Goal: Share content: Share content

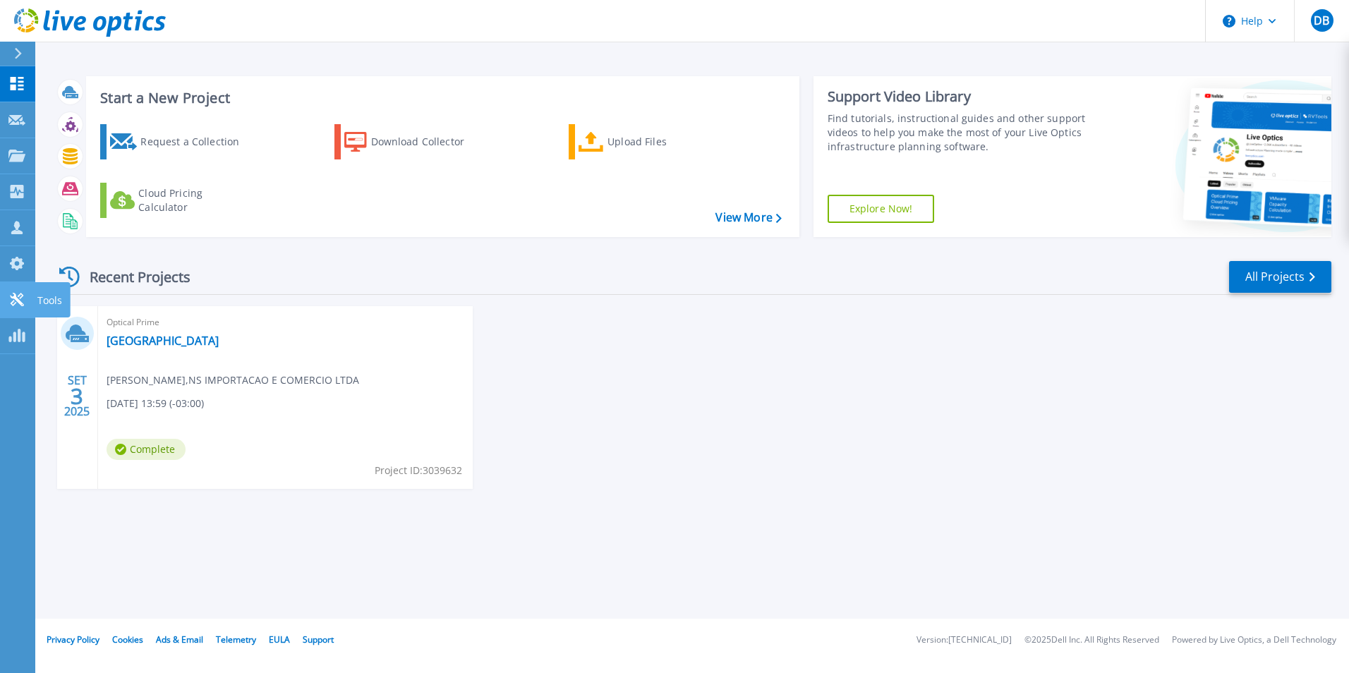
click at [18, 292] on div at bounding box center [16, 299] width 17 height 15
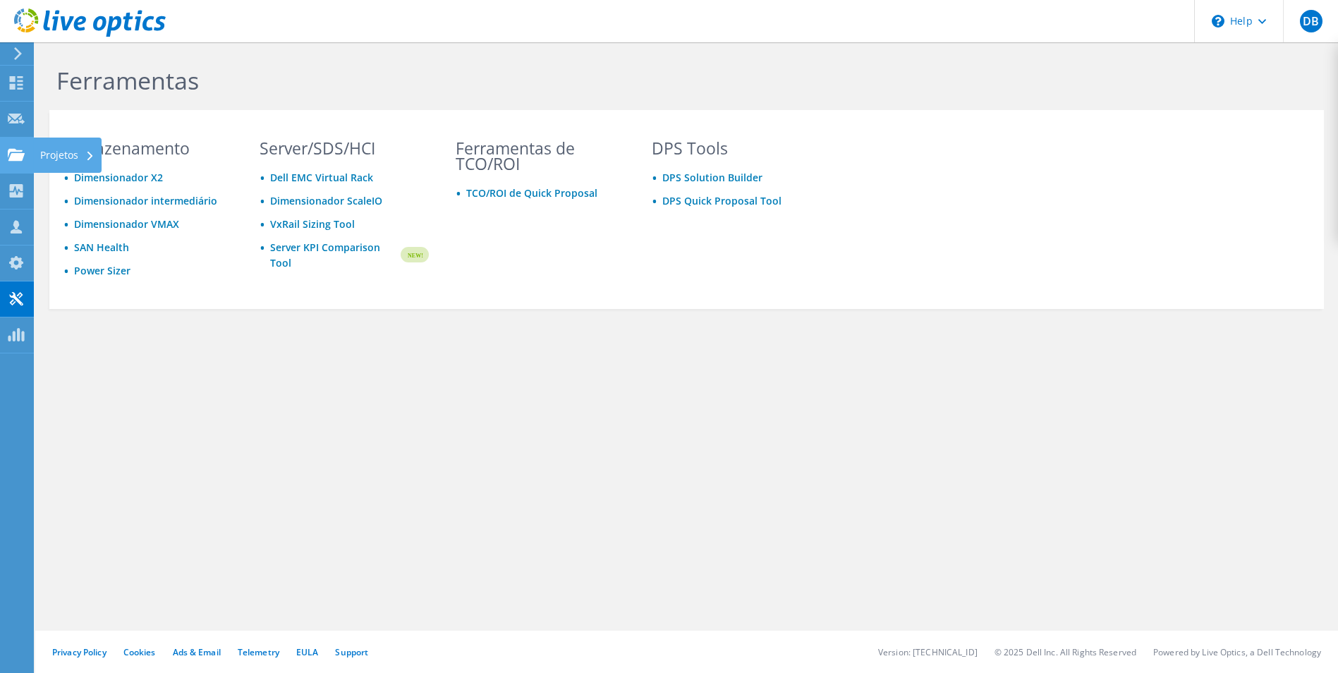
click at [17, 150] on icon at bounding box center [16, 154] width 17 height 13
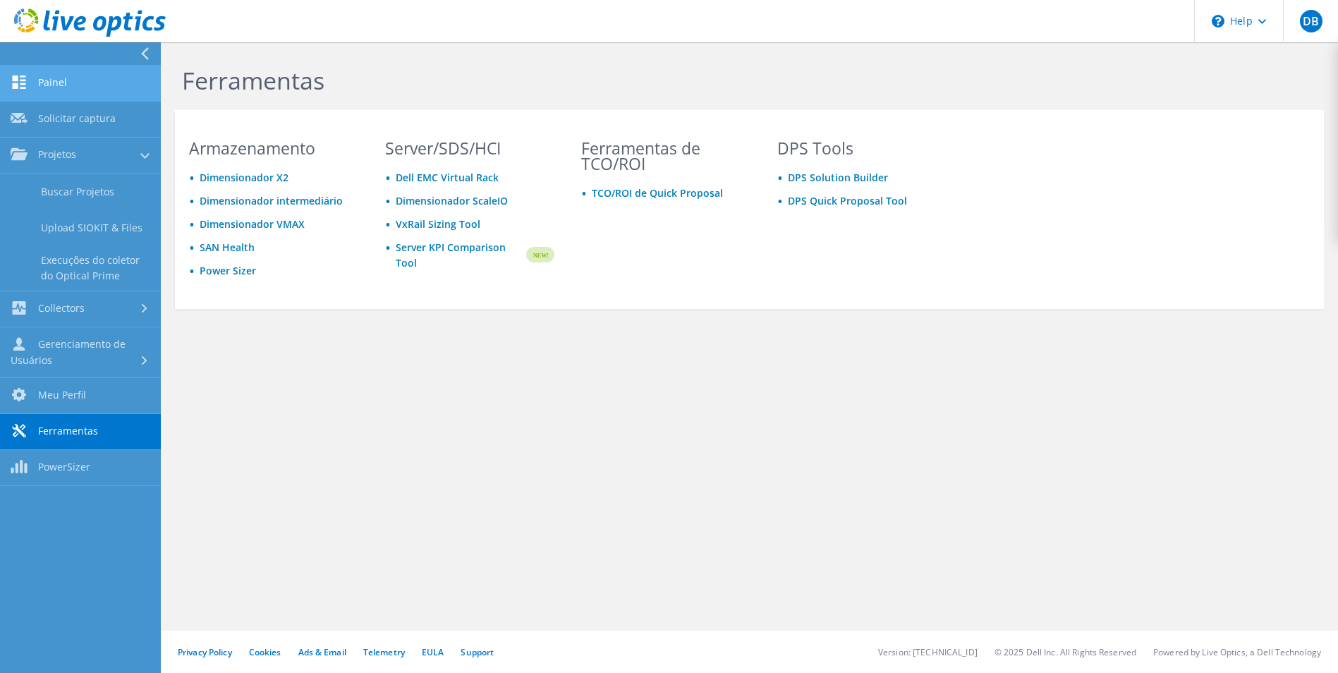
click at [56, 75] on link "Painel" at bounding box center [80, 84] width 161 height 36
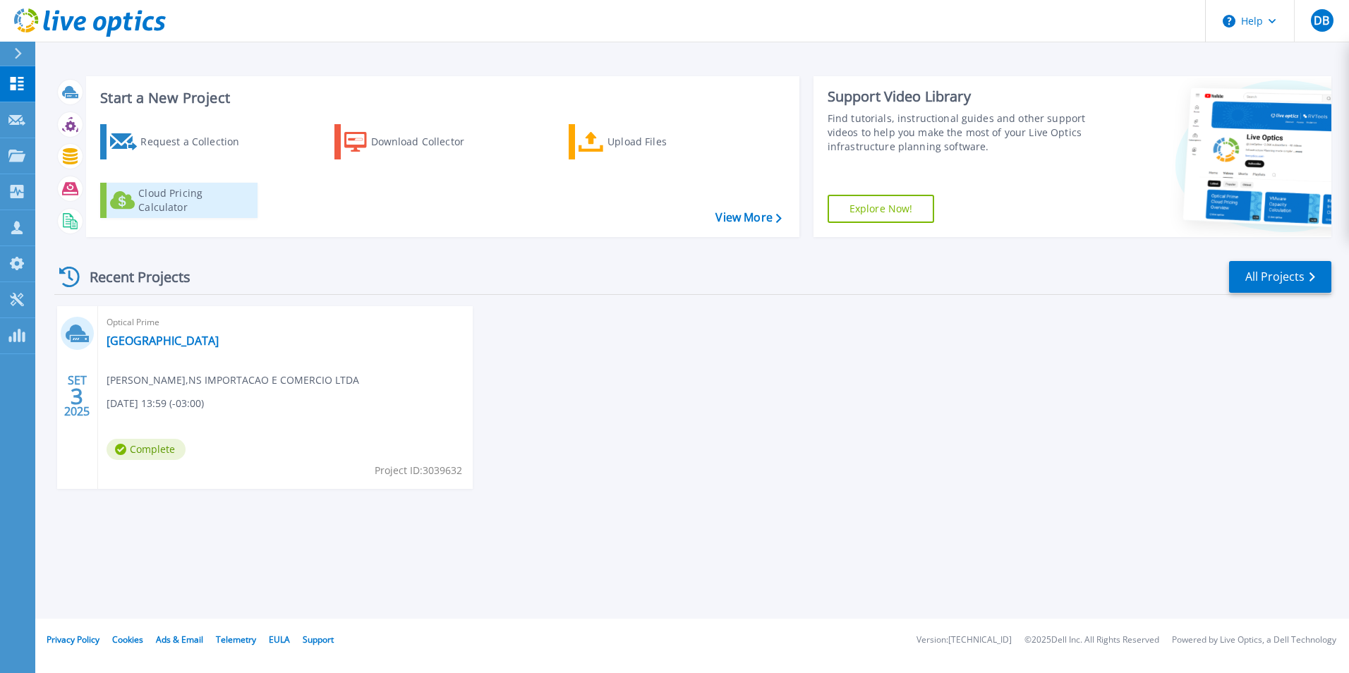
click at [179, 198] on div "Cloud Pricing Calculator" at bounding box center [194, 200] width 113 height 28
click at [767, 213] on link "View More" at bounding box center [748, 217] width 66 height 13
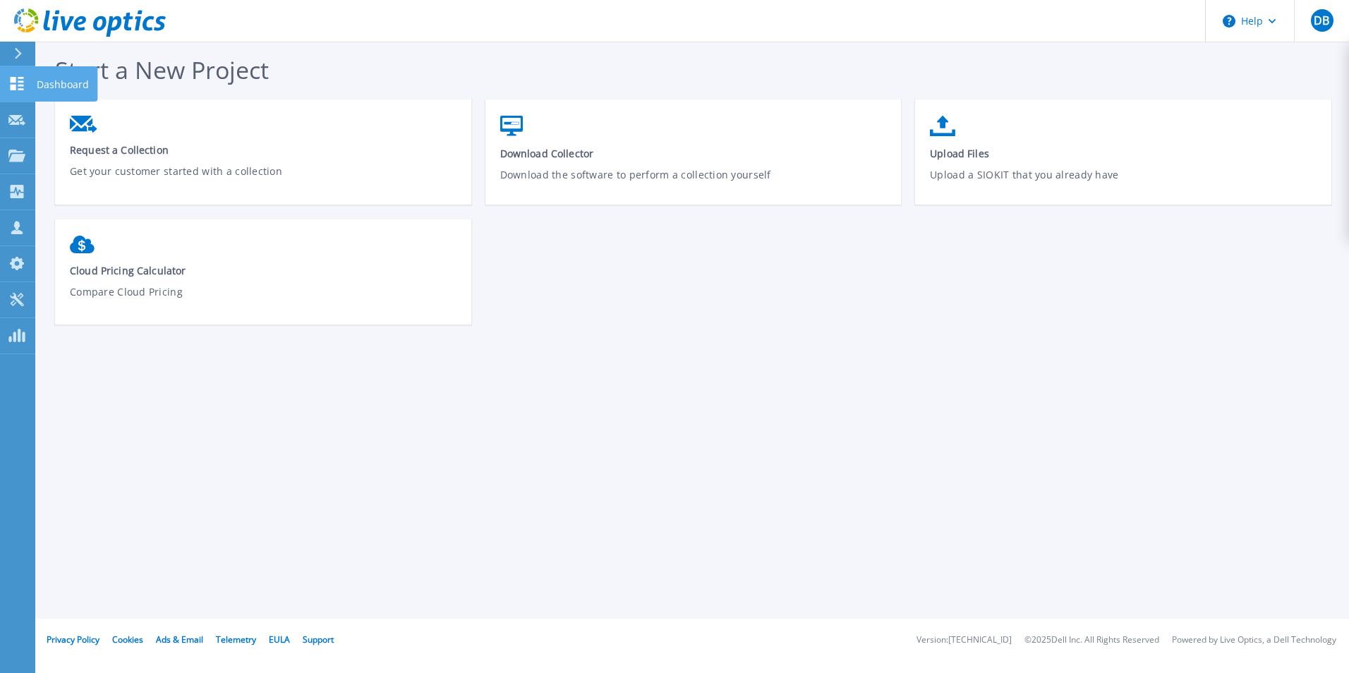
click at [20, 80] on icon at bounding box center [16, 83] width 17 height 13
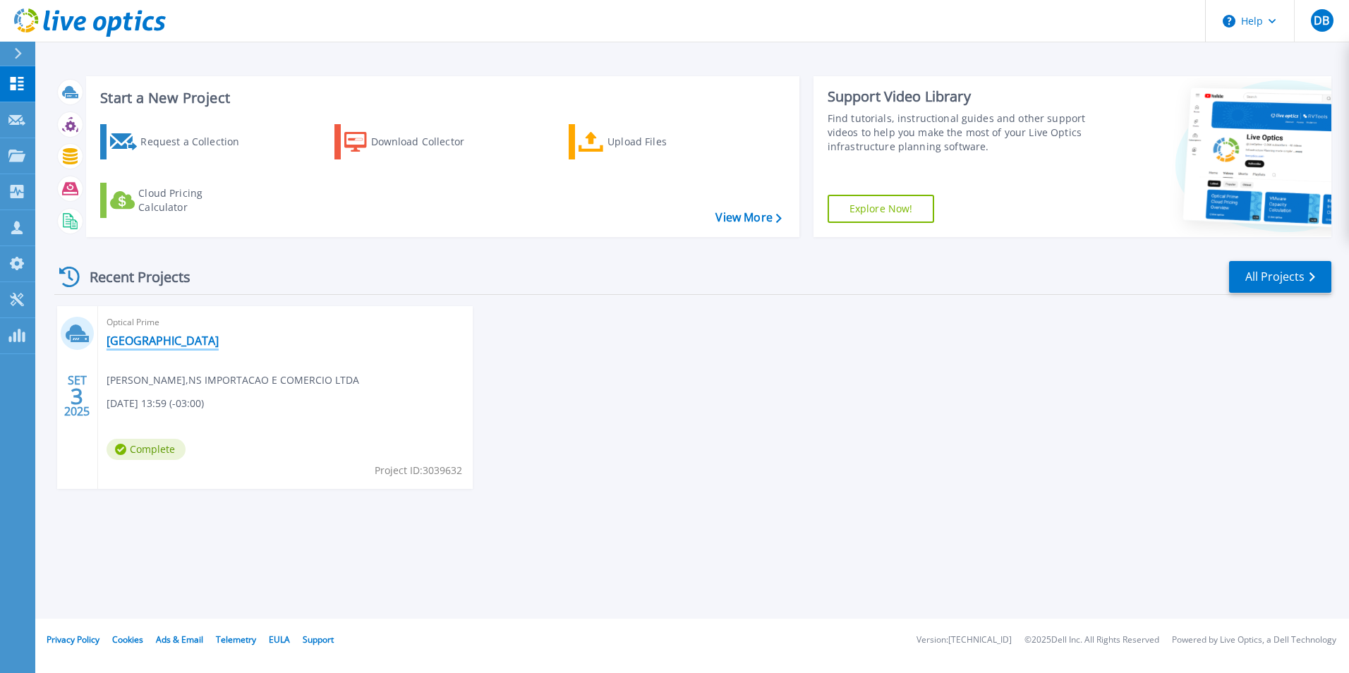
click at [131, 335] on link "BREMEN" at bounding box center [163, 341] width 112 height 14
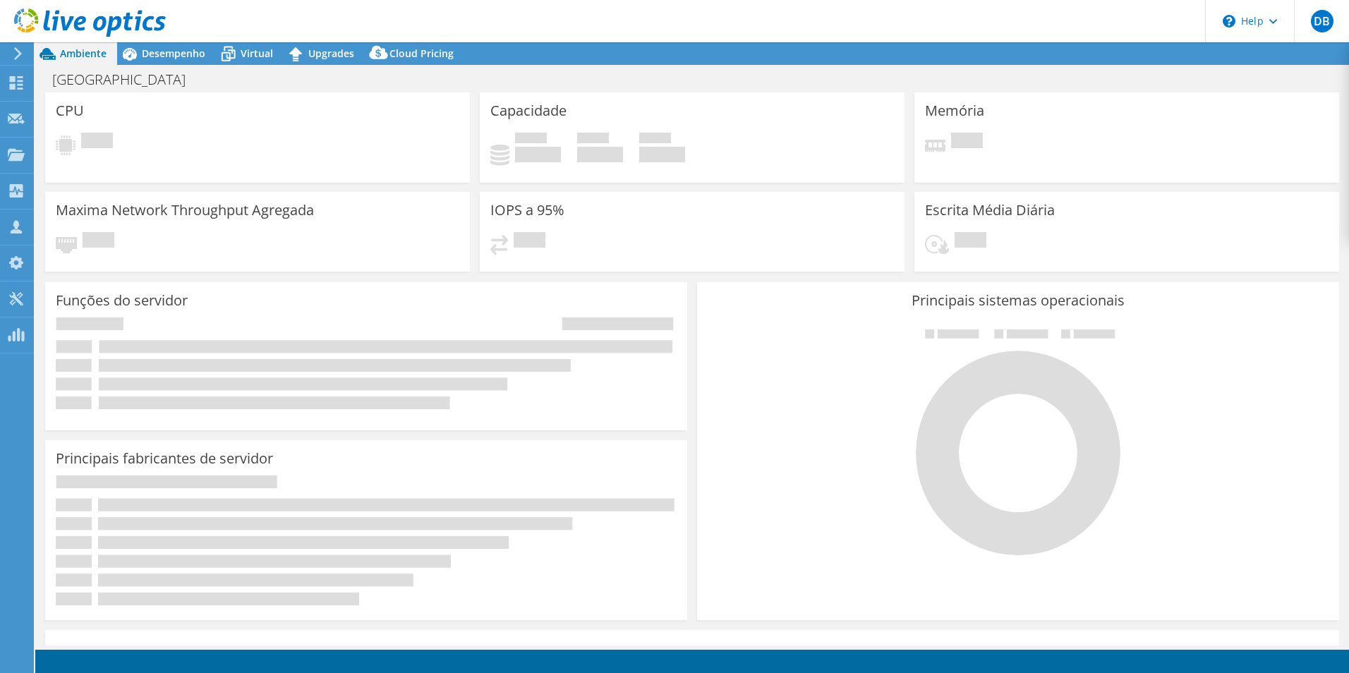
select select "SouthAmerica"
select select "BRL"
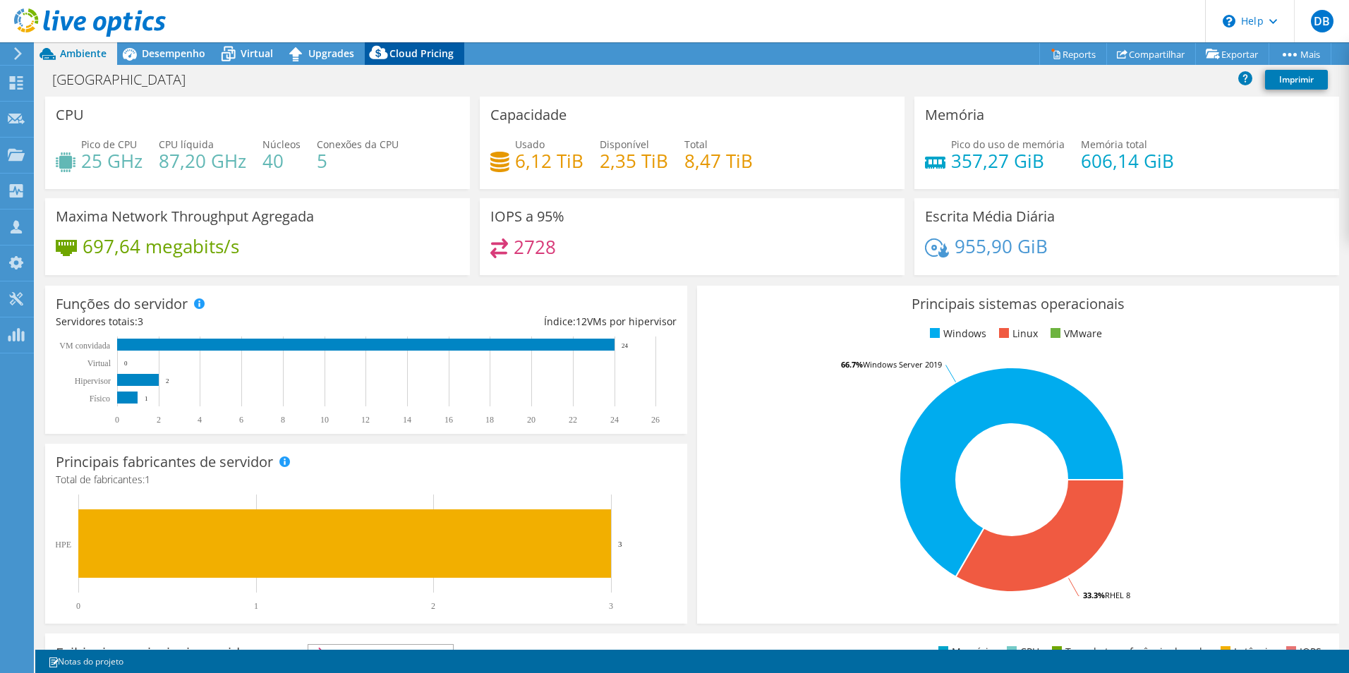
click at [411, 49] on span "Cloud Pricing" at bounding box center [421, 53] width 64 height 13
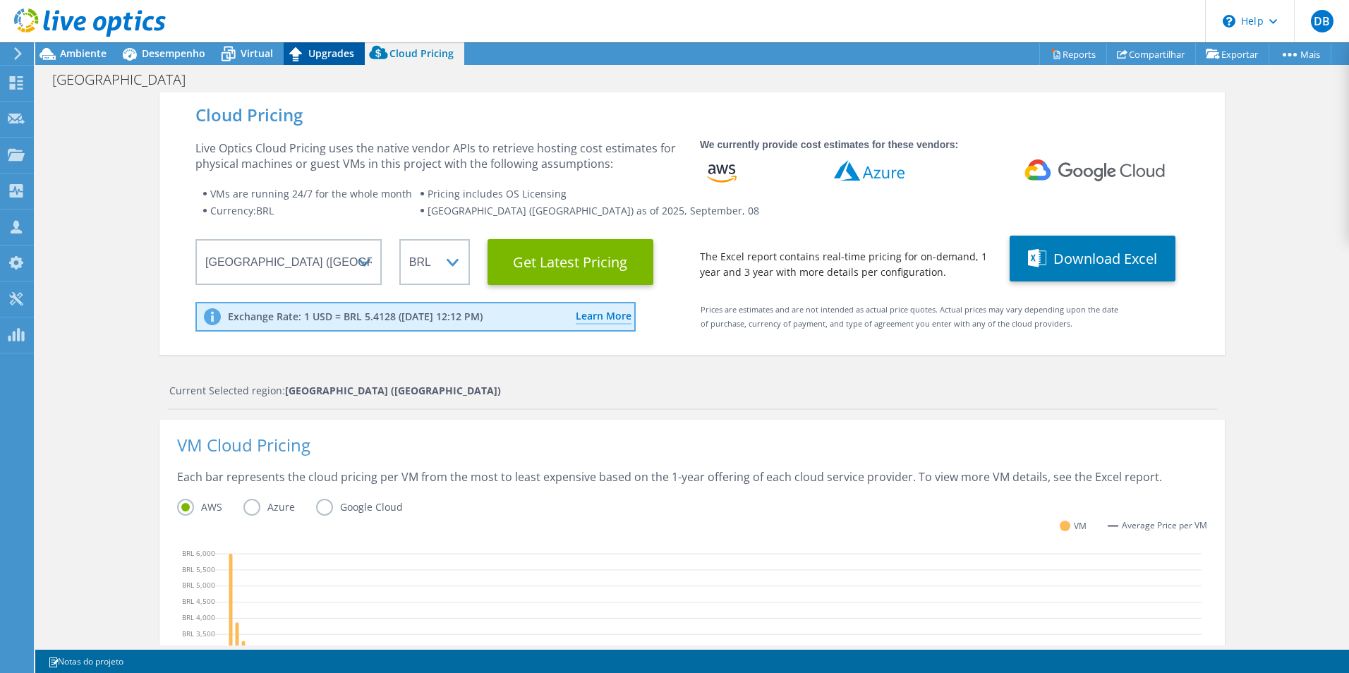
click at [322, 54] on span "Upgrades" at bounding box center [331, 53] width 46 height 13
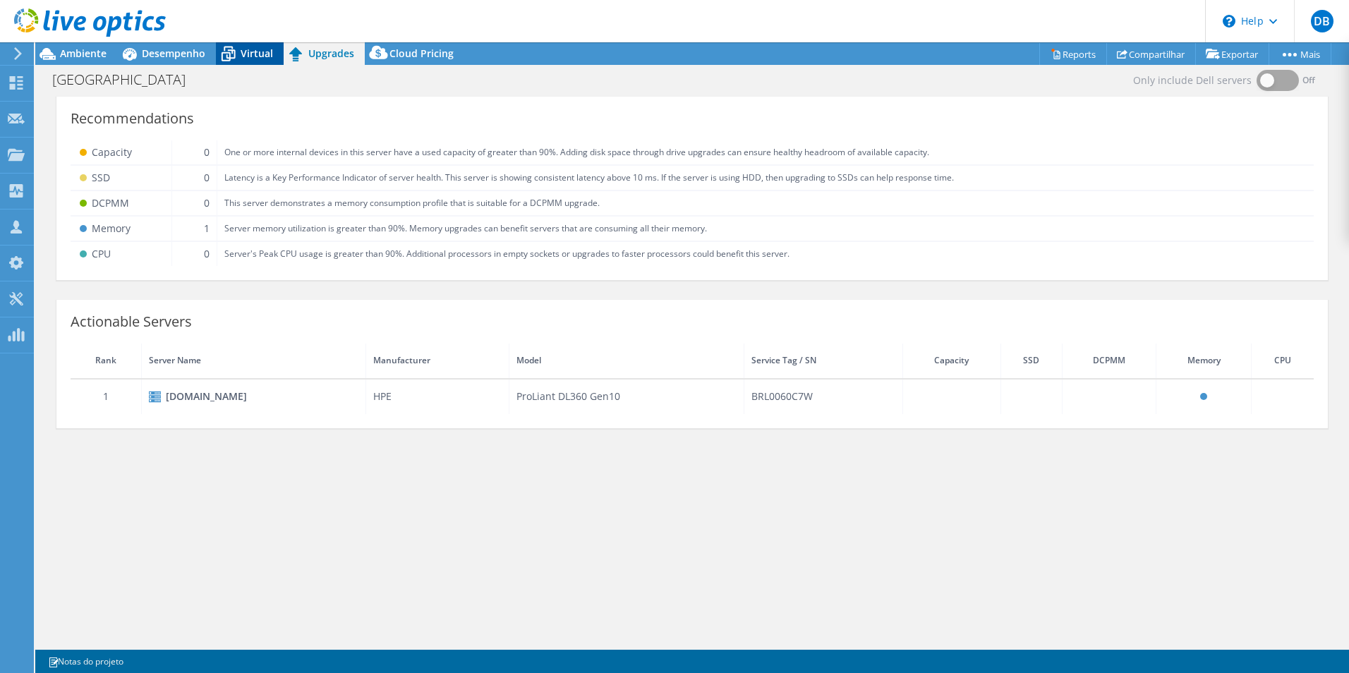
click at [259, 53] on span "Virtual" at bounding box center [257, 53] width 32 height 13
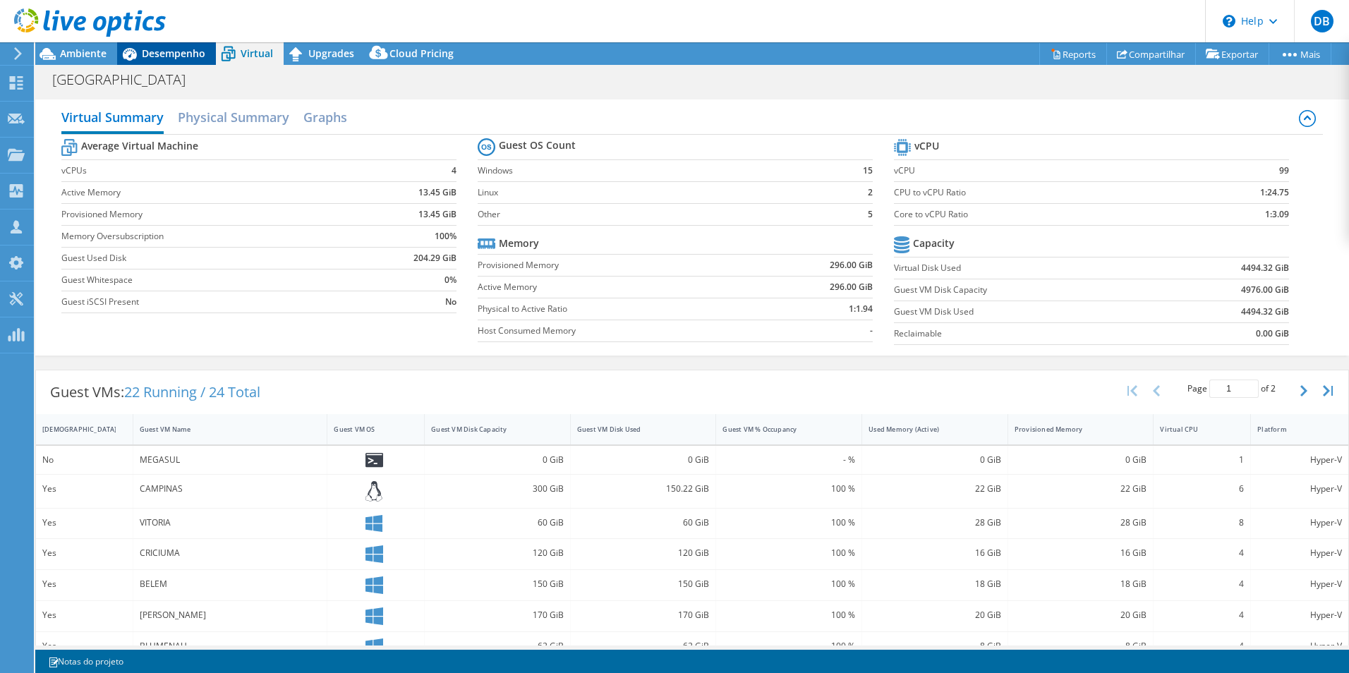
click at [203, 51] on span "Desempenho" at bounding box center [174, 53] width 64 height 13
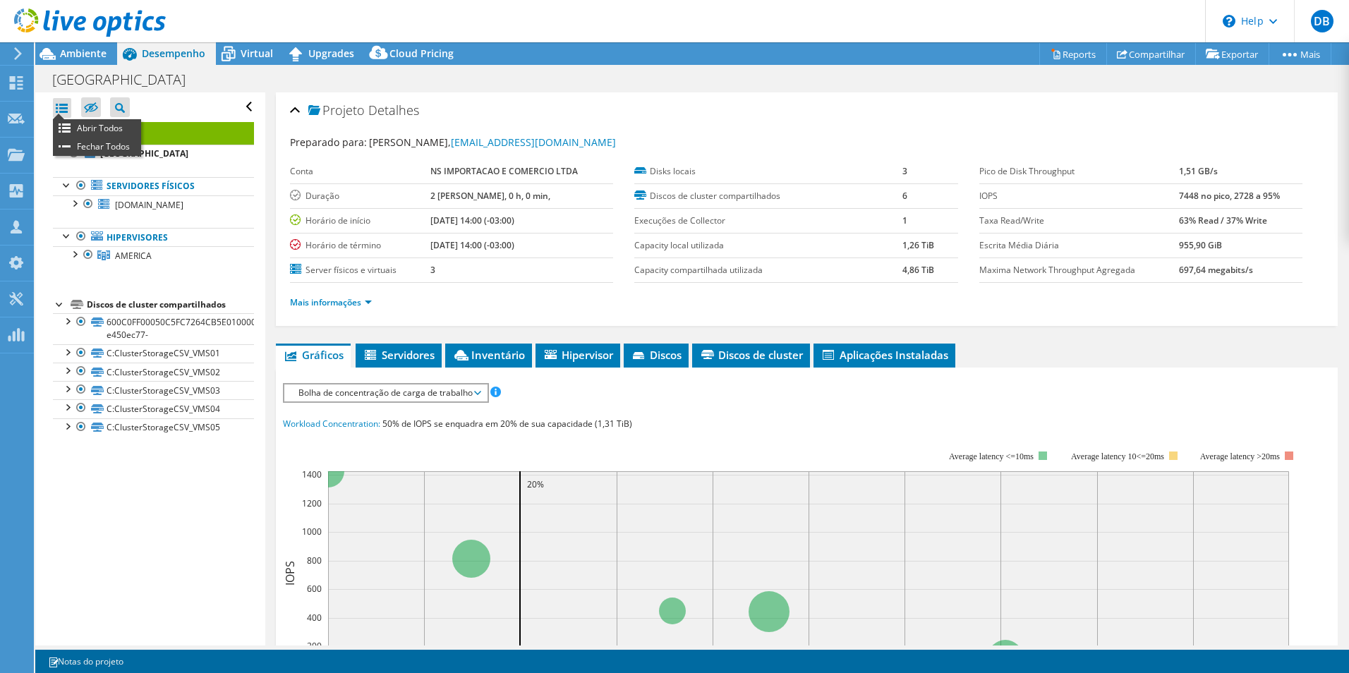
click at [66, 110] on div at bounding box center [62, 108] width 18 height 20
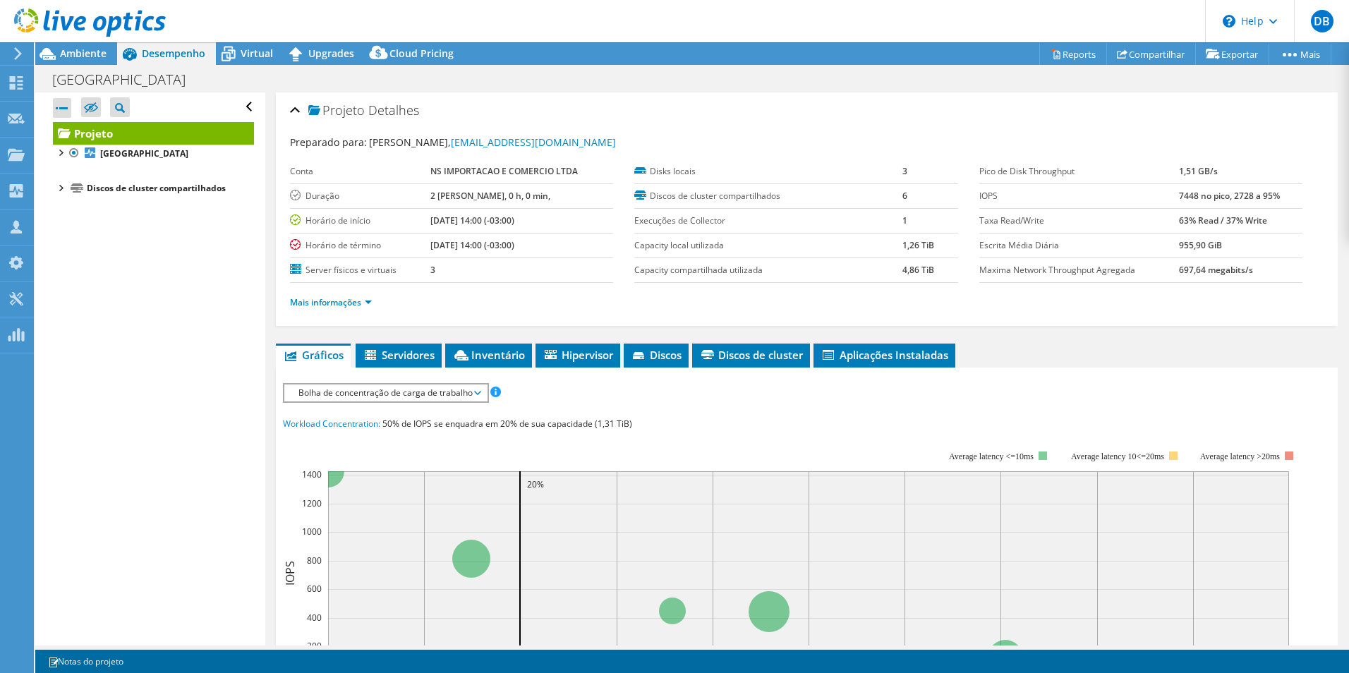
click at [66, 110] on div at bounding box center [62, 108] width 18 height 20
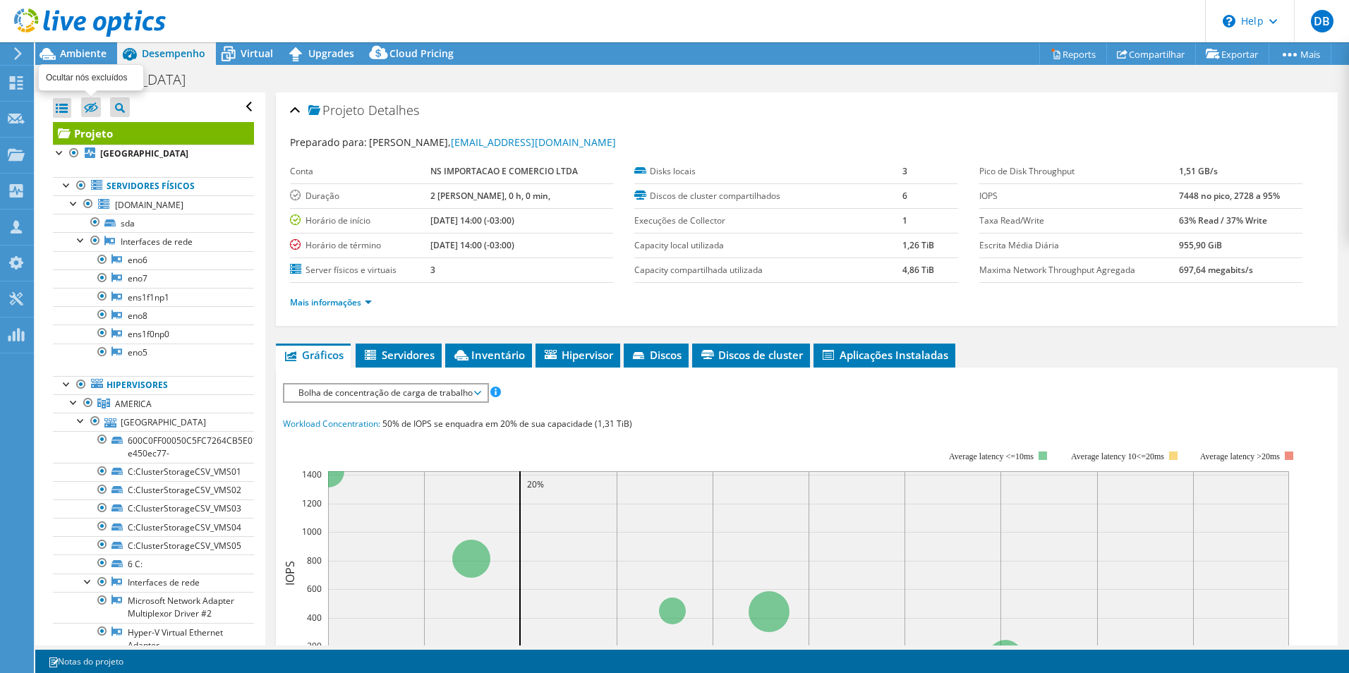
click at [92, 111] on icon at bounding box center [91, 108] width 14 height 11
click at [0, 0] on input "checkbox" at bounding box center [0, 0] width 0 height 0
click at [92, 111] on icon at bounding box center [91, 108] width 14 height 11
click at [0, 0] on input "checkbox" at bounding box center [0, 0] width 0 height 0
click at [478, 392] on span "Bolha de concentração de carga de trabalho" at bounding box center [385, 393] width 188 height 17
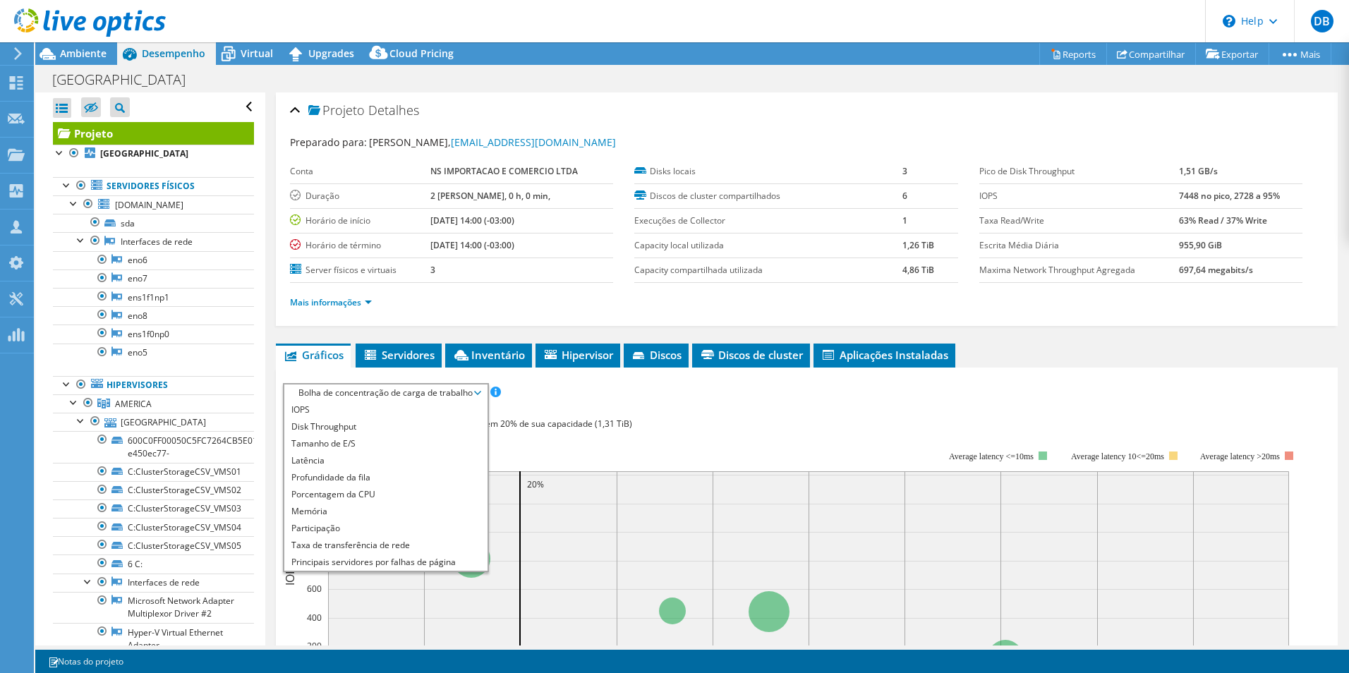
click at [586, 377] on div "IOPS Disk Throughput Tamanho de E/S Latência Profundidade da fila Porcentagem d…" at bounding box center [807, 640] width 1048 height 529
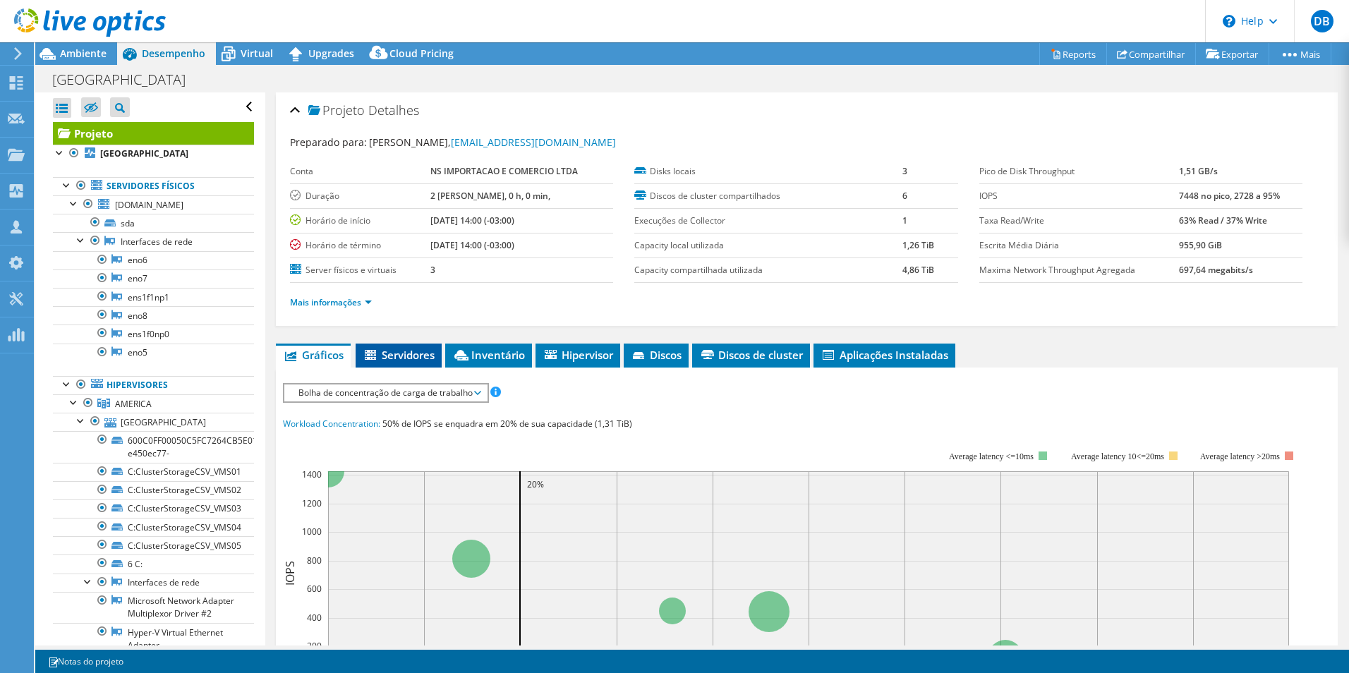
click at [407, 353] on span "Servidores" at bounding box center [399, 355] width 72 height 14
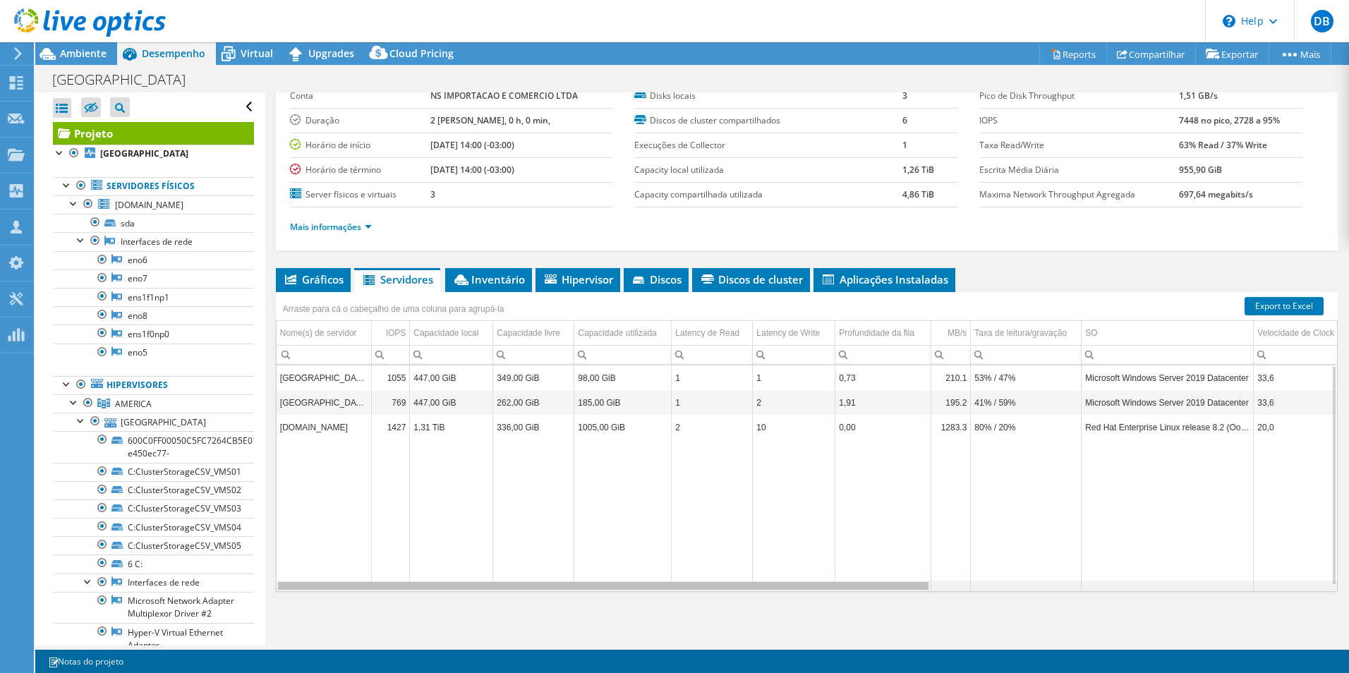
drag, startPoint x: 613, startPoint y: 588, endPoint x: 540, endPoint y: 596, distance: 73.1
click at [540, 596] on body "DB Membro da equipe [PERSON_NAME] [PERSON_NAME][EMAIL_ADDRESS][DOMAIN_NAME] VNX…" at bounding box center [674, 336] width 1349 height 673
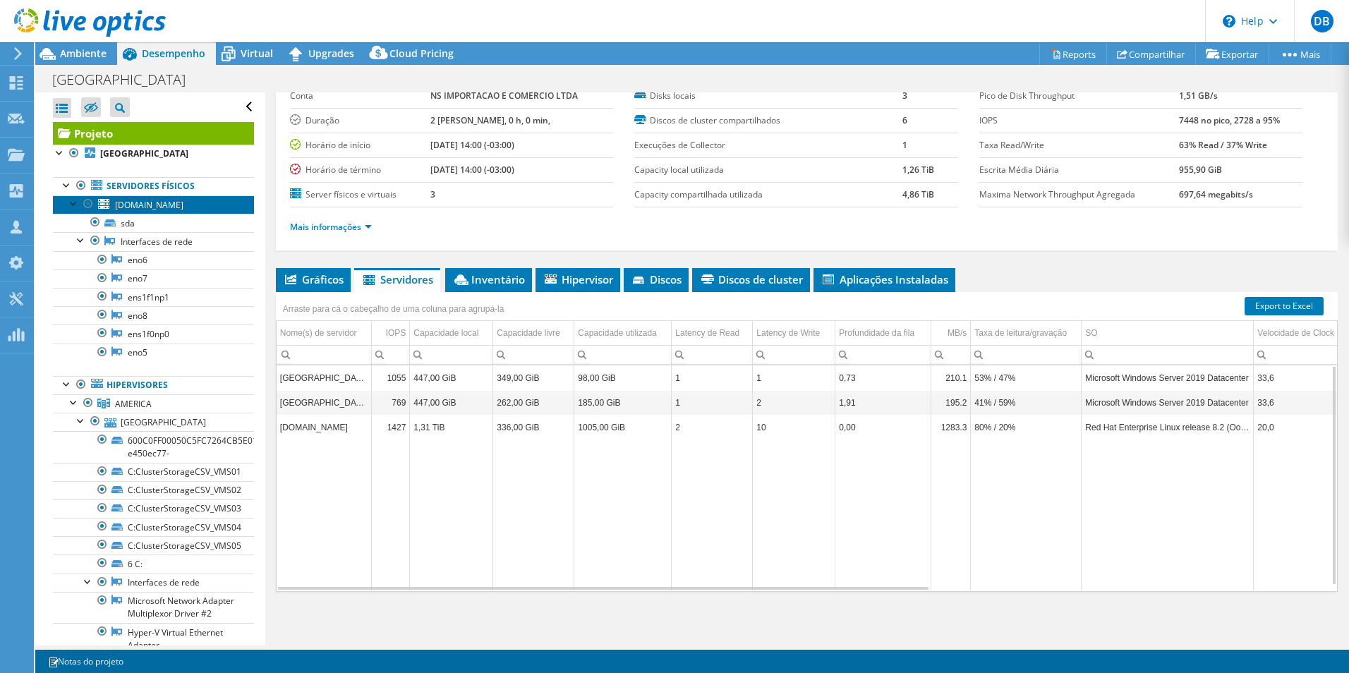
click at [147, 204] on span "[DOMAIN_NAME]" at bounding box center [149, 205] width 68 height 12
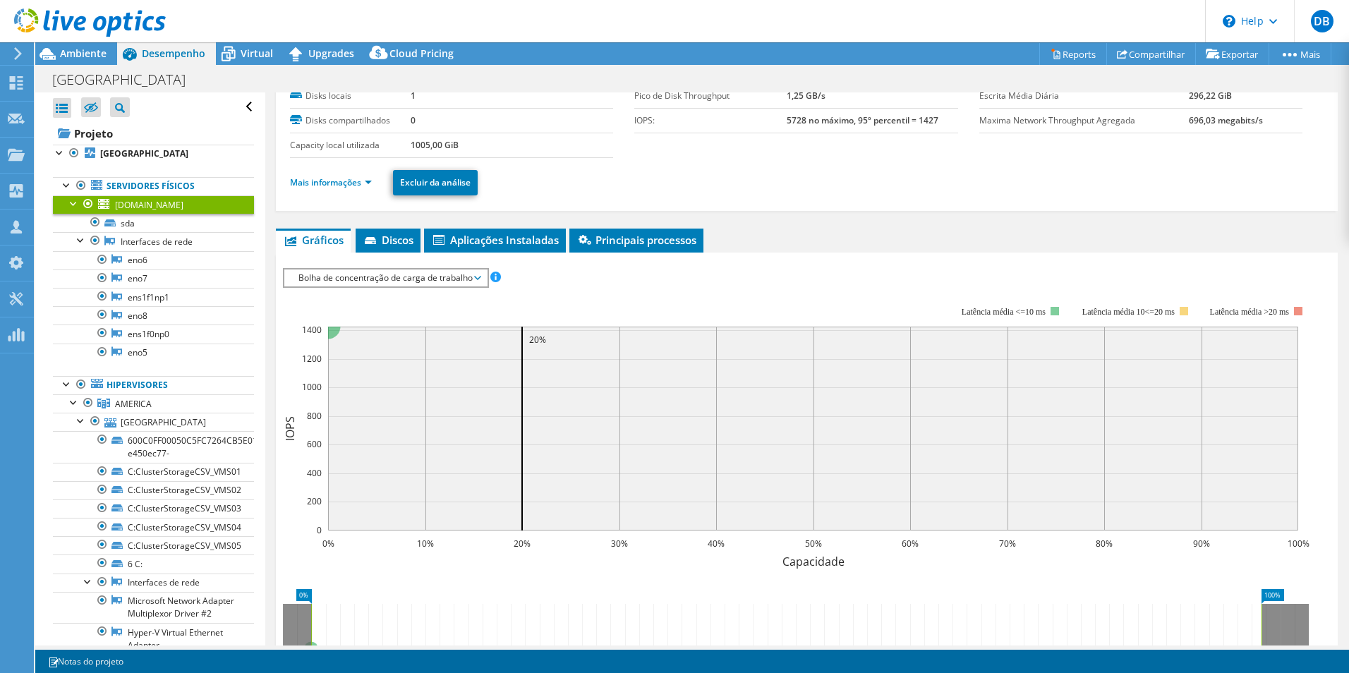
click at [486, 234] on span "Aplicações Instaladas" at bounding box center [495, 240] width 128 height 14
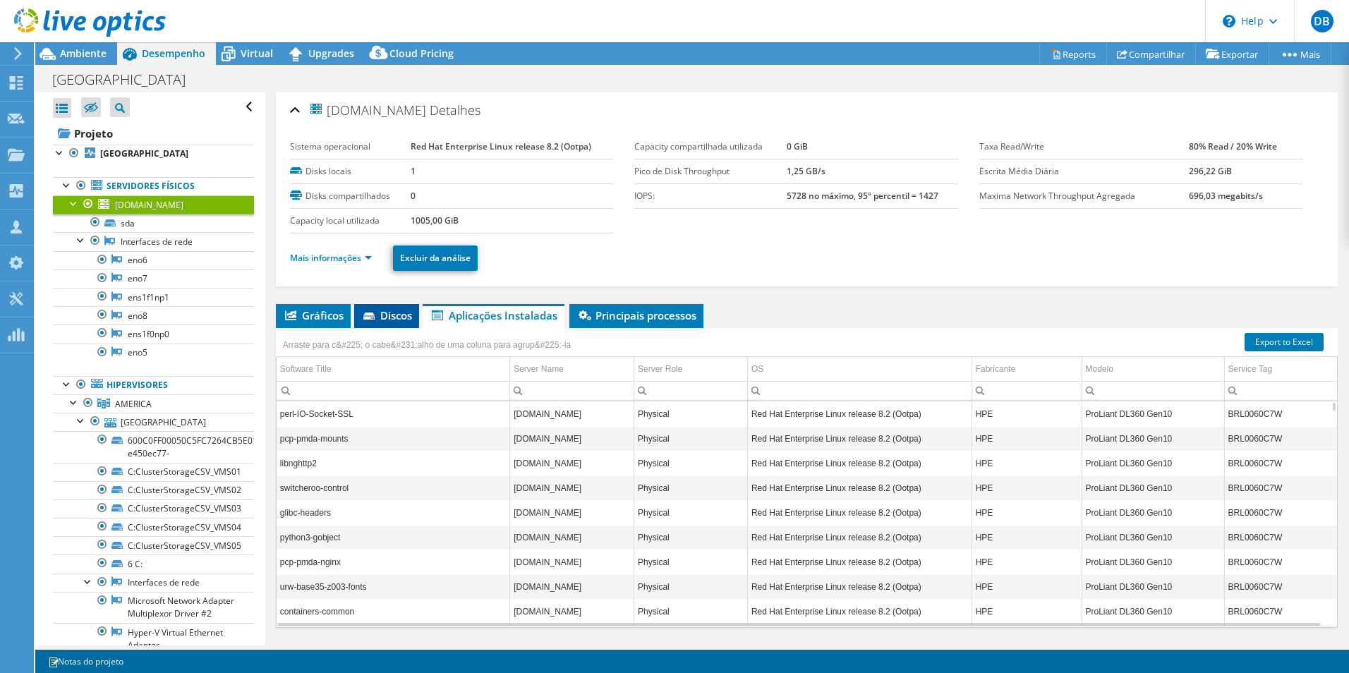
click at [393, 311] on span "Discos" at bounding box center [386, 315] width 51 height 14
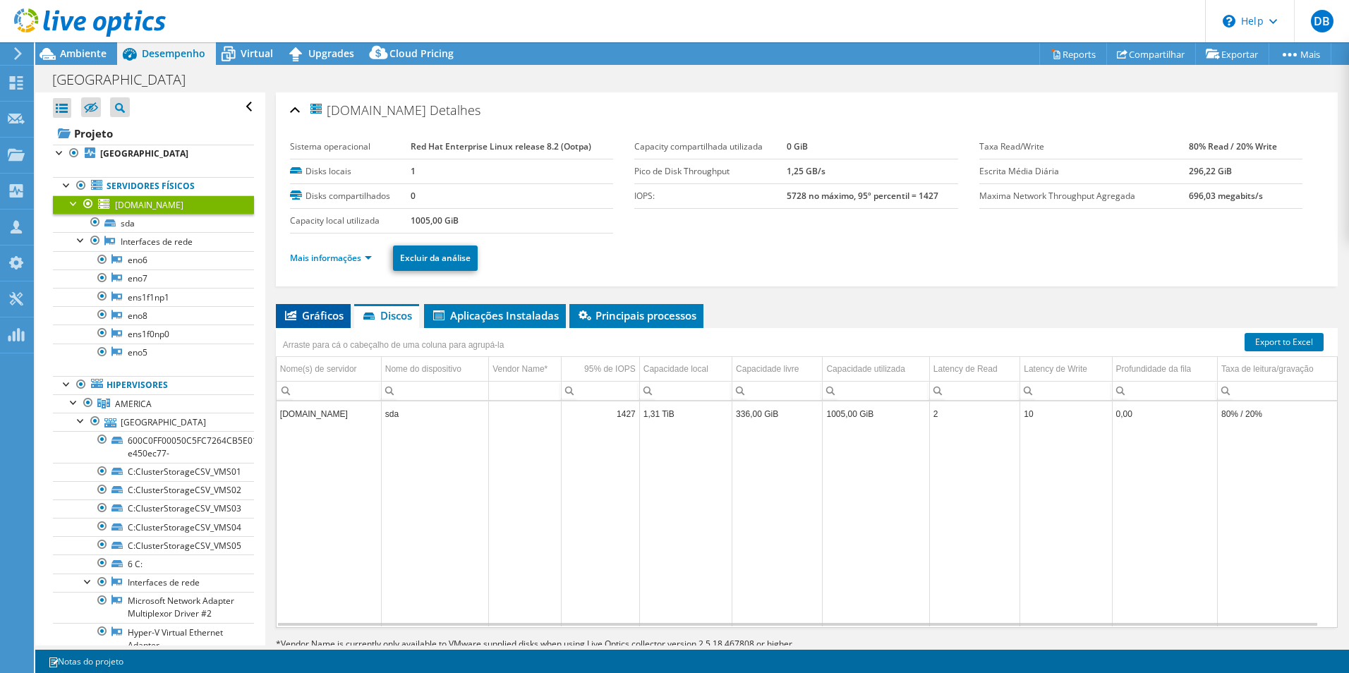
click at [336, 315] on span "Gráficos" at bounding box center [313, 315] width 61 height 14
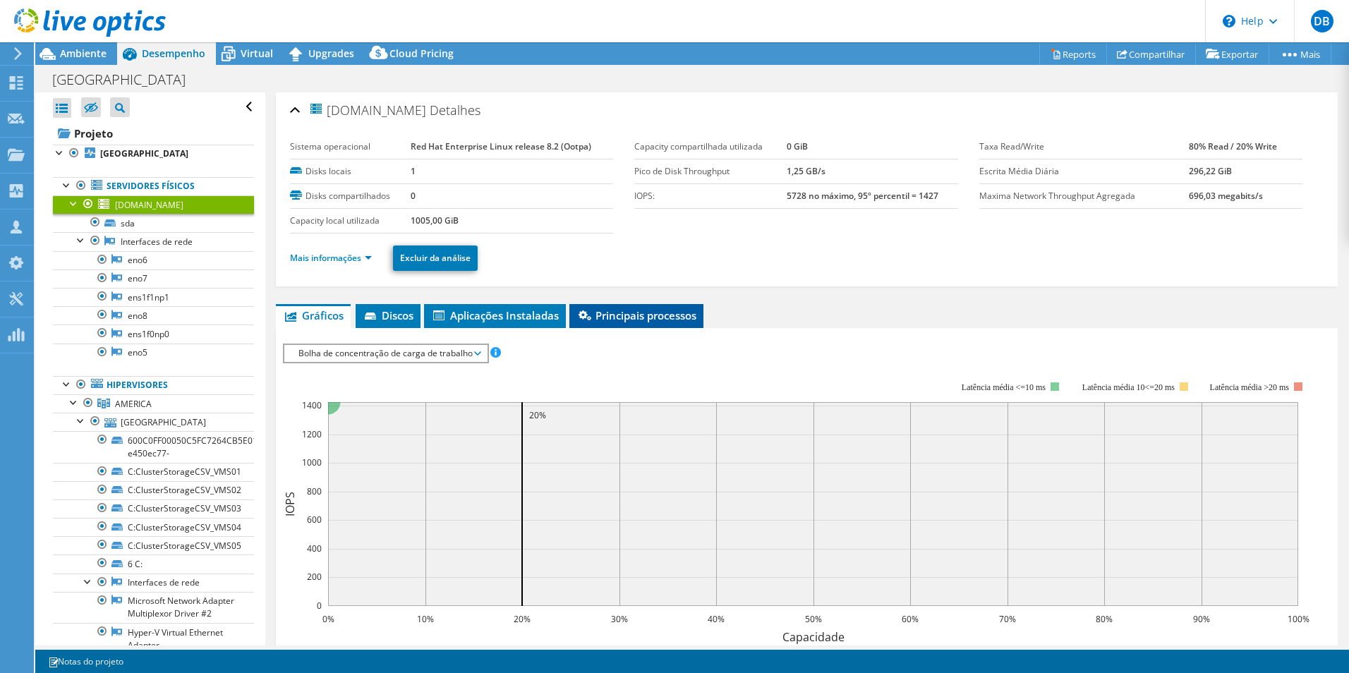
click at [636, 311] on span "Principais processos" at bounding box center [636, 315] width 120 height 14
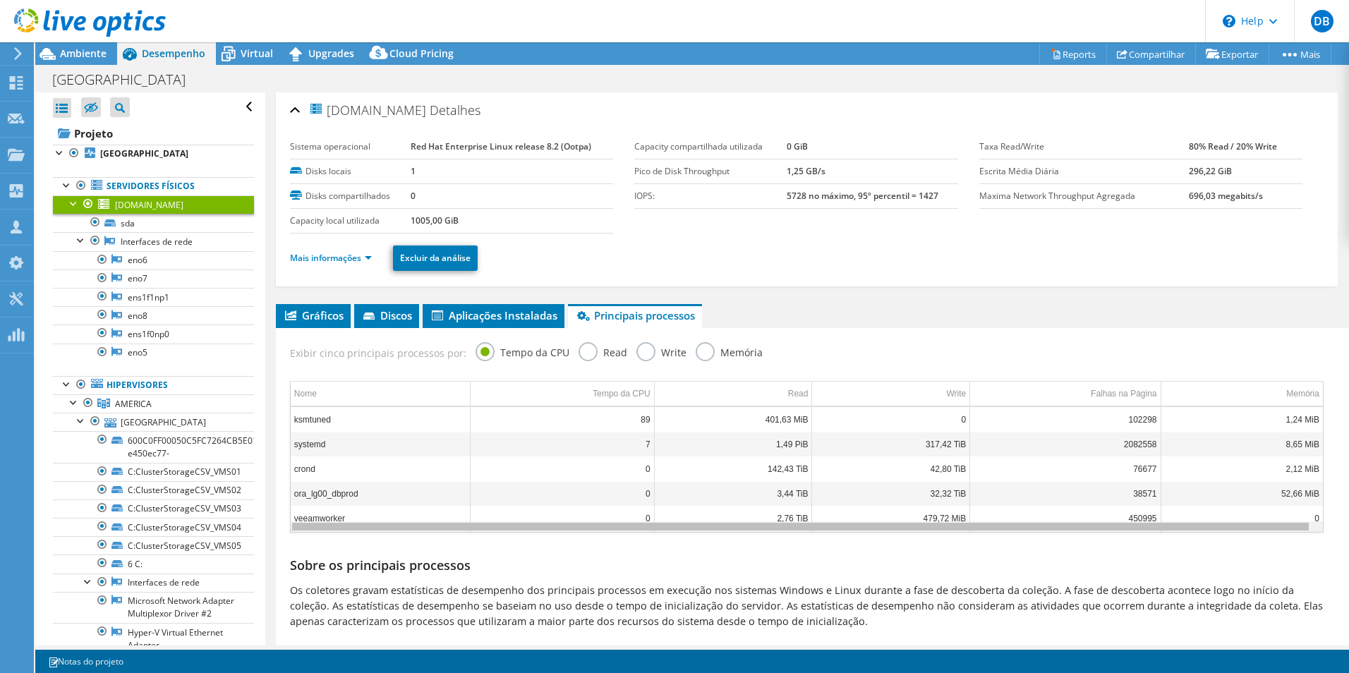
drag, startPoint x: 492, startPoint y: 528, endPoint x: 272, endPoint y: 527, distance: 220.8
click at [272, 527] on body "DB Membro da equipe [PERSON_NAME] [PERSON_NAME][EMAIL_ADDRESS][DOMAIN_NAME] VNX…" at bounding box center [674, 336] width 1349 height 673
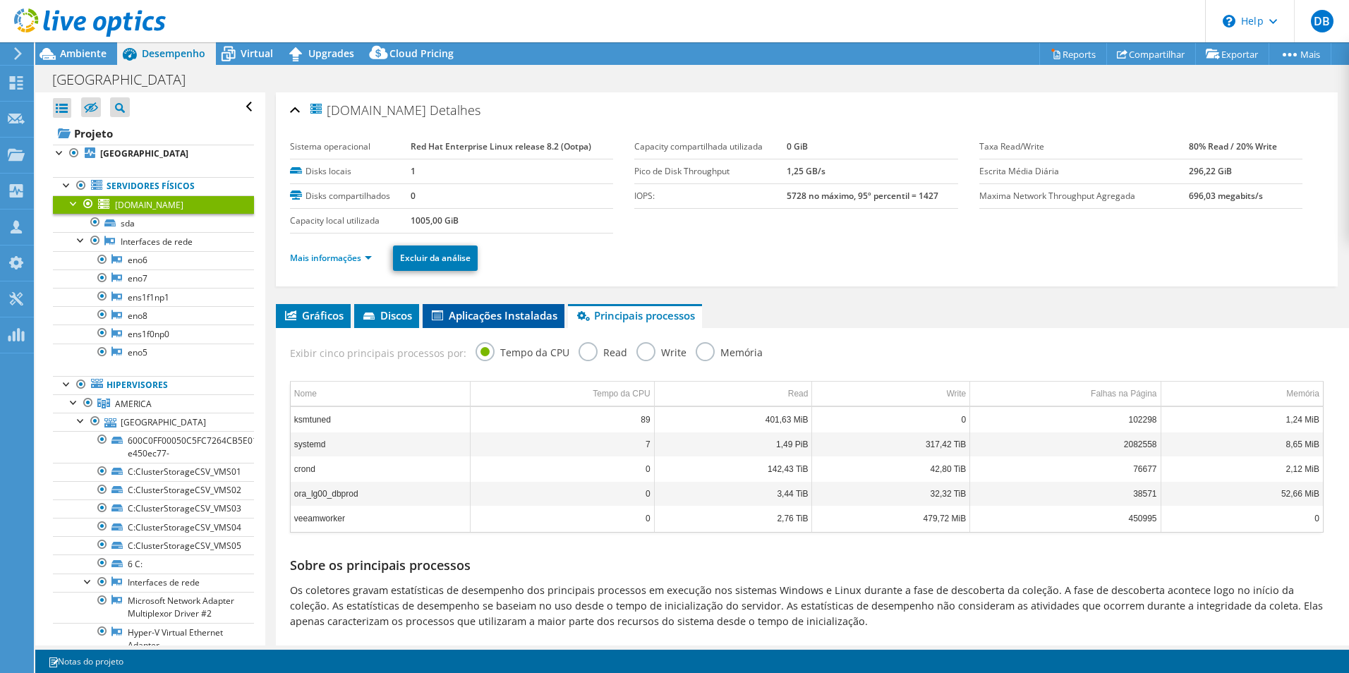
click at [514, 317] on span "Aplicações Instaladas" at bounding box center [494, 315] width 128 height 14
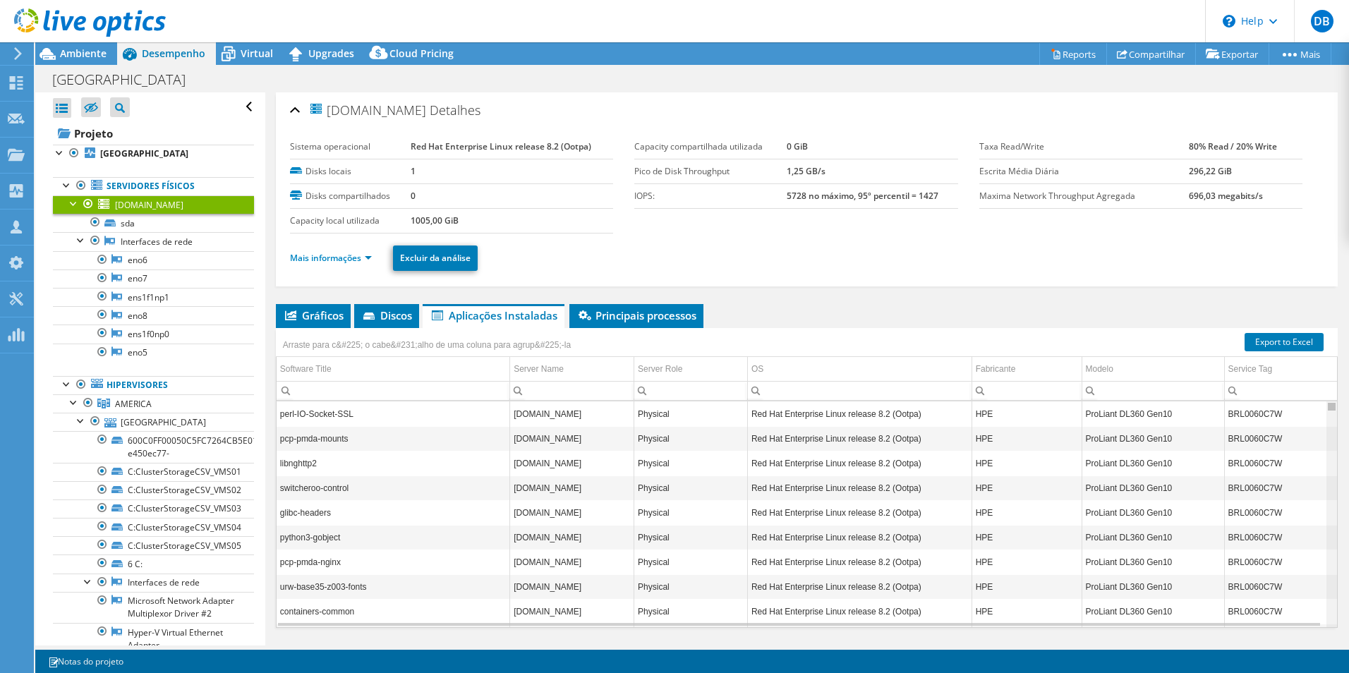
drag, startPoint x: 1324, startPoint y: 408, endPoint x: 1331, endPoint y: 377, distance: 31.3
click at [1331, 377] on body "DB Membro da equipe [PERSON_NAME] [PERSON_NAME][EMAIL_ADDRESS][DOMAIN_NAME] VNX…" at bounding box center [674, 336] width 1349 height 673
click at [389, 318] on span "Discos" at bounding box center [386, 315] width 51 height 14
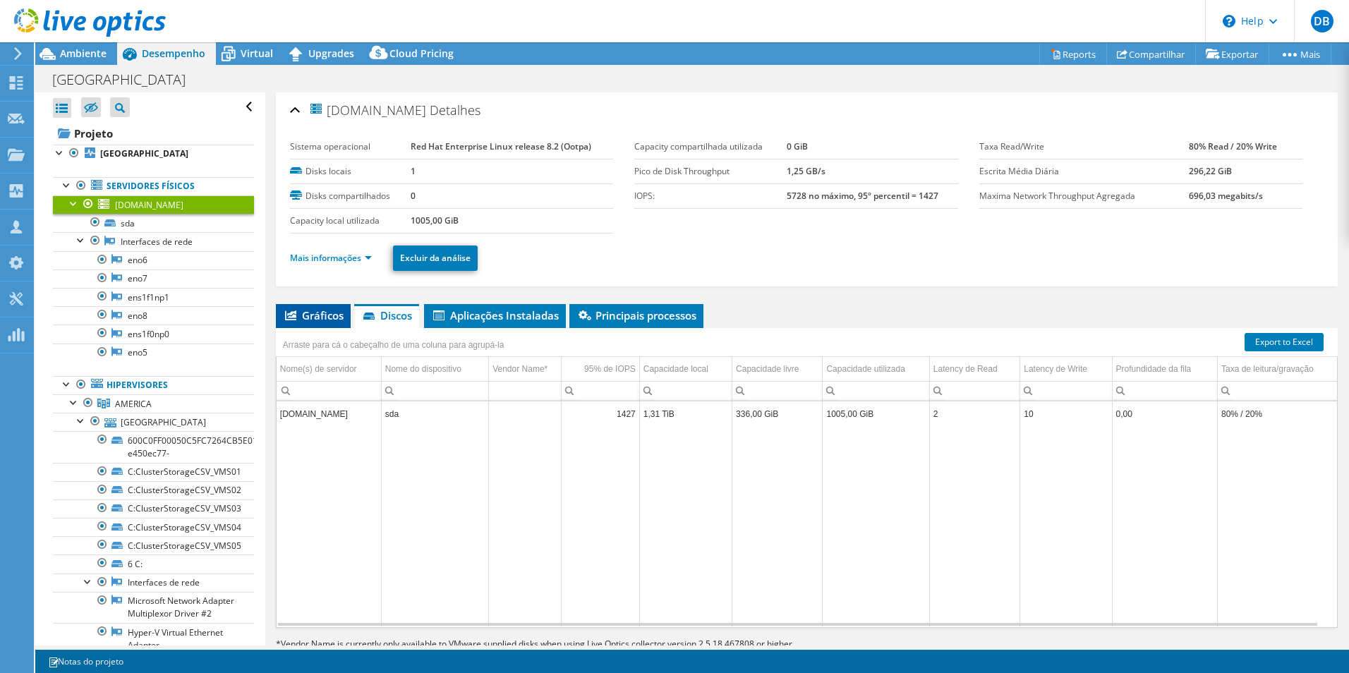
click at [302, 315] on span "Gráficos" at bounding box center [313, 315] width 61 height 14
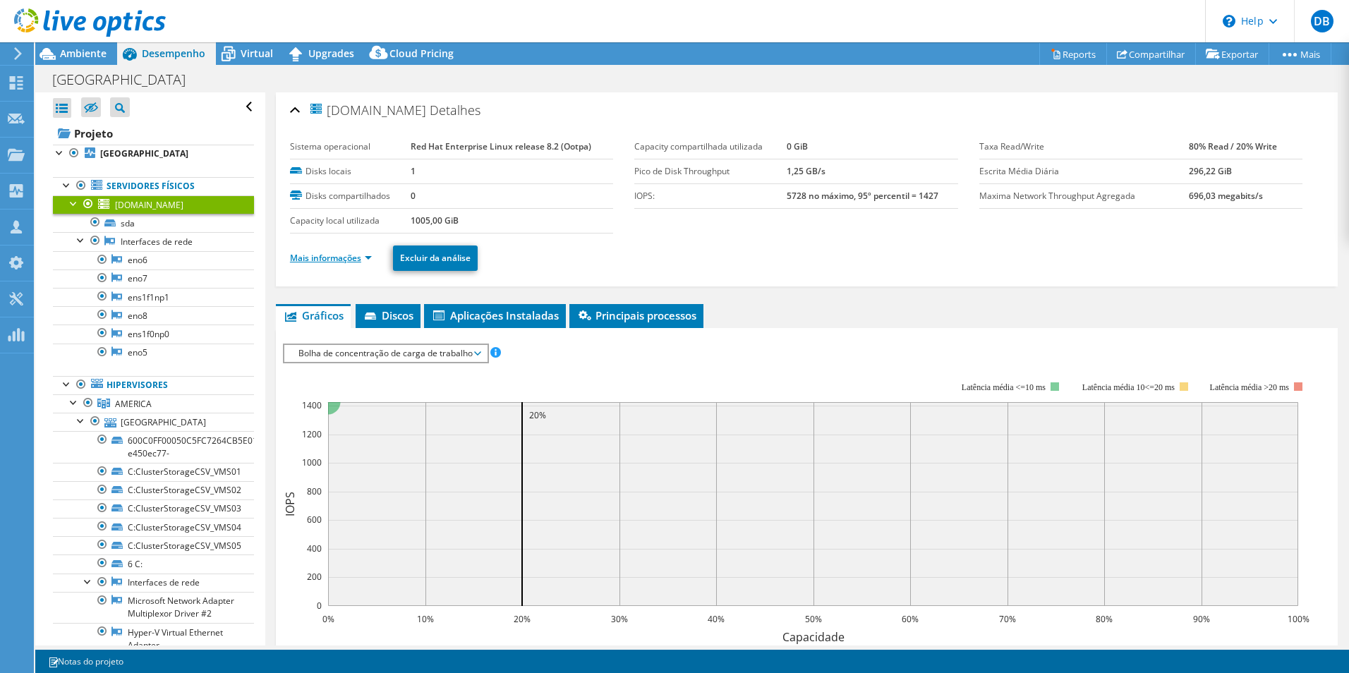
click at [337, 260] on link "Mais informações" at bounding box center [331, 258] width 82 height 12
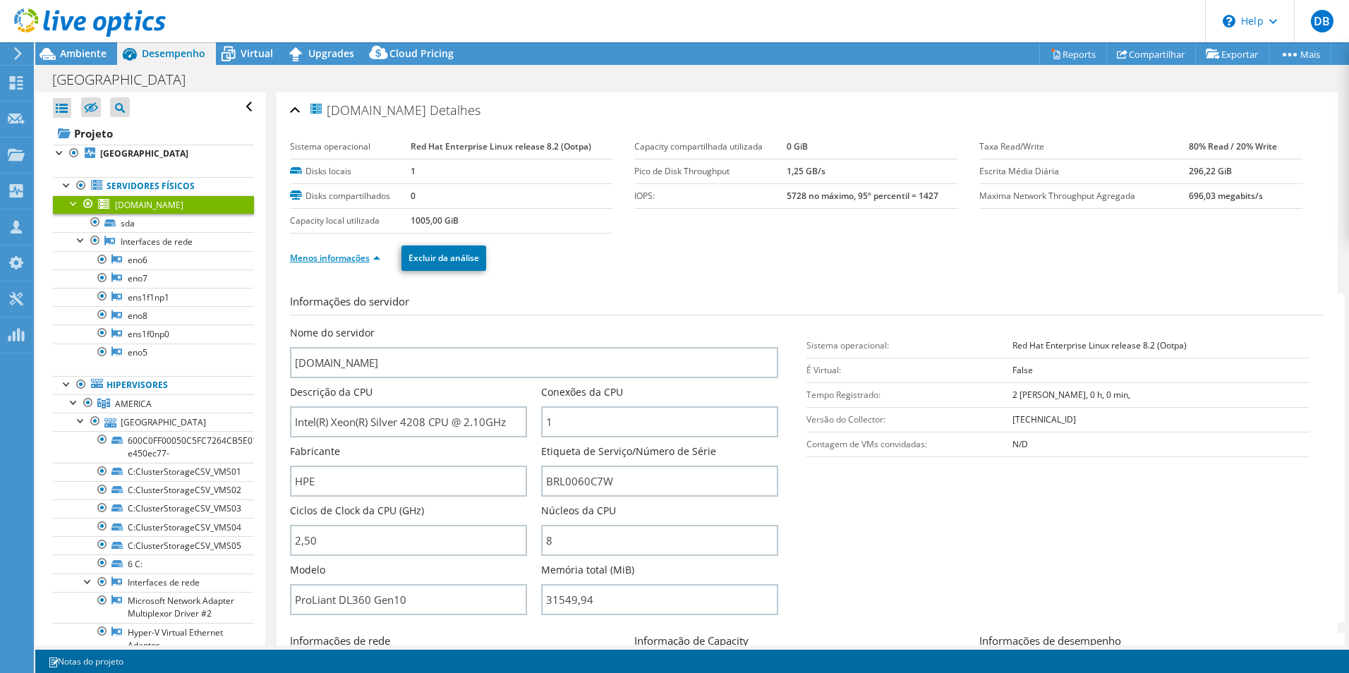
click at [337, 260] on link "Menos informações" at bounding box center [335, 258] width 90 height 12
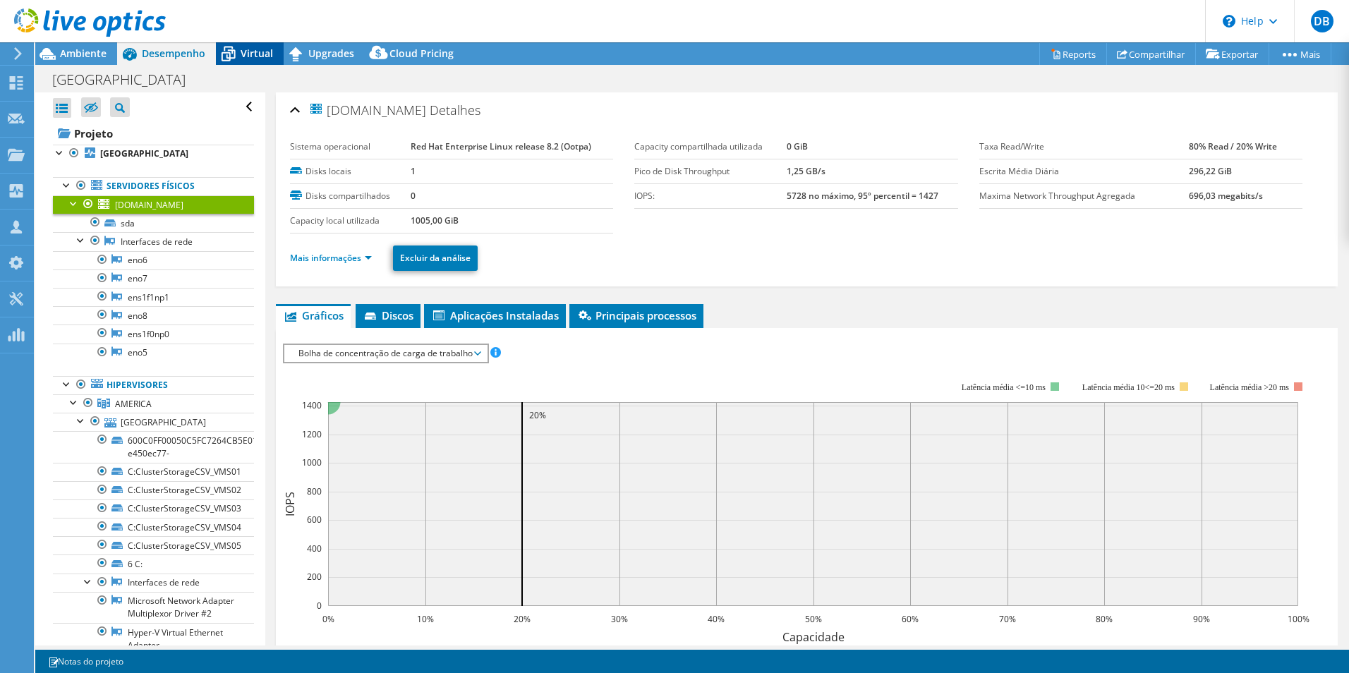
click at [253, 52] on span "Virtual" at bounding box center [257, 53] width 32 height 13
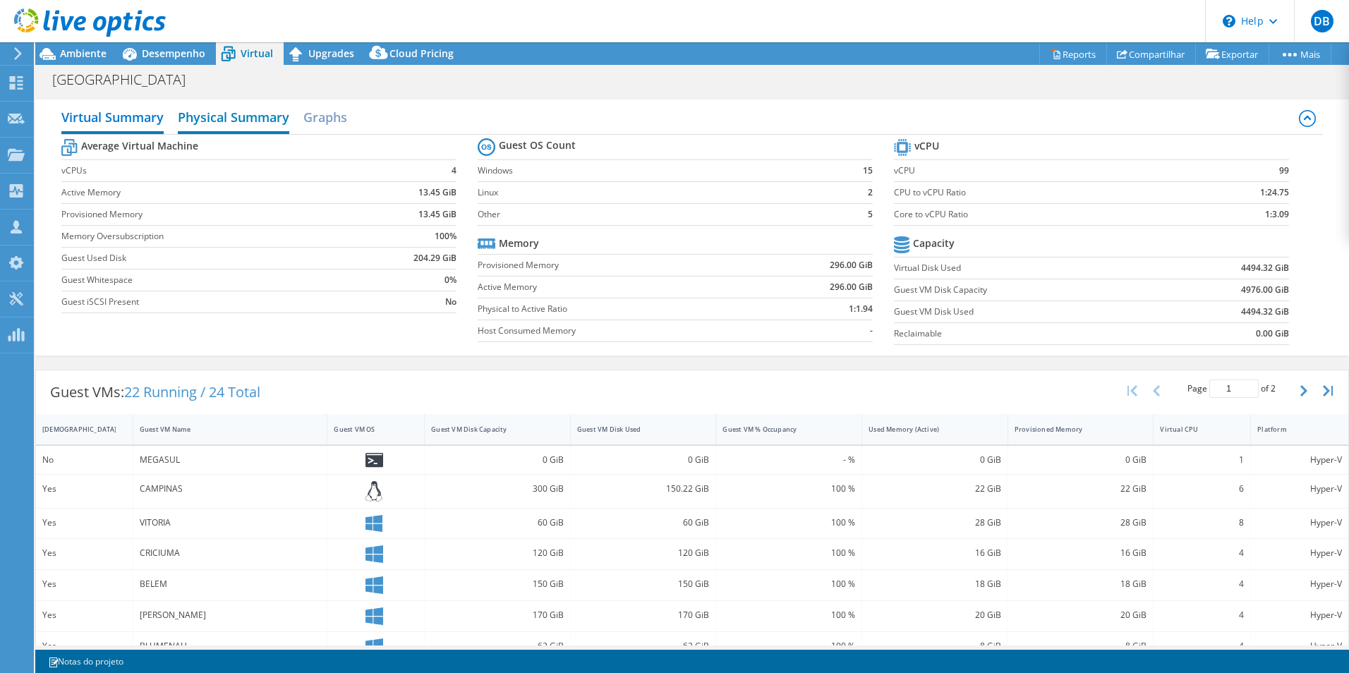
click at [224, 120] on h2 "Physical Summary" at bounding box center [233, 118] width 111 height 31
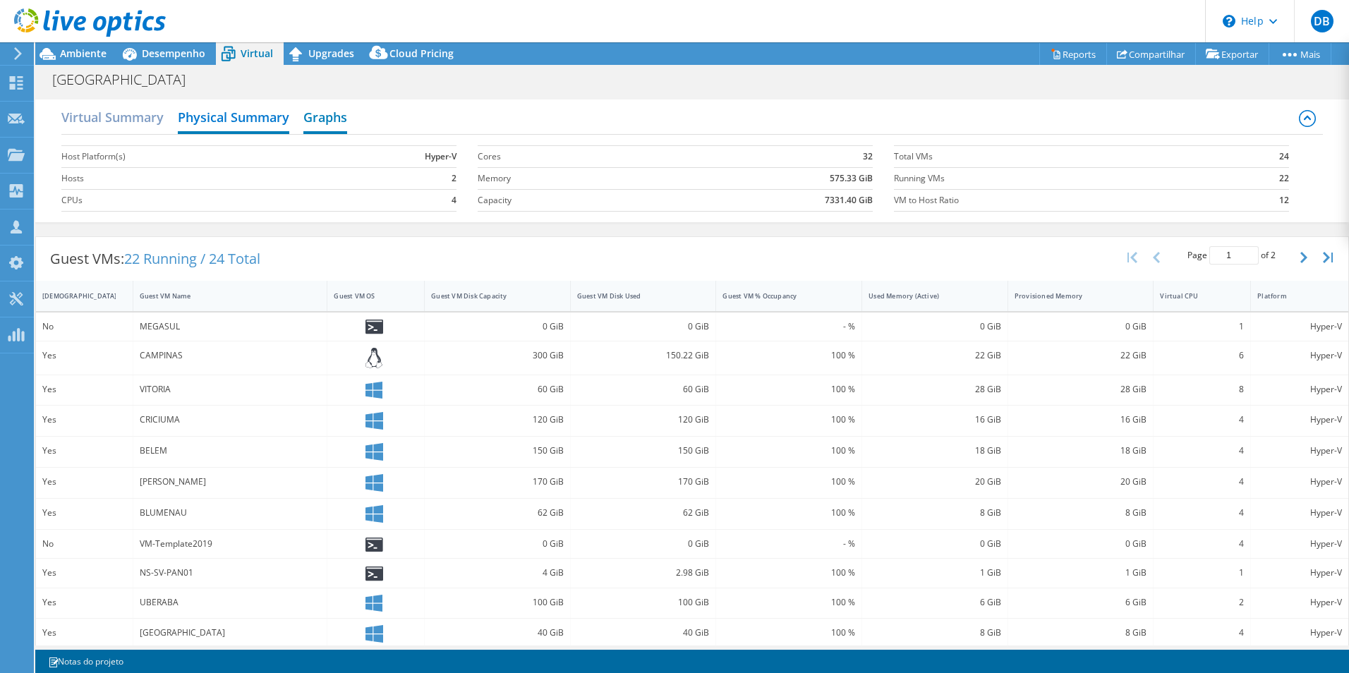
click at [306, 117] on h2 "Graphs" at bounding box center [325, 118] width 44 height 31
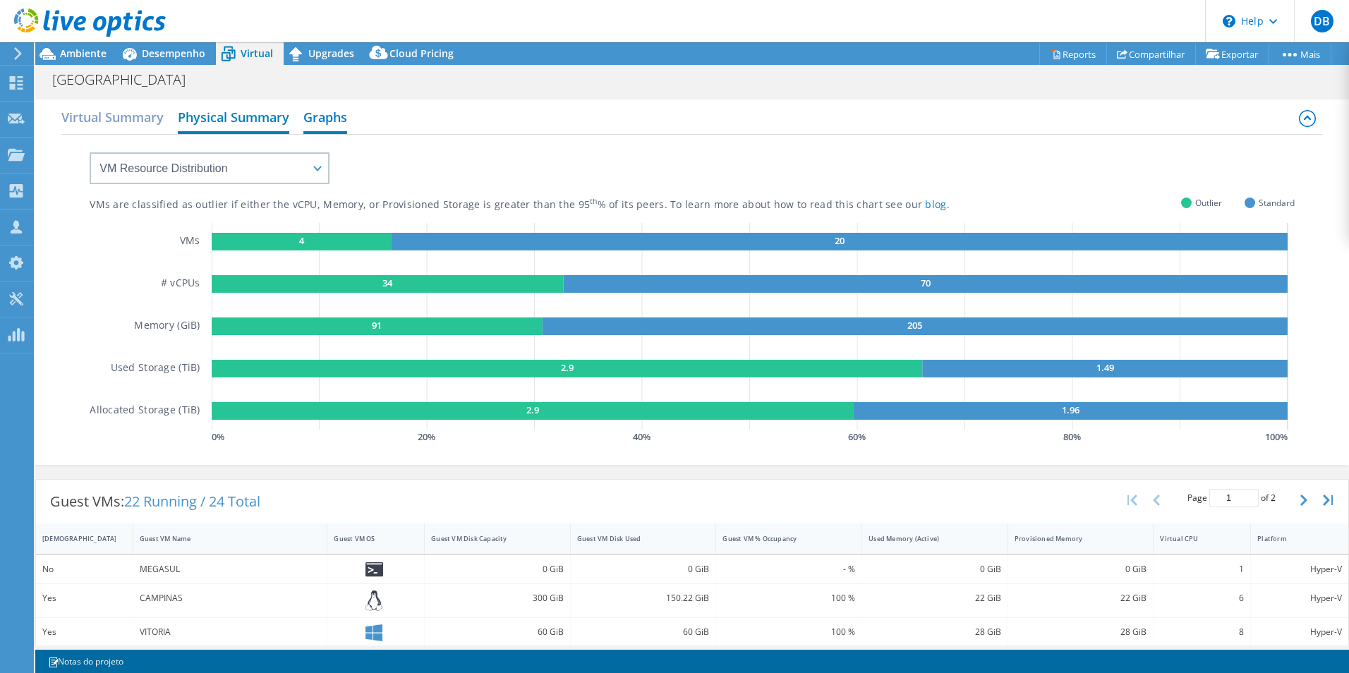
click at [268, 118] on h2 "Physical Summary" at bounding box center [233, 118] width 111 height 31
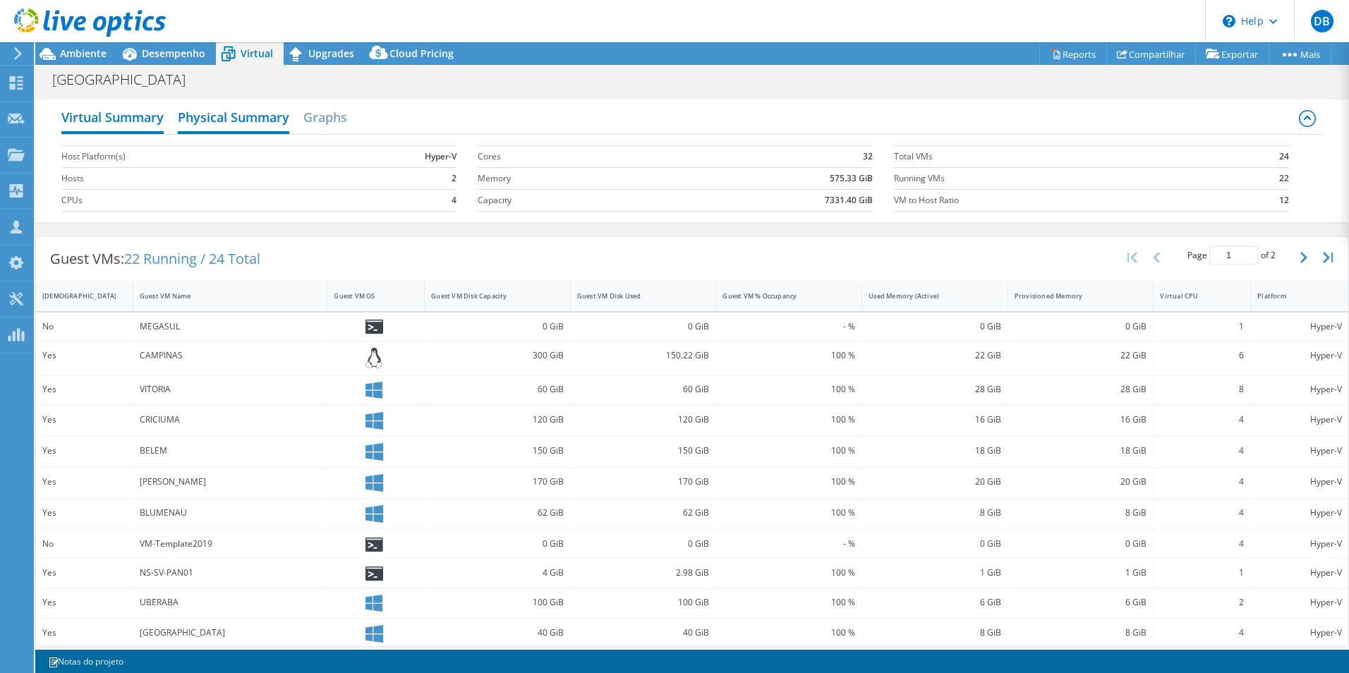
click at [96, 122] on h2 "Virtual Summary" at bounding box center [112, 118] width 102 height 31
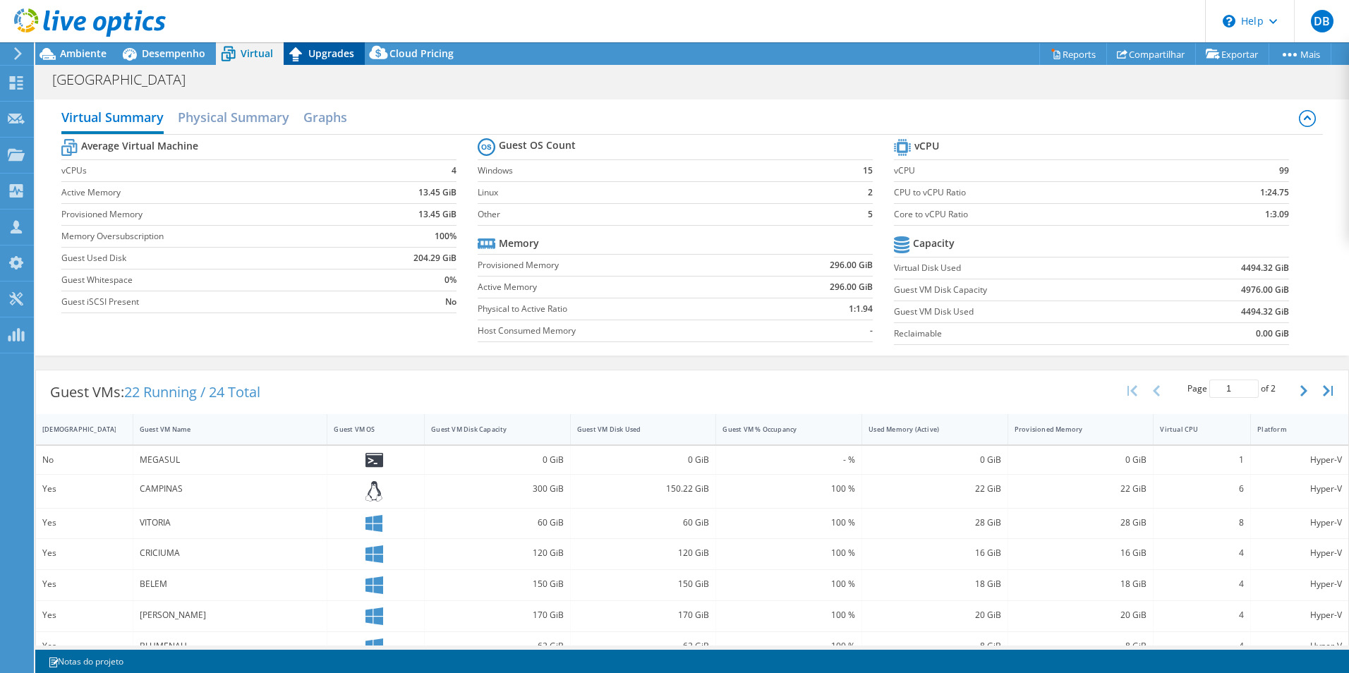
click at [327, 50] on span "Upgrades" at bounding box center [331, 53] width 46 height 13
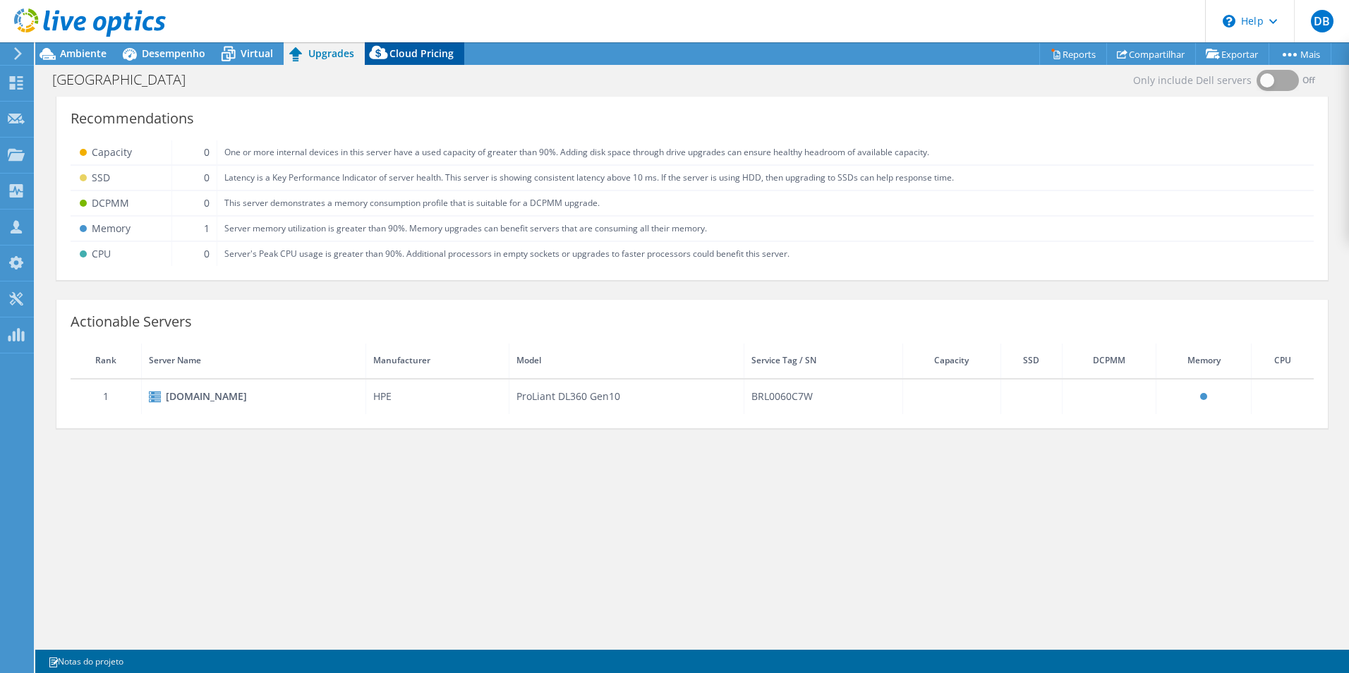
click at [401, 52] on span "Cloud Pricing" at bounding box center [421, 53] width 64 height 13
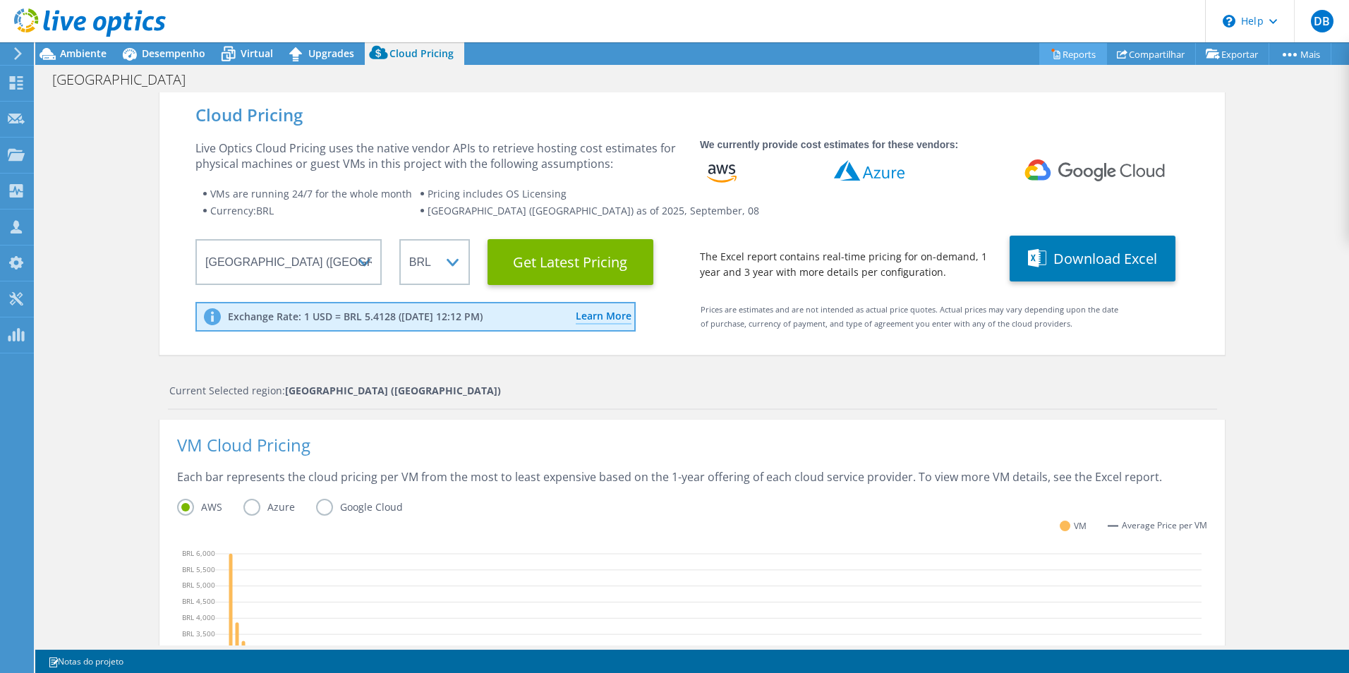
click at [1072, 52] on link "Reports" at bounding box center [1073, 54] width 68 height 22
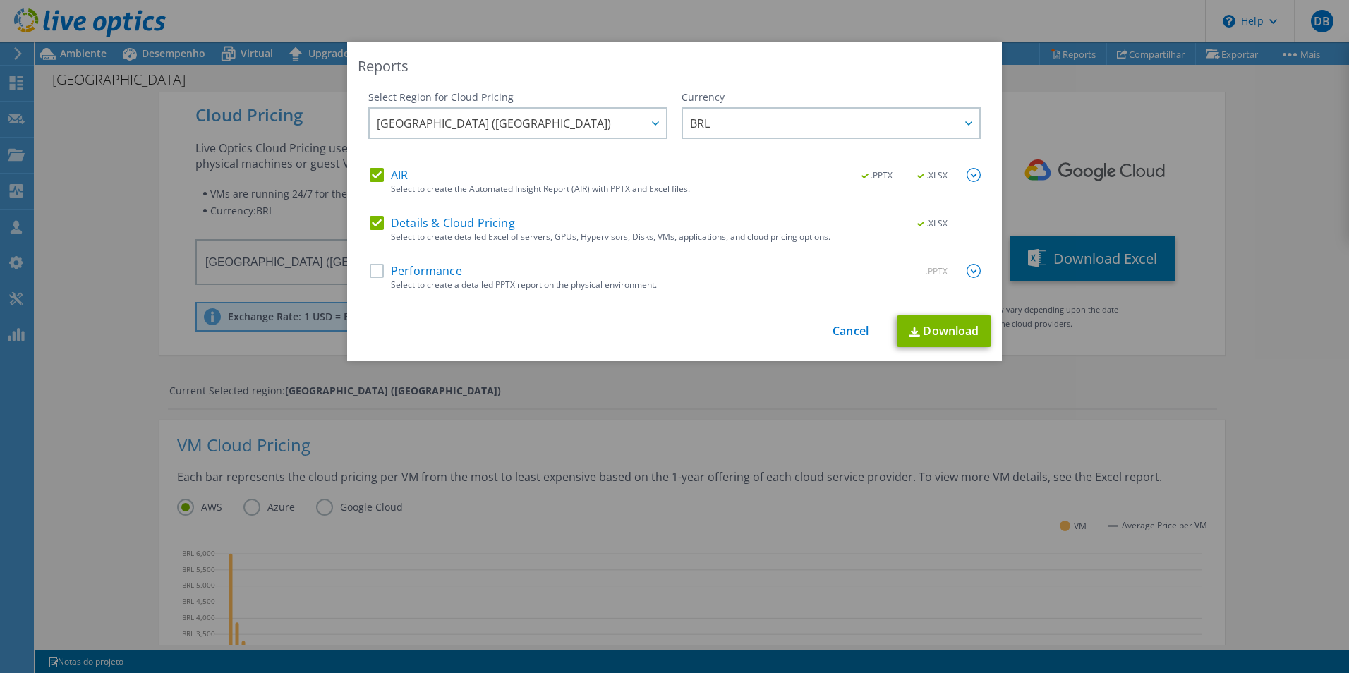
click at [375, 272] on label "Performance" at bounding box center [416, 271] width 92 height 14
click at [0, 0] on input "Performance" at bounding box center [0, 0] width 0 height 0
click at [652, 123] on icon at bounding box center [655, 123] width 7 height 4
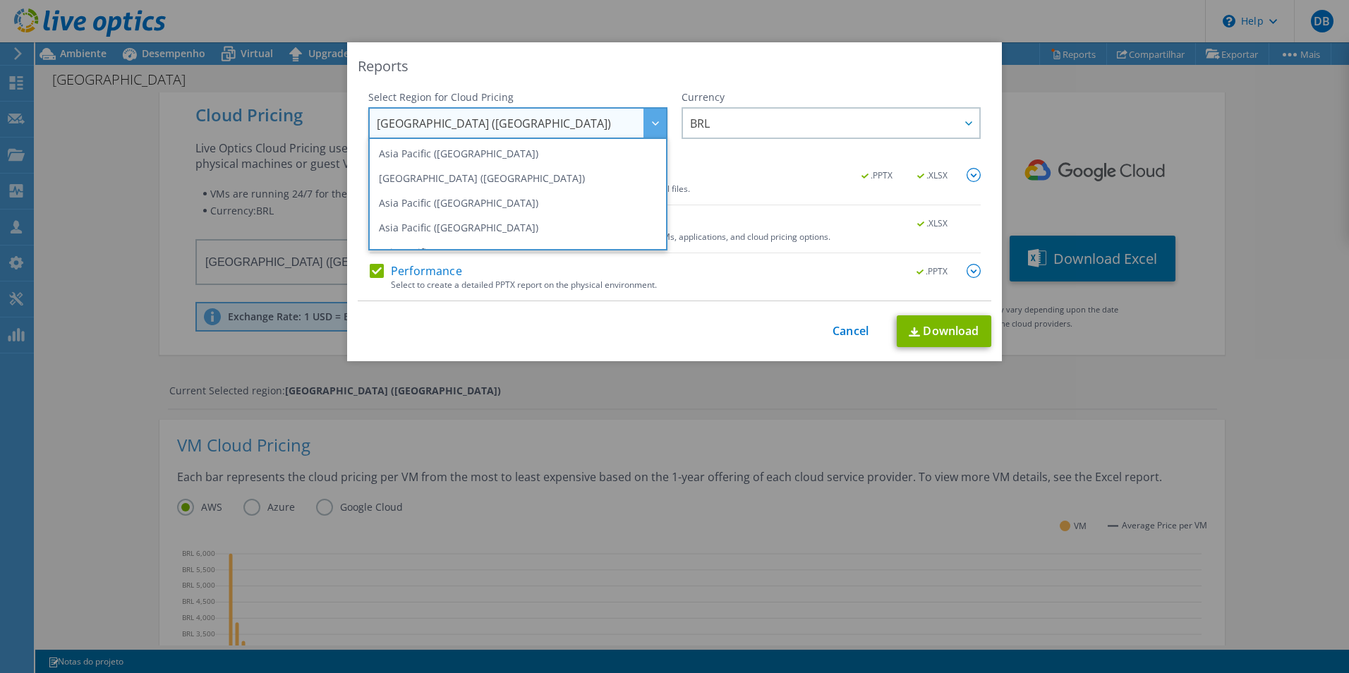
click at [652, 123] on icon at bounding box center [655, 123] width 7 height 4
click at [699, 75] on div "Reports Select Region for Cloud Pricing Asia Pacific ([GEOGRAPHIC_DATA]) [GEOGR…" at bounding box center [674, 201] width 655 height 319
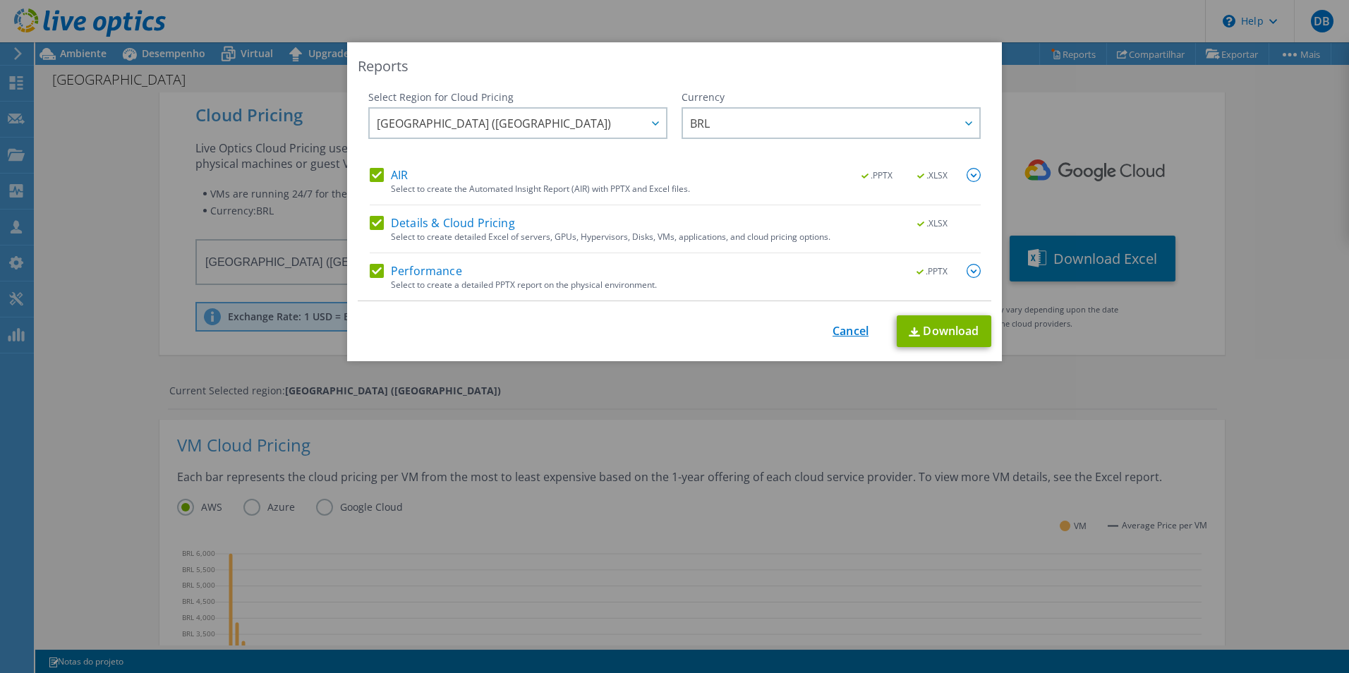
click at [838, 325] on link "Cancel" at bounding box center [851, 331] width 36 height 13
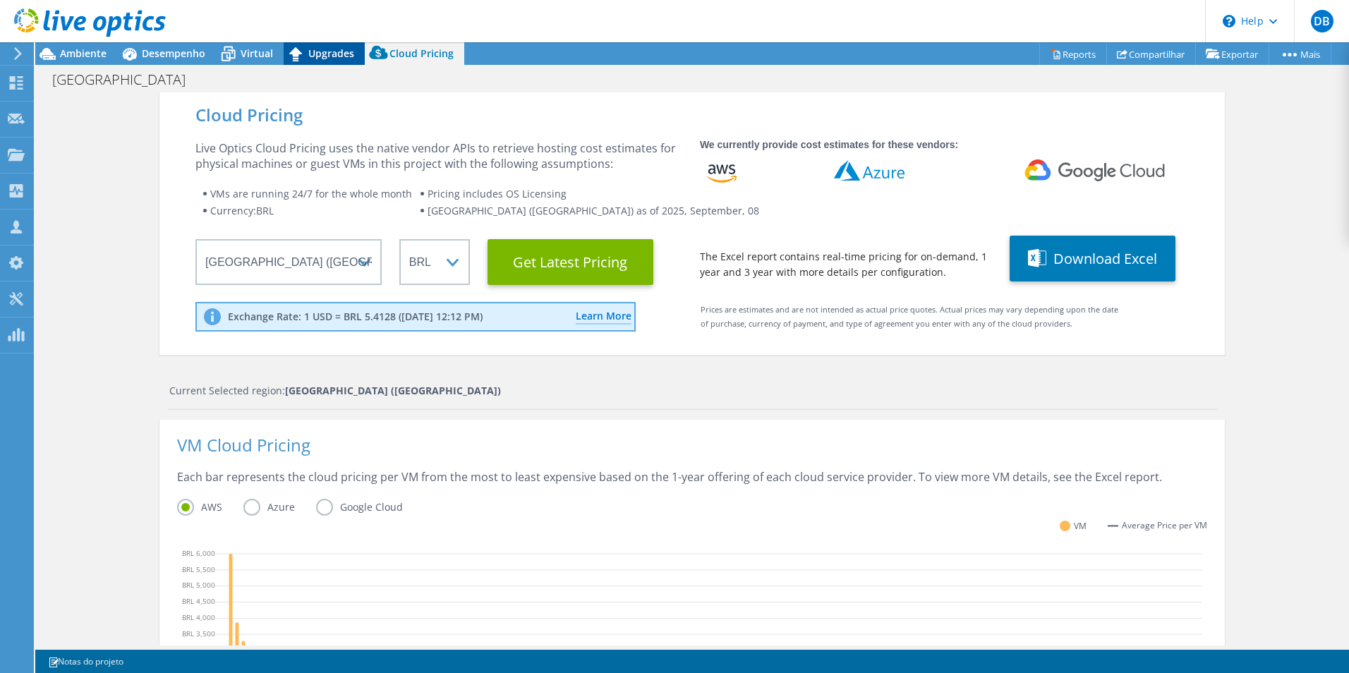
click at [332, 54] on span "Upgrades" at bounding box center [331, 53] width 46 height 13
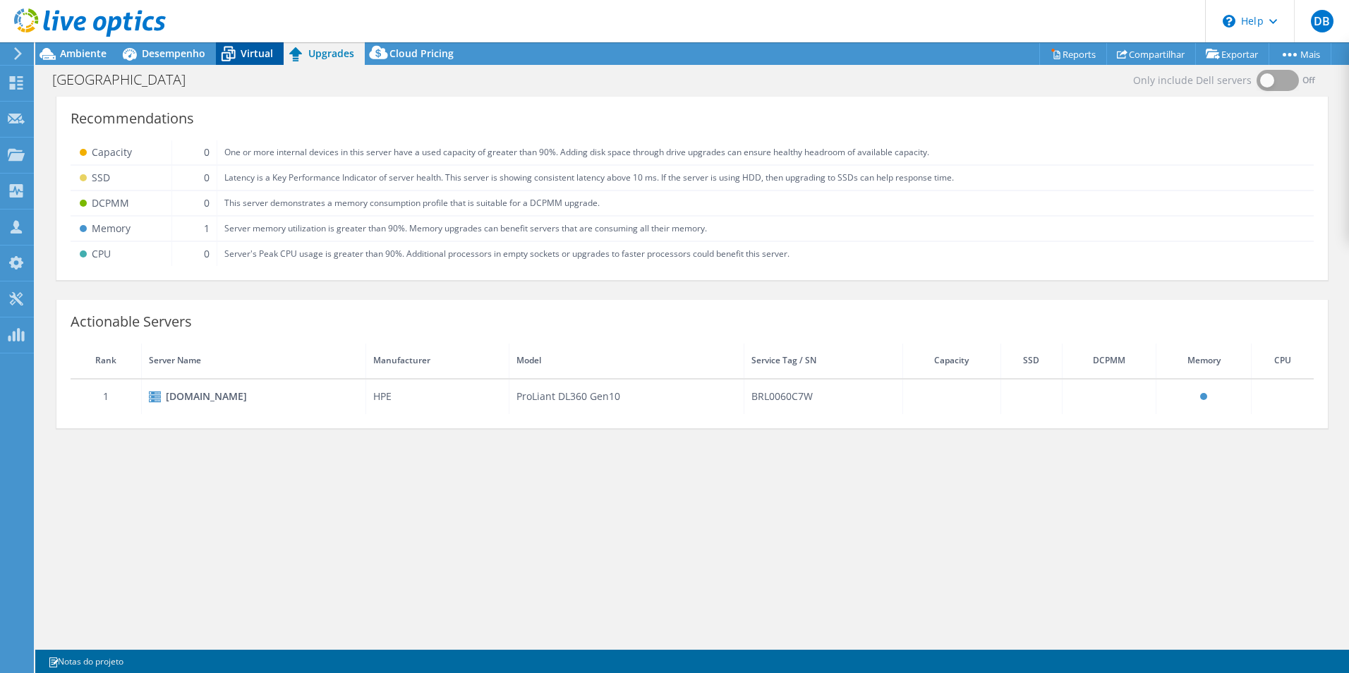
click at [256, 53] on span "Virtual" at bounding box center [257, 53] width 32 height 13
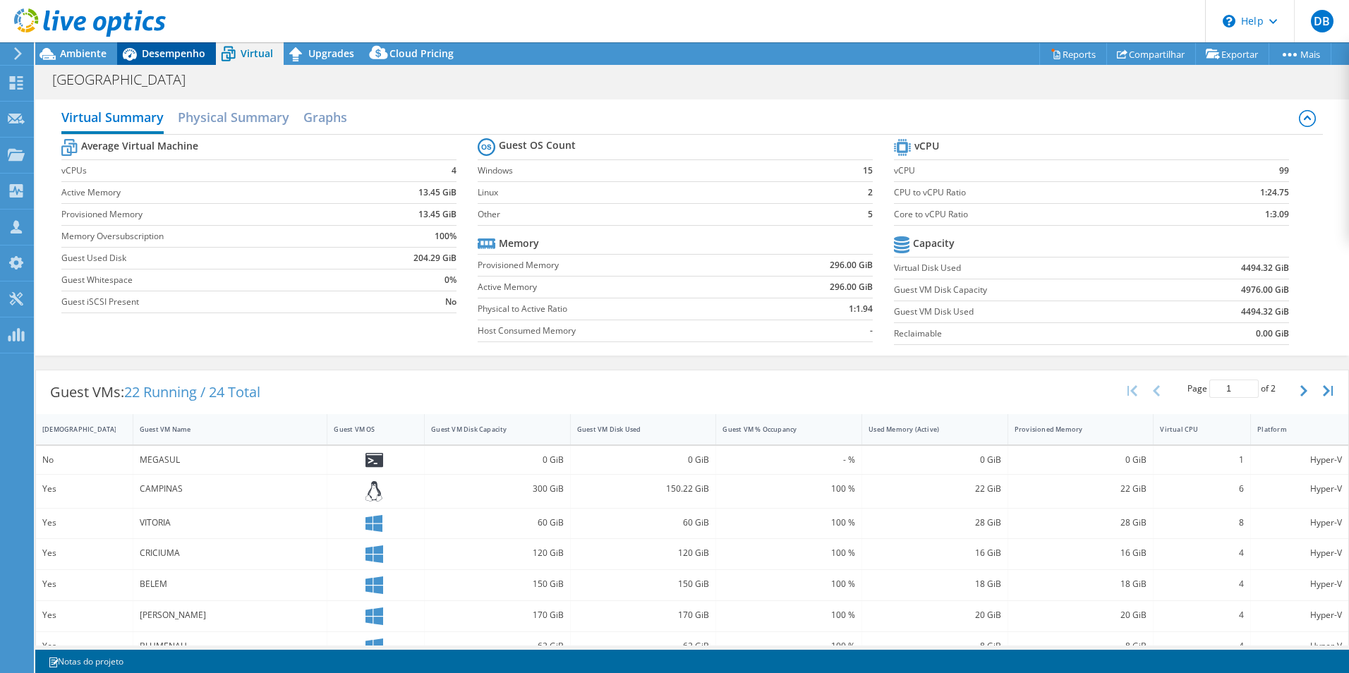
click at [174, 55] on span "Desempenho" at bounding box center [174, 53] width 64 height 13
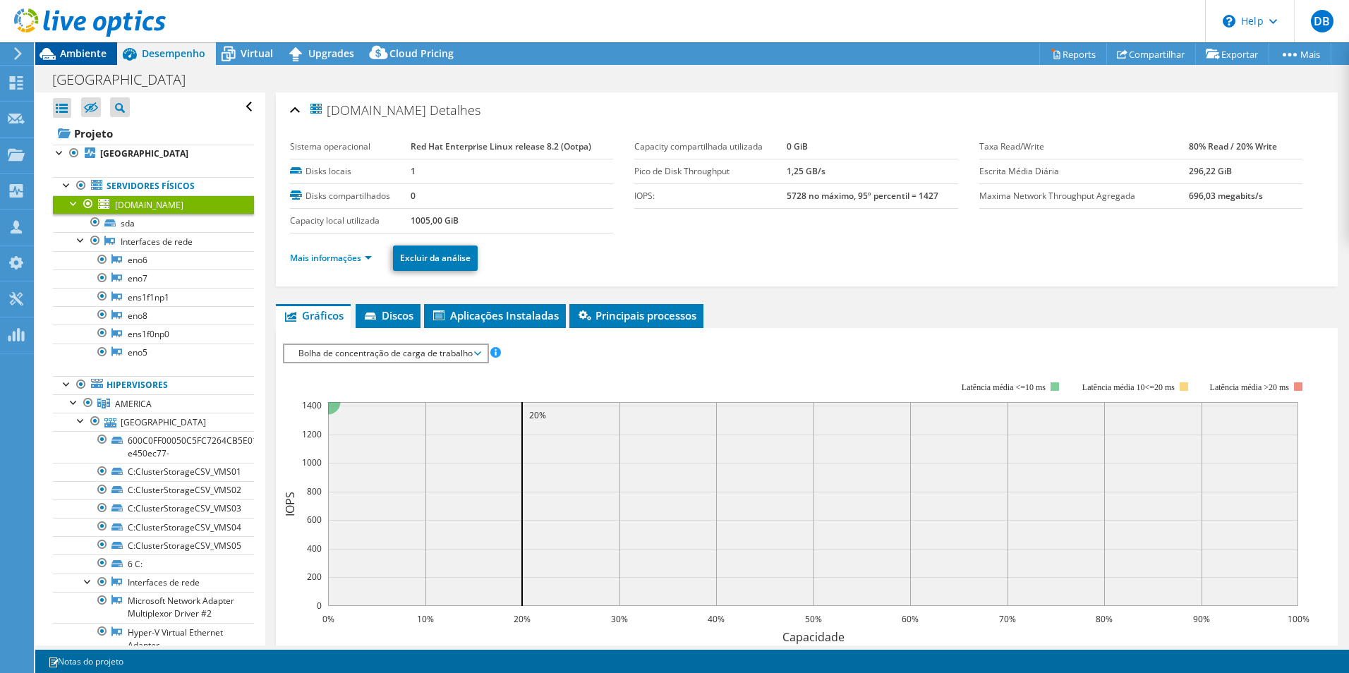
click at [90, 54] on span "Ambiente" at bounding box center [83, 53] width 47 height 13
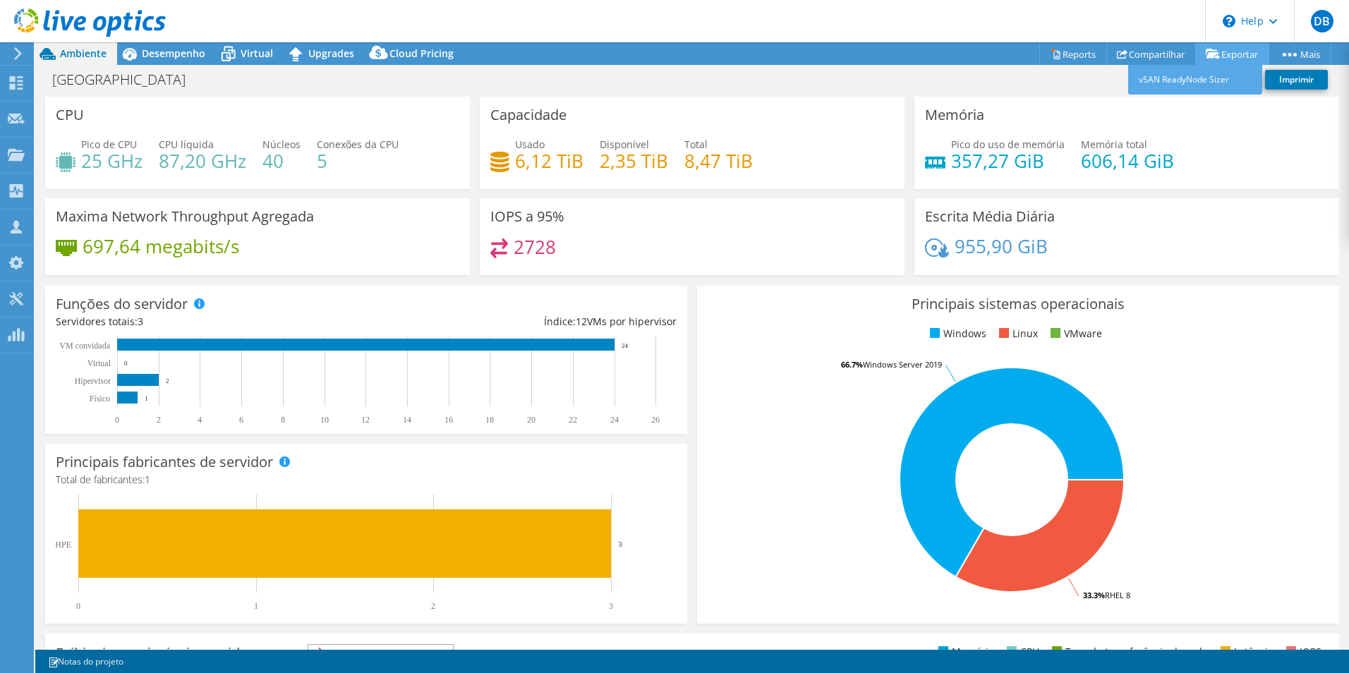
click at [1222, 52] on link "Exportar" at bounding box center [1232, 54] width 74 height 22
click at [1189, 80] on link "vSAN ReadyNode Sizer" at bounding box center [1195, 80] width 134 height 30
click at [164, 55] on span "Desempenho" at bounding box center [174, 53] width 64 height 13
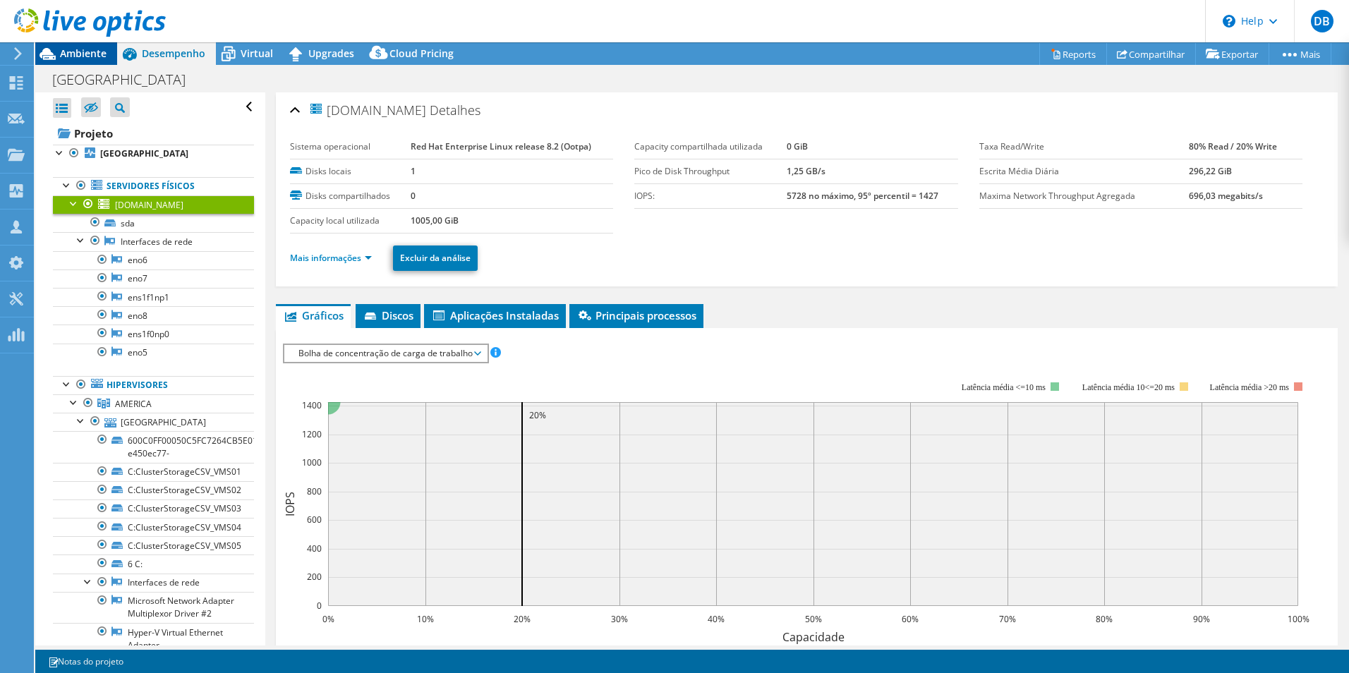
click at [83, 52] on span "Ambiente" at bounding box center [83, 53] width 47 height 13
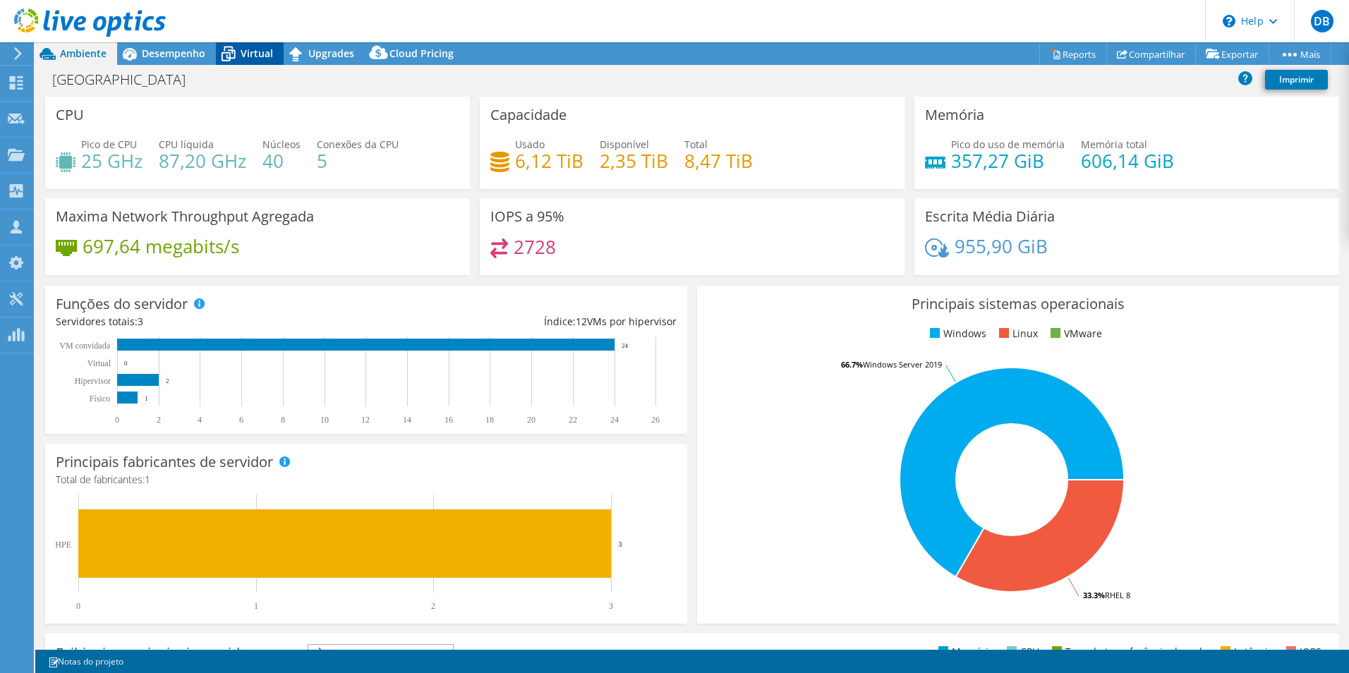
click at [244, 53] on span "Virtual" at bounding box center [257, 53] width 32 height 13
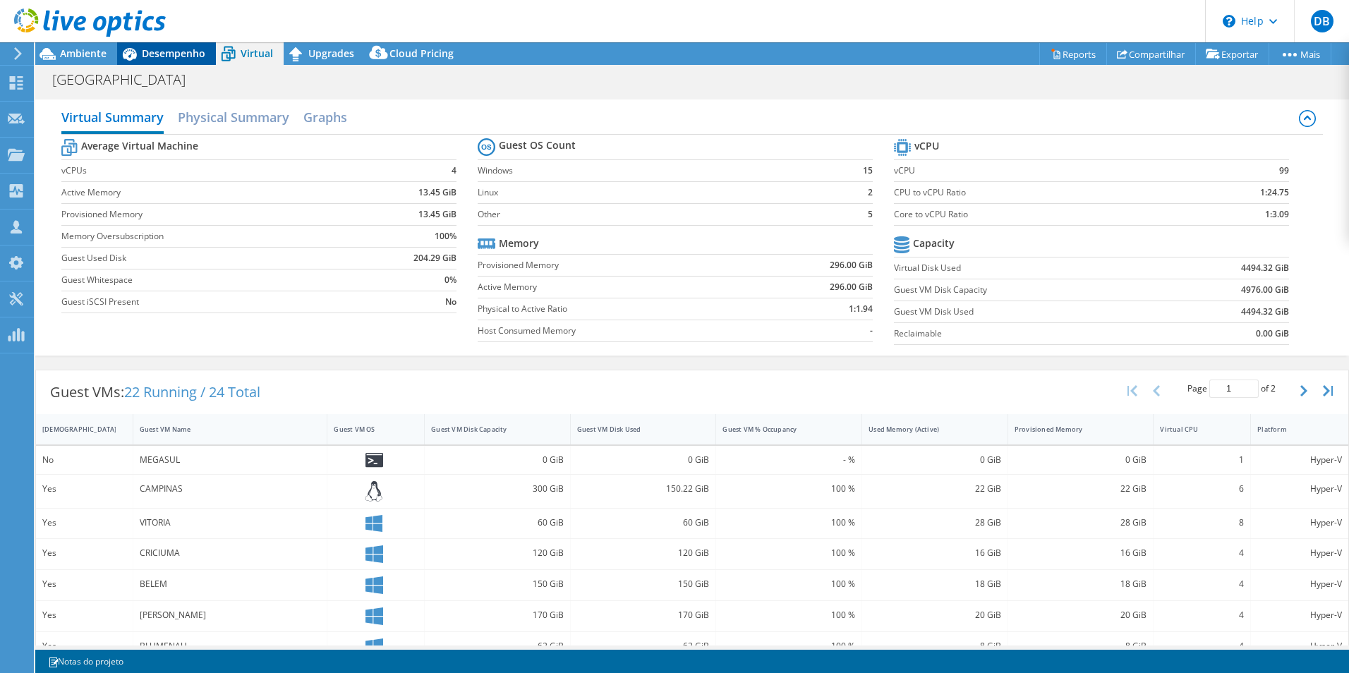
click at [191, 50] on span "Desempenho" at bounding box center [174, 53] width 64 height 13
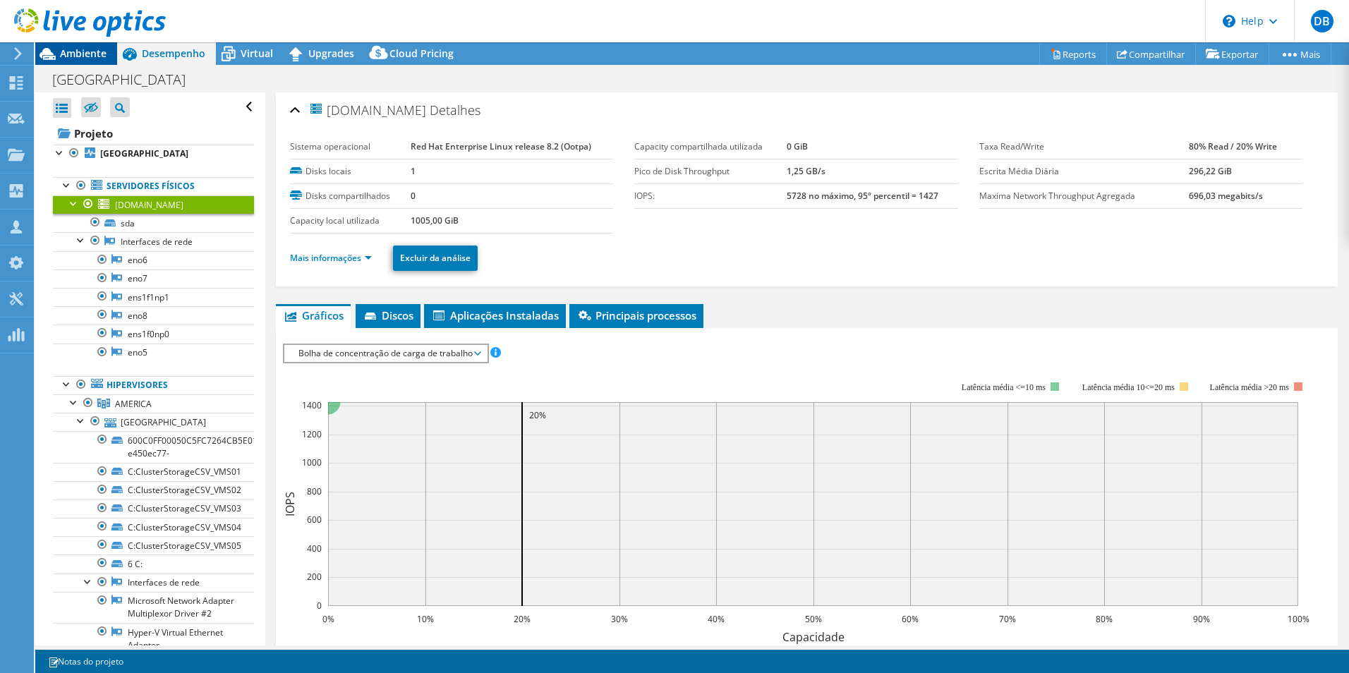
click at [97, 52] on span "Ambiente" at bounding box center [83, 53] width 47 height 13
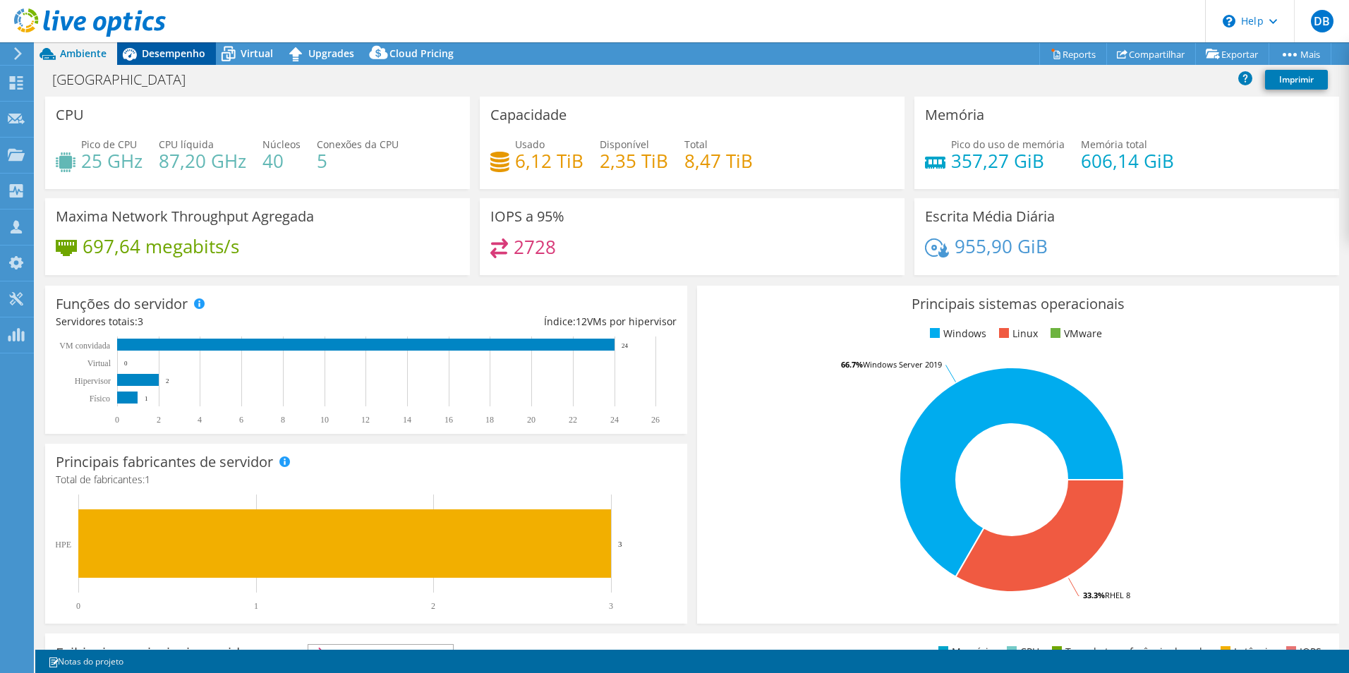
click at [177, 52] on span "Desempenho" at bounding box center [174, 53] width 64 height 13
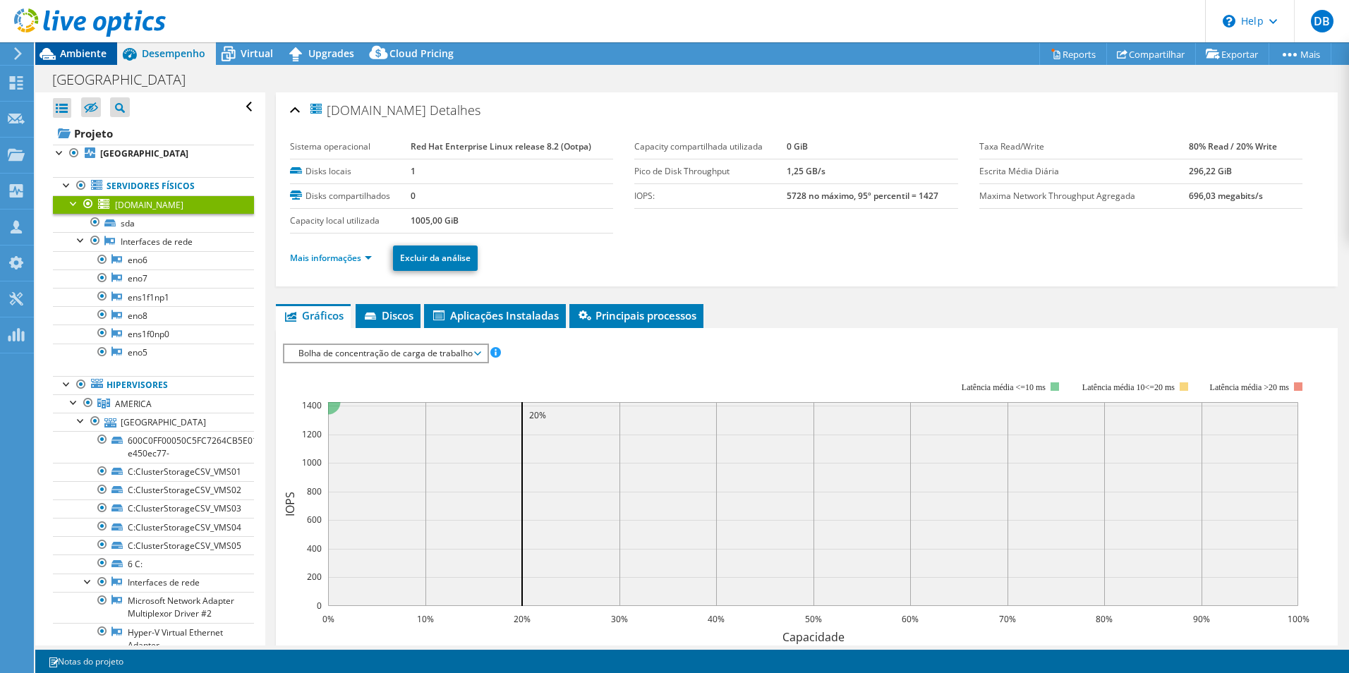
click at [76, 54] on span "Ambiente" at bounding box center [83, 53] width 47 height 13
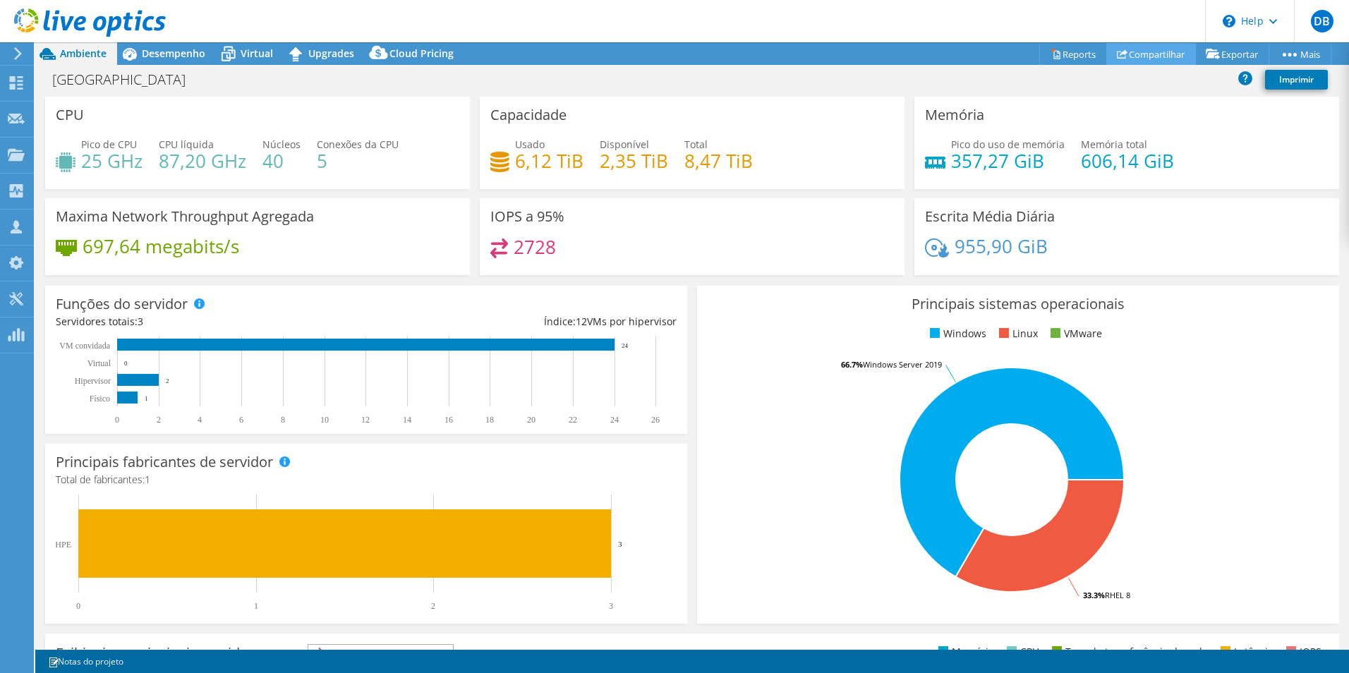
click at [1159, 52] on link "Compartilhar" at bounding box center [1151, 54] width 90 height 22
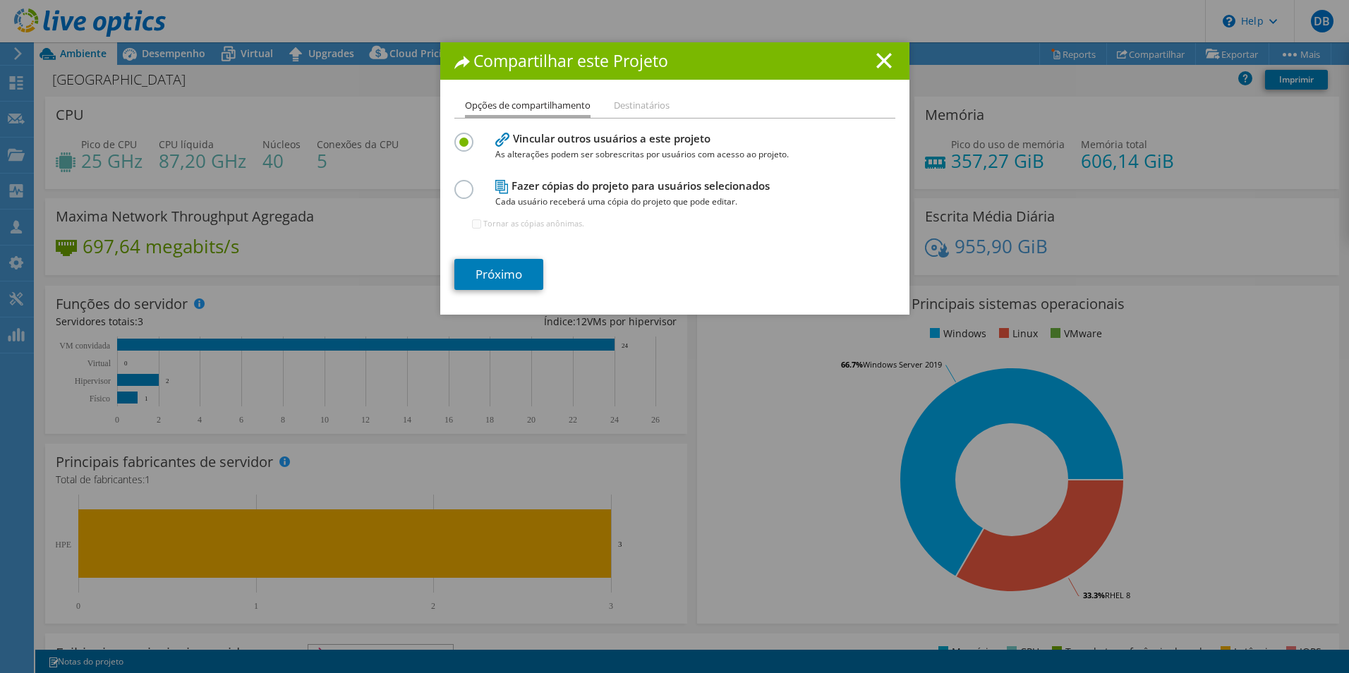
click at [462, 183] on label at bounding box center [466, 182] width 25 height 4
click at [0, 0] on input "radio" at bounding box center [0, 0] width 0 height 0
click at [472, 224] on input "Tornar as cópias anônimas." at bounding box center [476, 223] width 9 height 9
checkbox input "true"
click at [502, 276] on link "Próximo" at bounding box center [498, 274] width 89 height 31
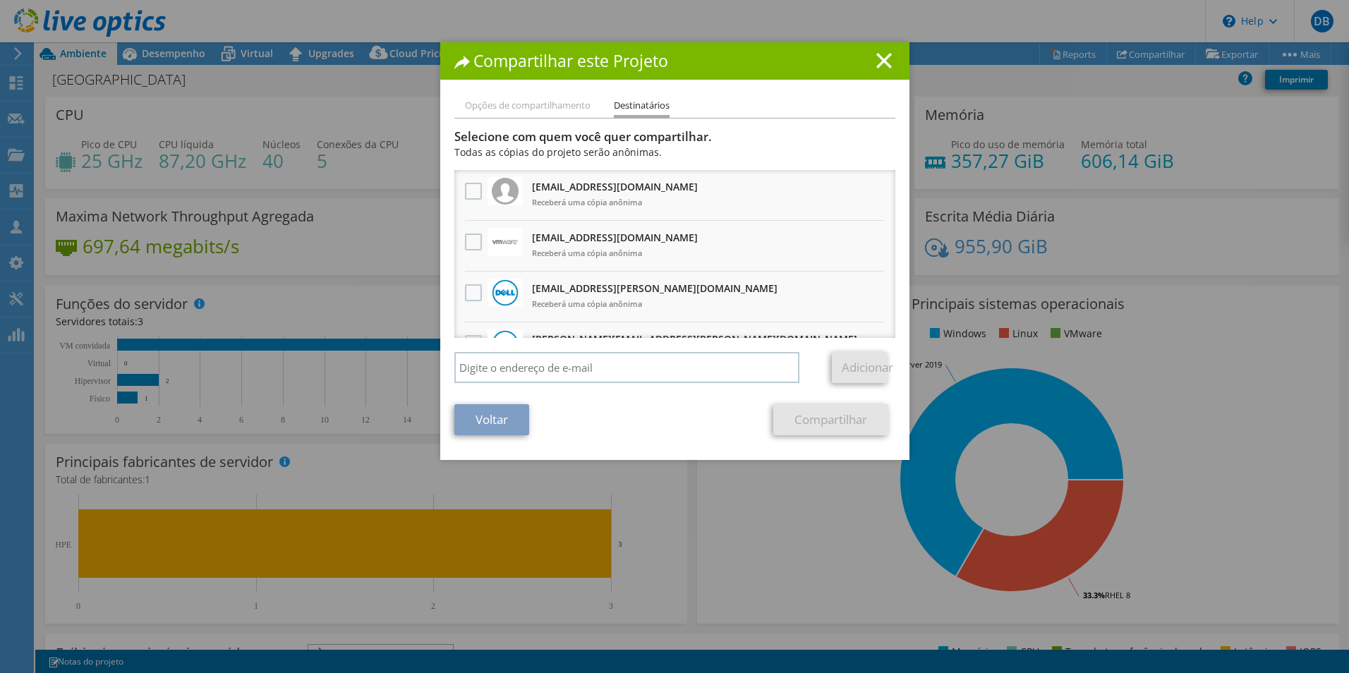
click at [876, 63] on icon at bounding box center [884, 61] width 16 height 16
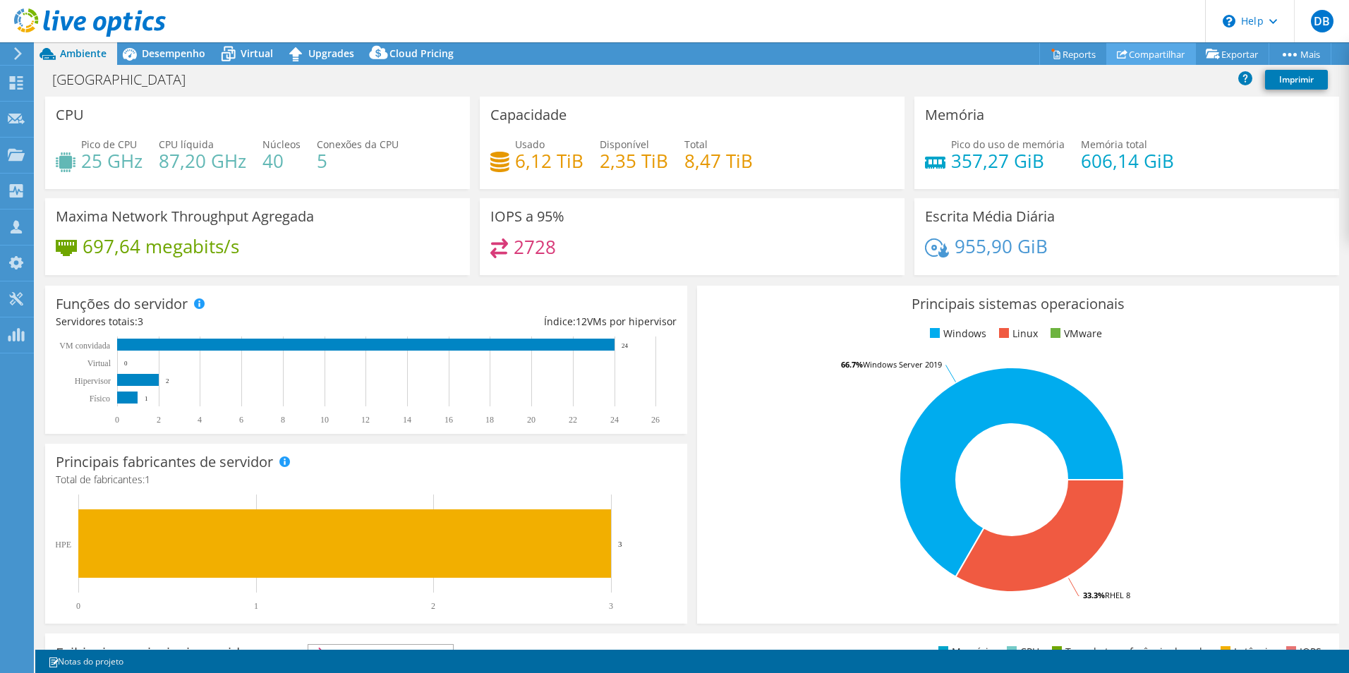
click at [1154, 52] on link "Compartilhar" at bounding box center [1151, 54] width 90 height 22
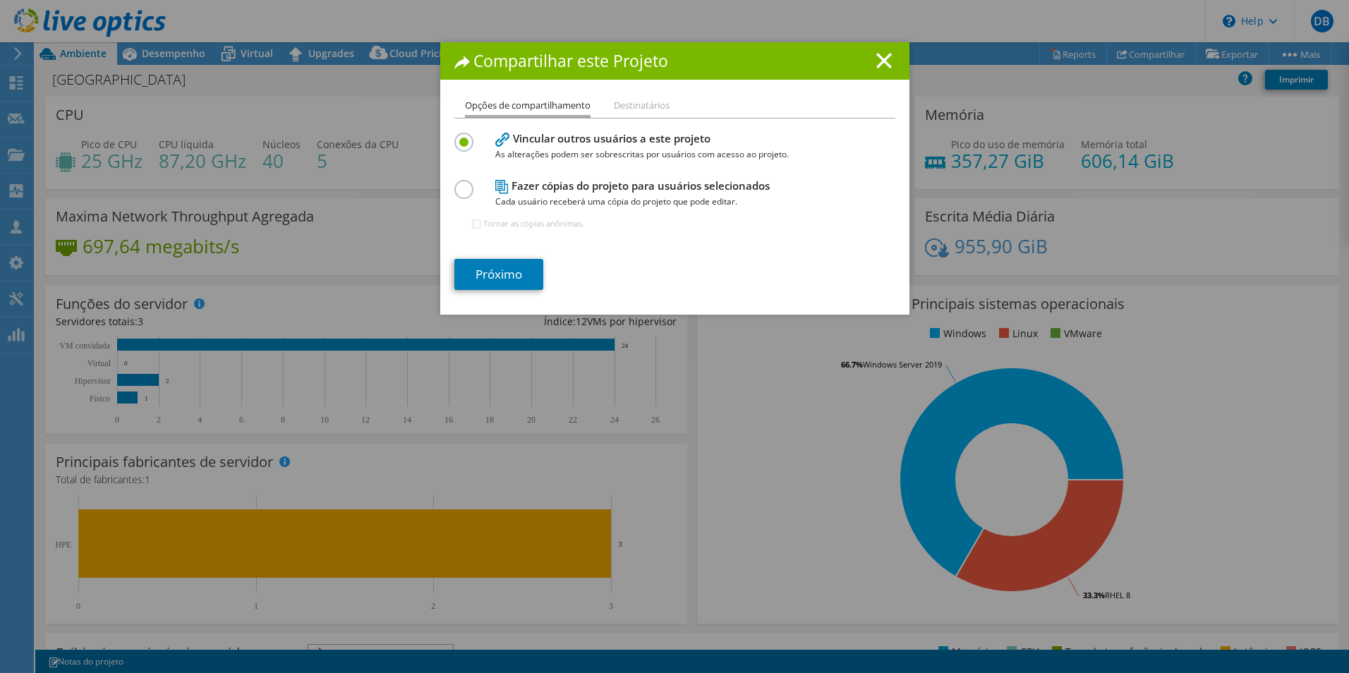
click at [648, 108] on li "Destinatários" at bounding box center [642, 106] width 56 height 18
click at [877, 64] on line at bounding box center [884, 61] width 14 height 14
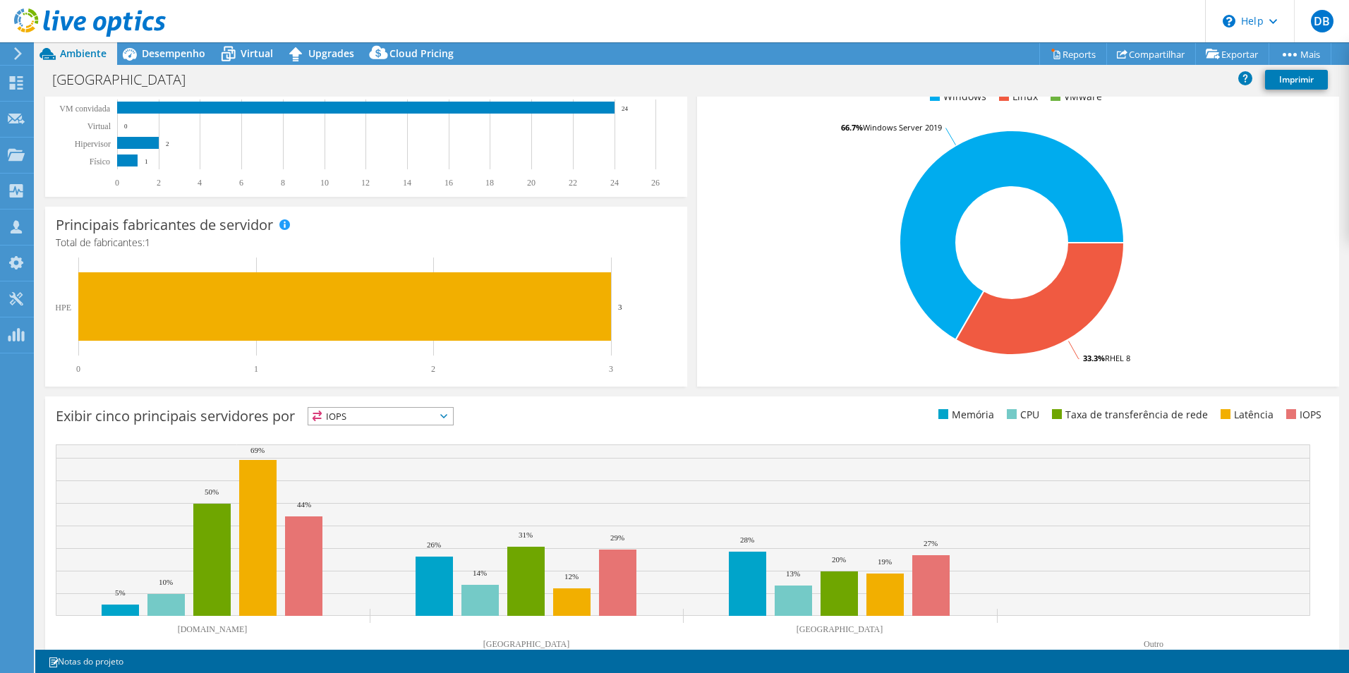
scroll to position [269, 0]
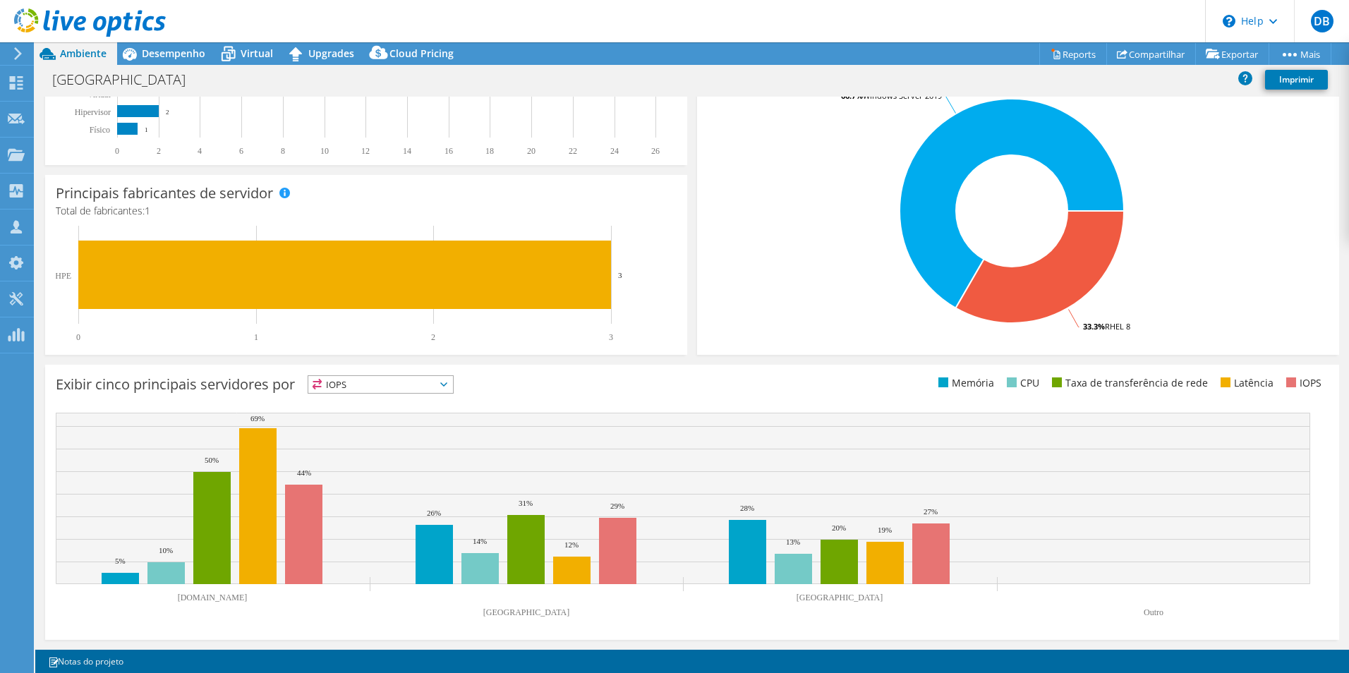
click at [447, 385] on icon at bounding box center [443, 384] width 7 height 4
click at [353, 473] on li "Latência" at bounding box center [380, 482] width 145 height 20
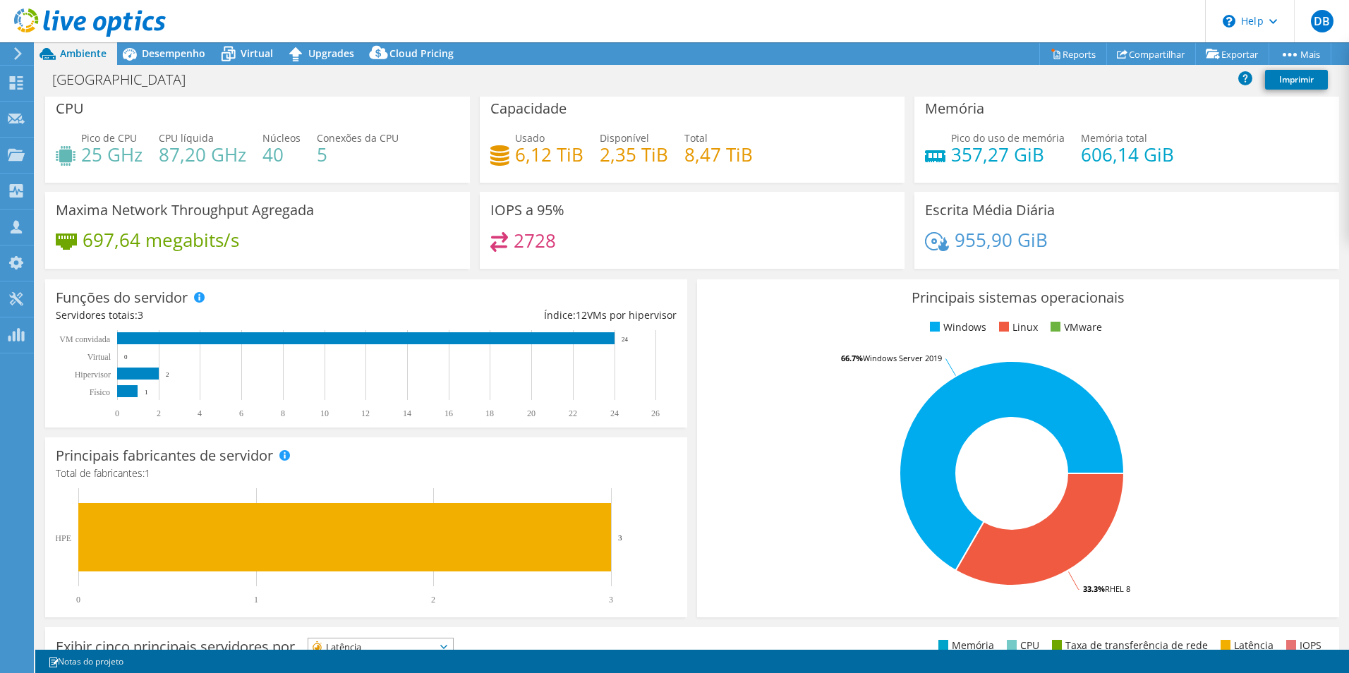
scroll to position [0, 0]
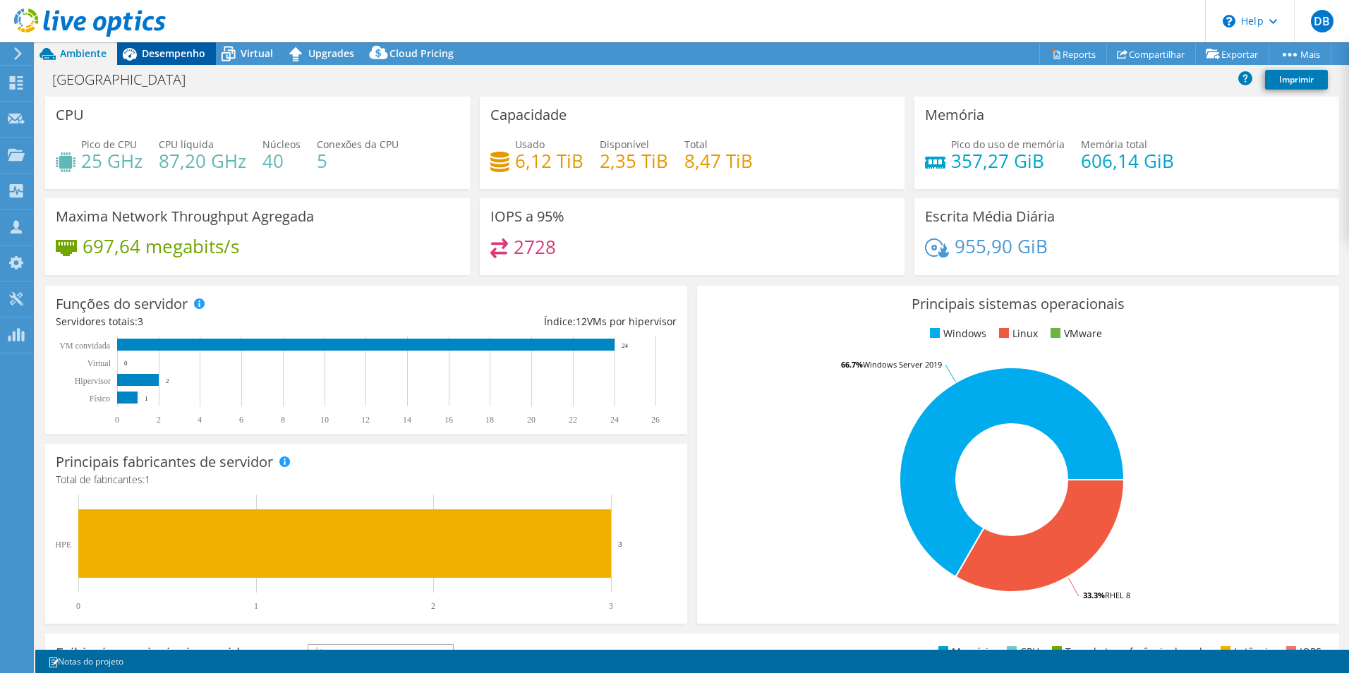
click at [177, 56] on span "Desempenho" at bounding box center [174, 53] width 64 height 13
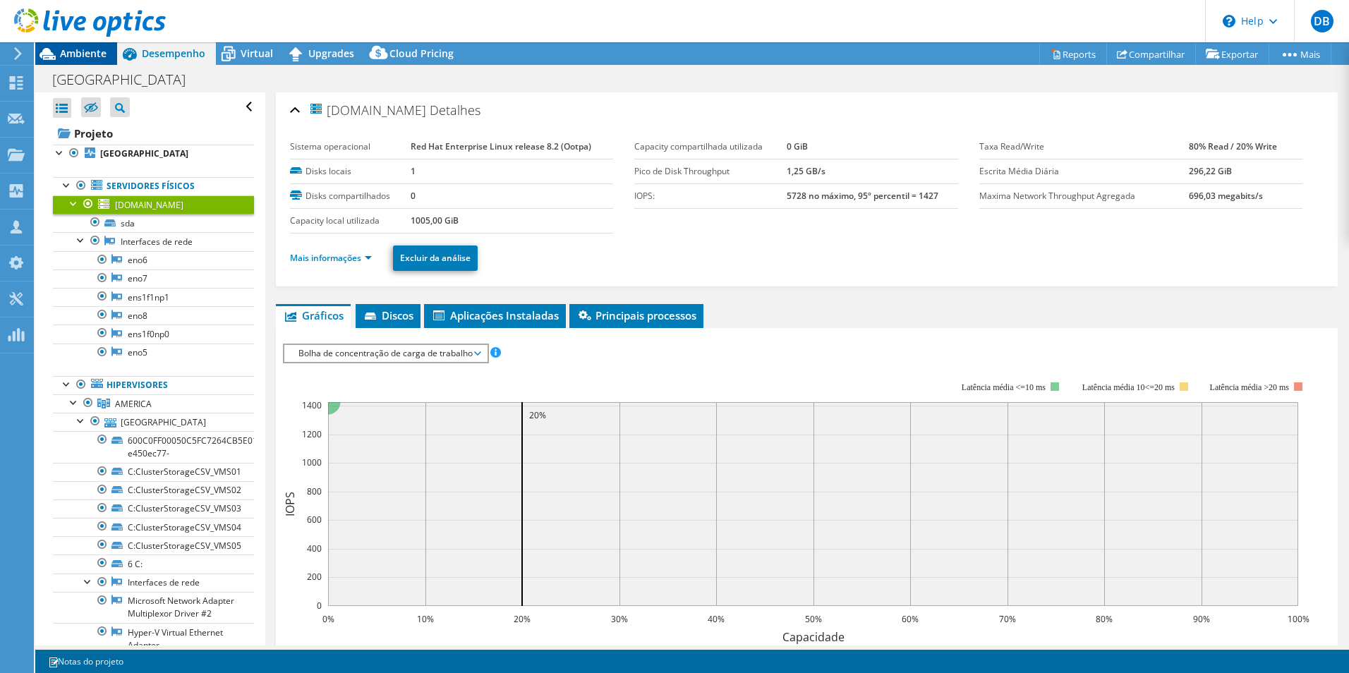
click at [83, 51] on span "Ambiente" at bounding box center [83, 53] width 47 height 13
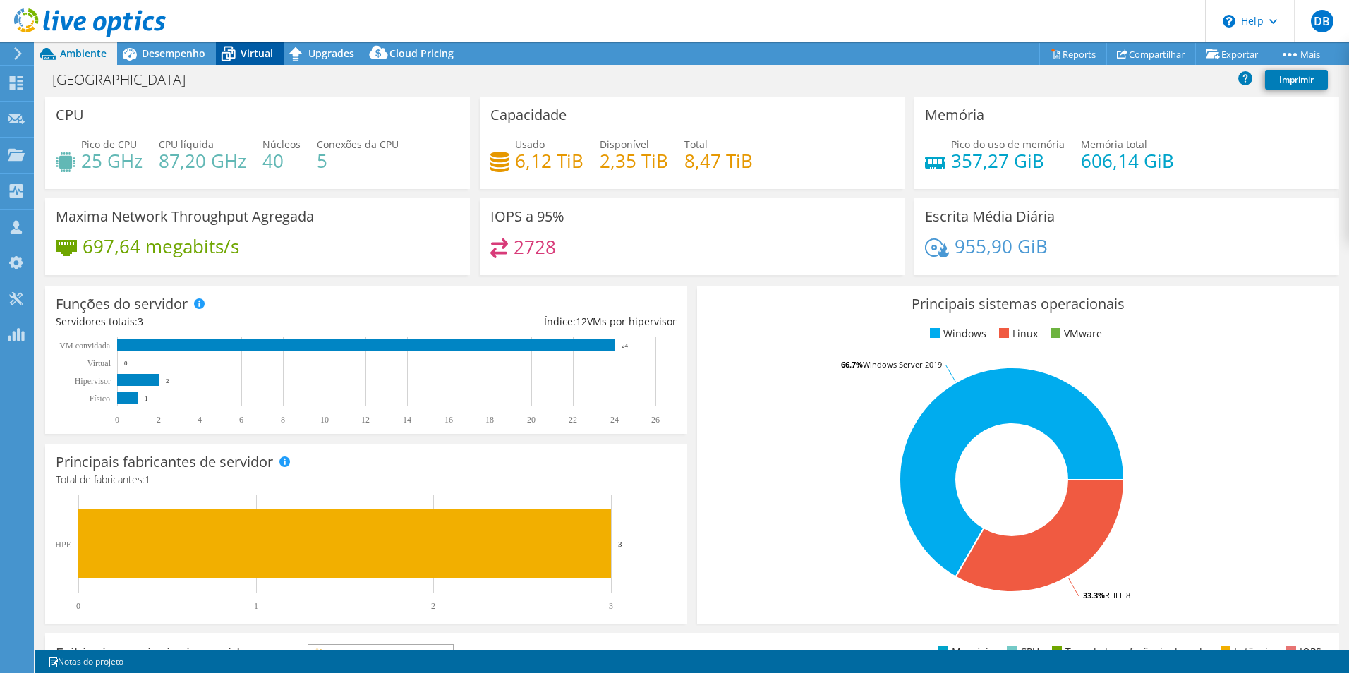
click at [254, 50] on span "Virtual" at bounding box center [257, 53] width 32 height 13
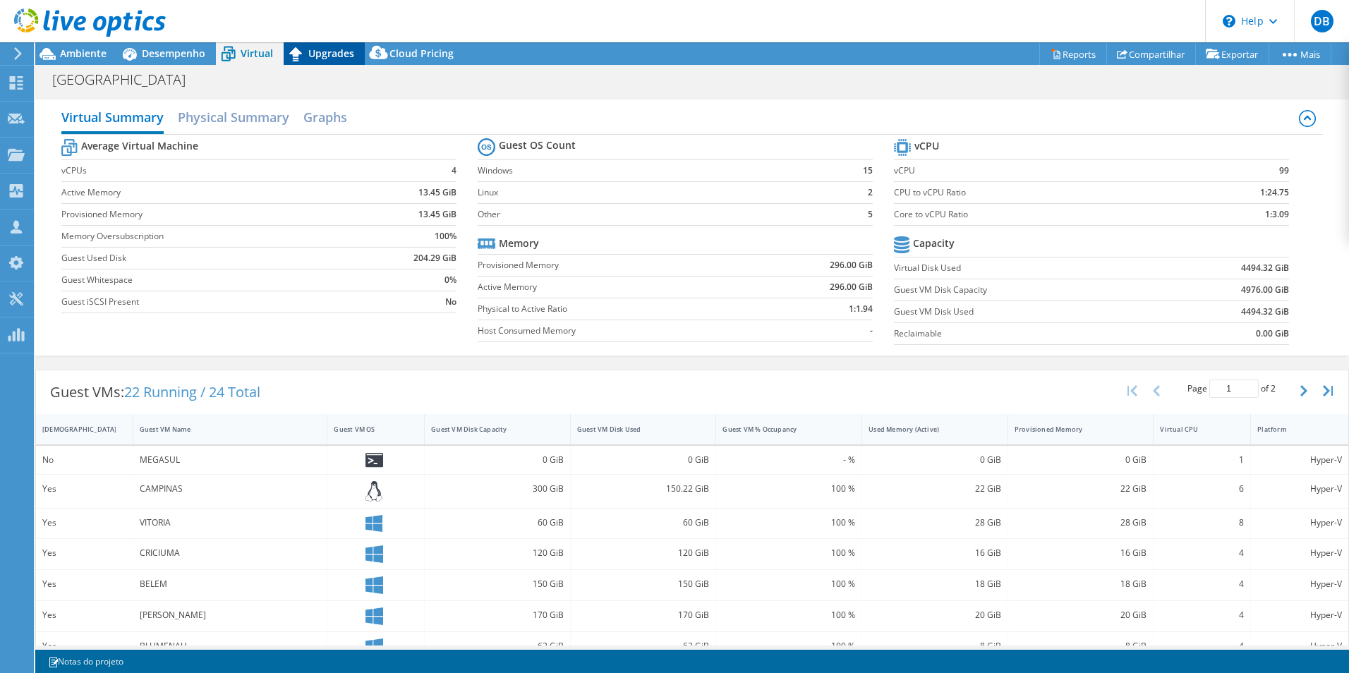
click at [320, 53] on span "Upgrades" at bounding box center [331, 53] width 46 height 13
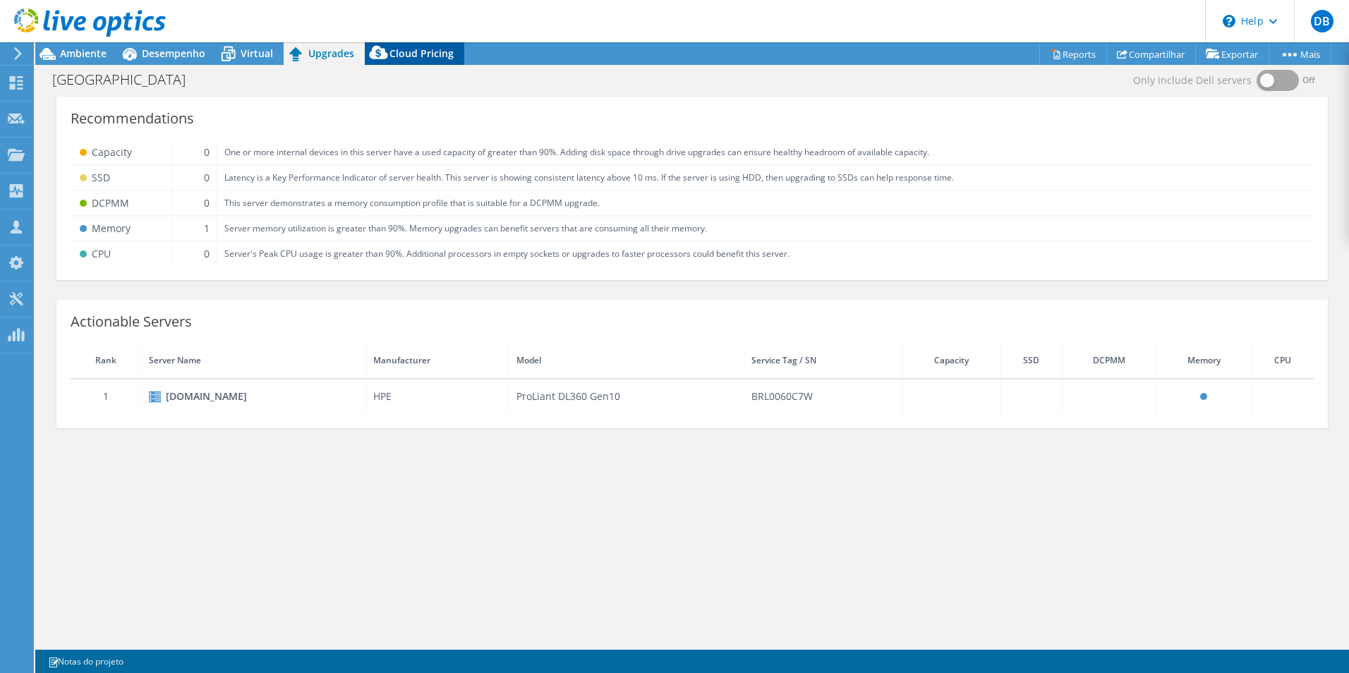
click at [386, 53] on icon at bounding box center [379, 56] width 28 height 28
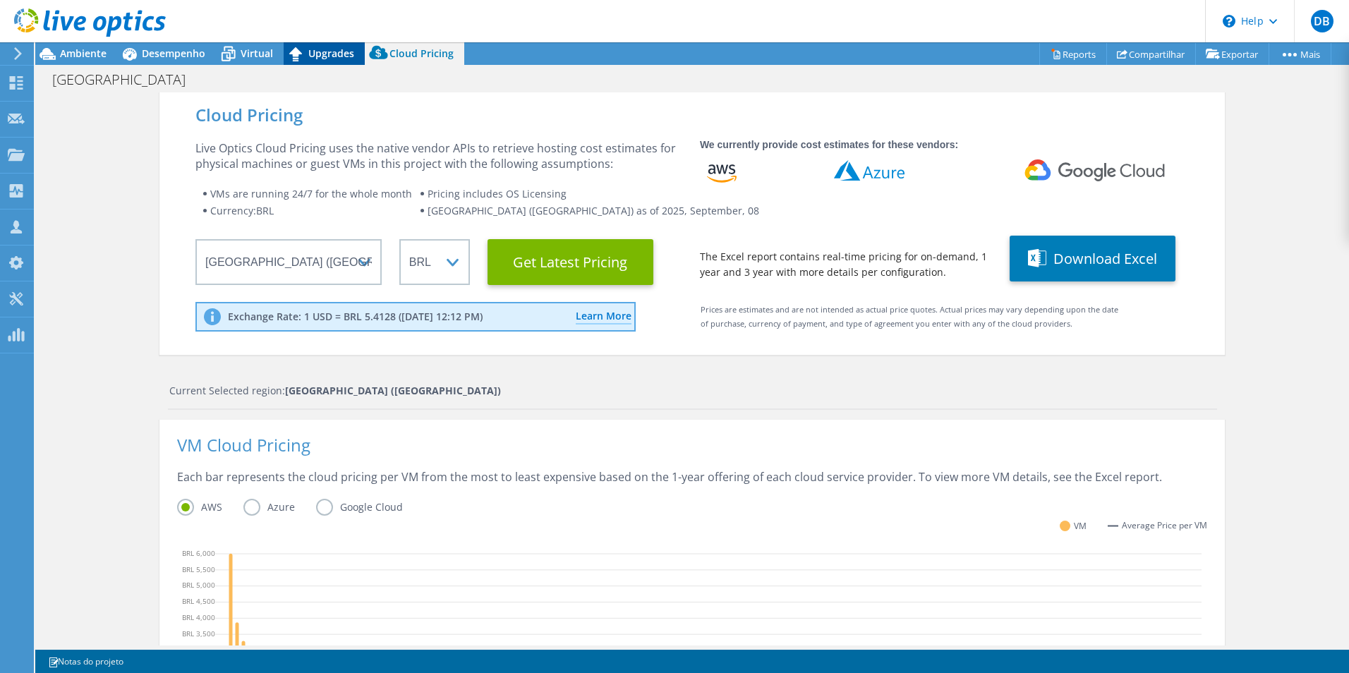
click at [303, 52] on icon at bounding box center [296, 54] width 25 height 25
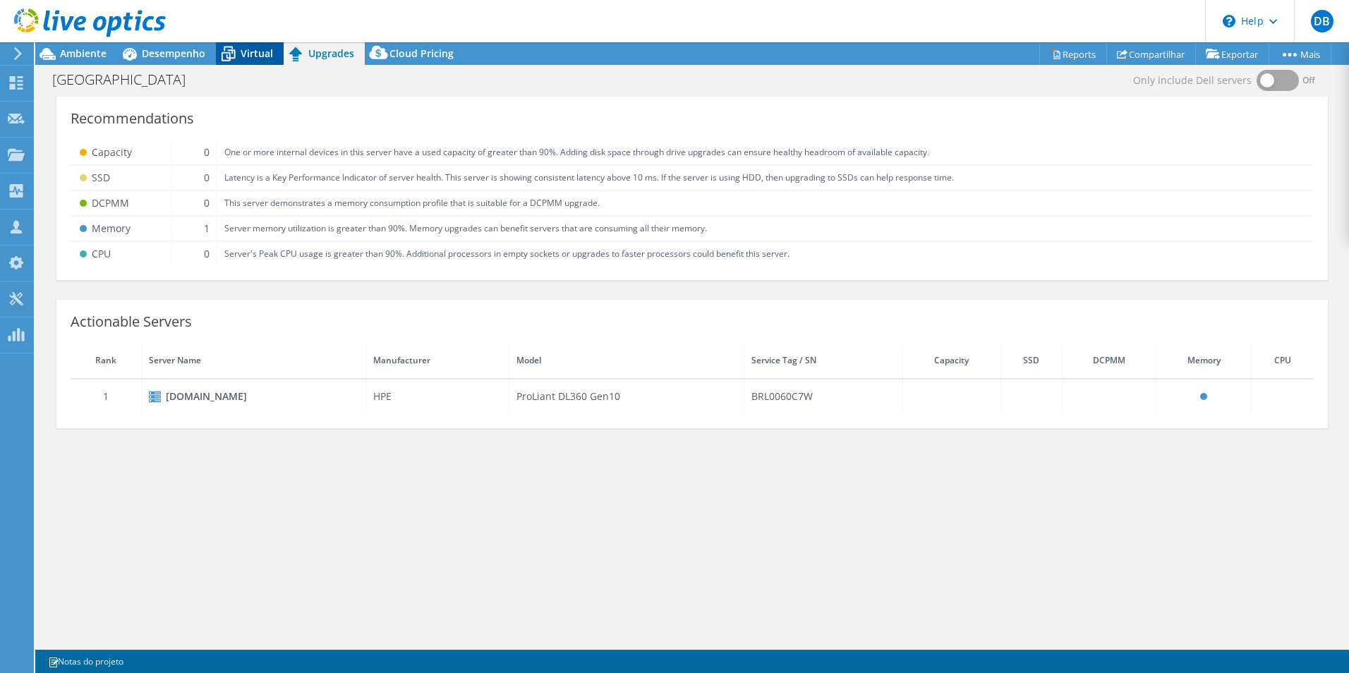
click at [246, 54] on span "Virtual" at bounding box center [257, 53] width 32 height 13
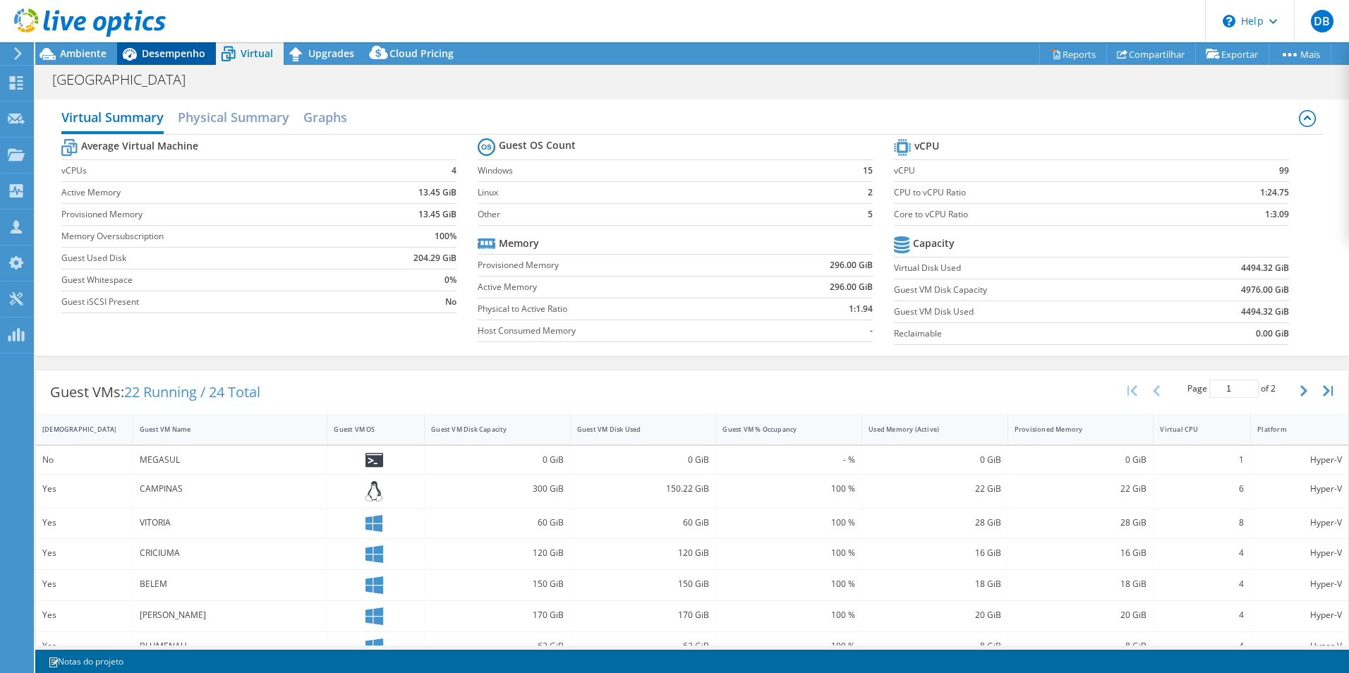
click at [191, 54] on span "Desempenho" at bounding box center [174, 53] width 64 height 13
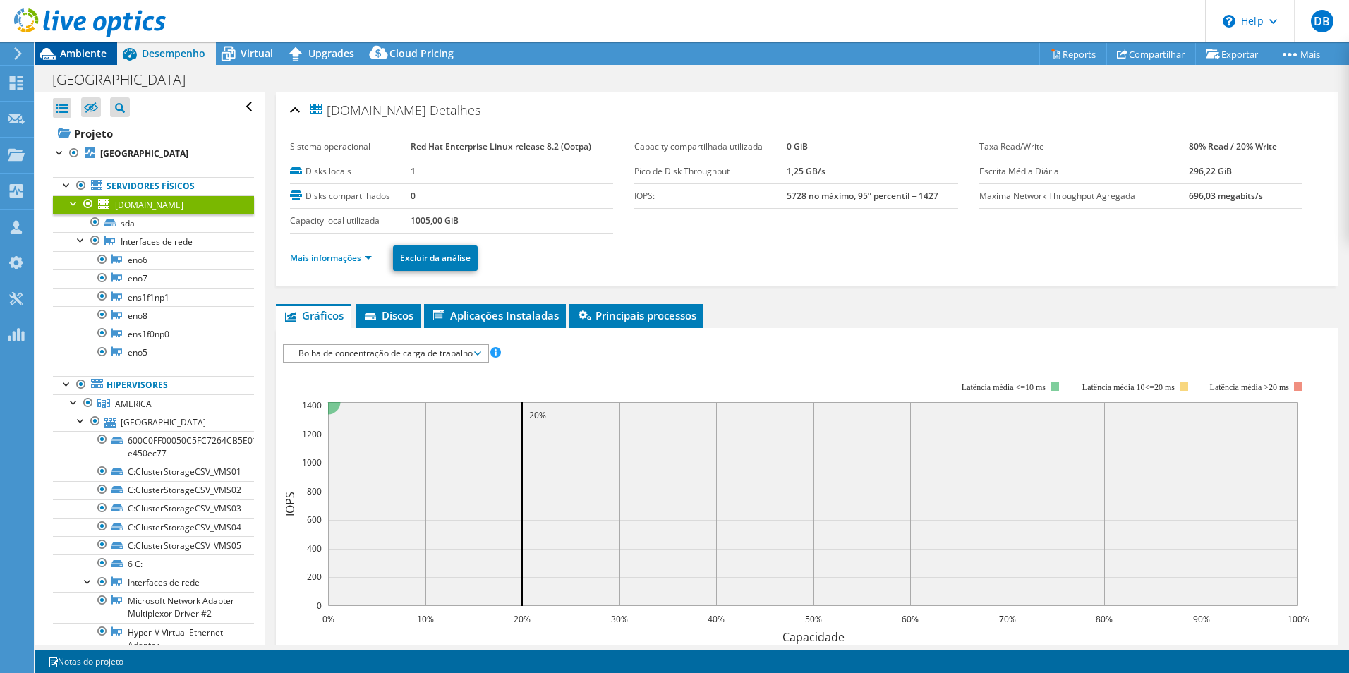
click at [80, 54] on span "Ambiente" at bounding box center [83, 53] width 47 height 13
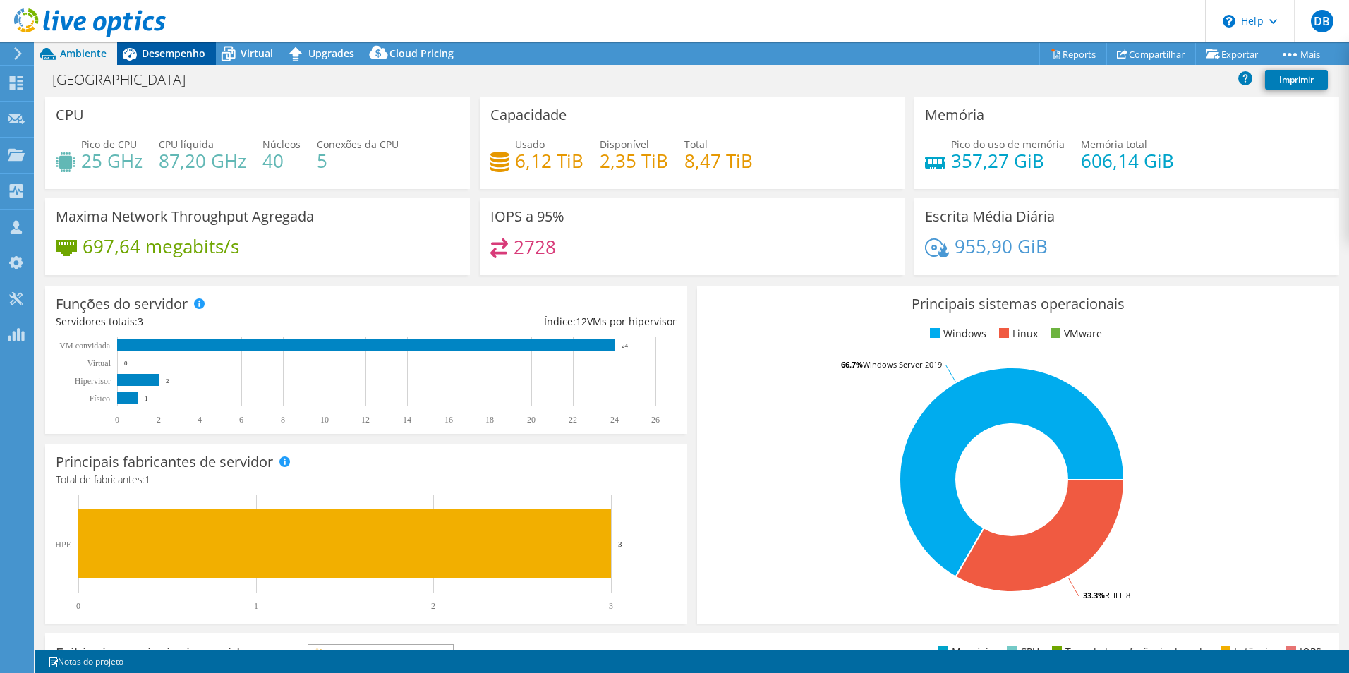
click at [174, 63] on div "Desempenho" at bounding box center [166, 53] width 99 height 23
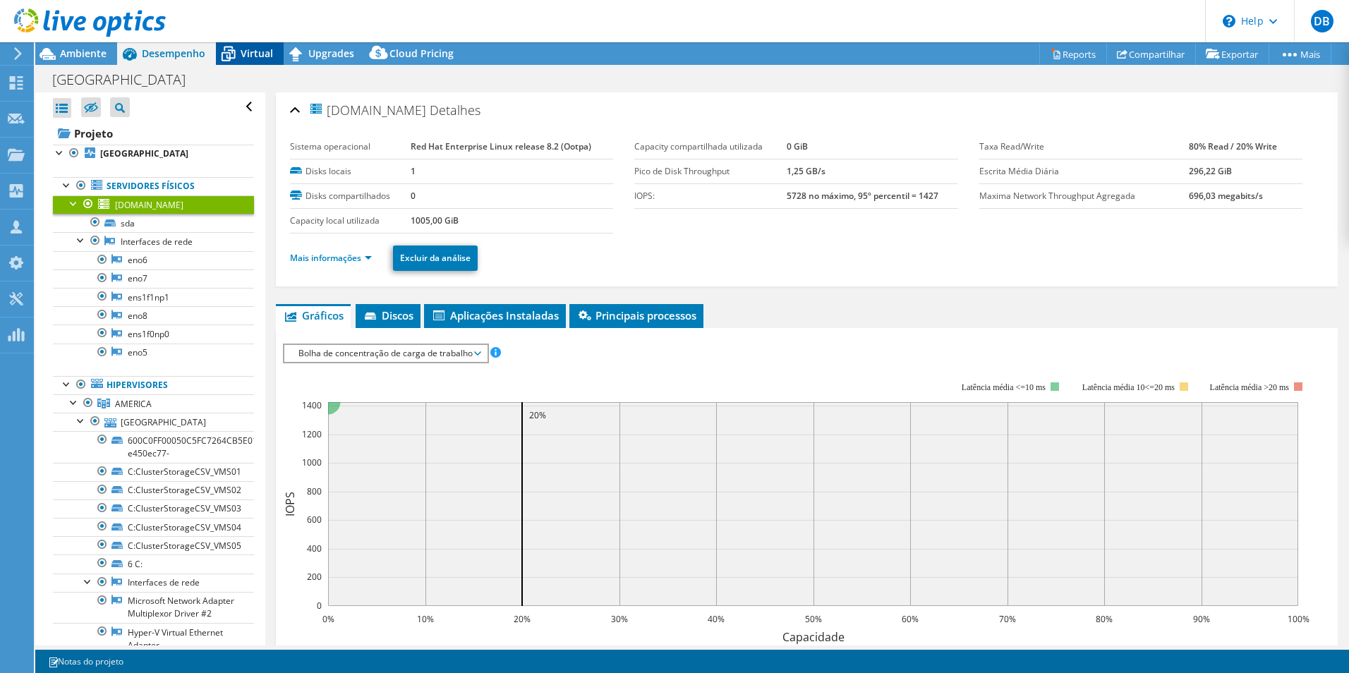
click at [248, 54] on span "Virtual" at bounding box center [257, 53] width 32 height 13
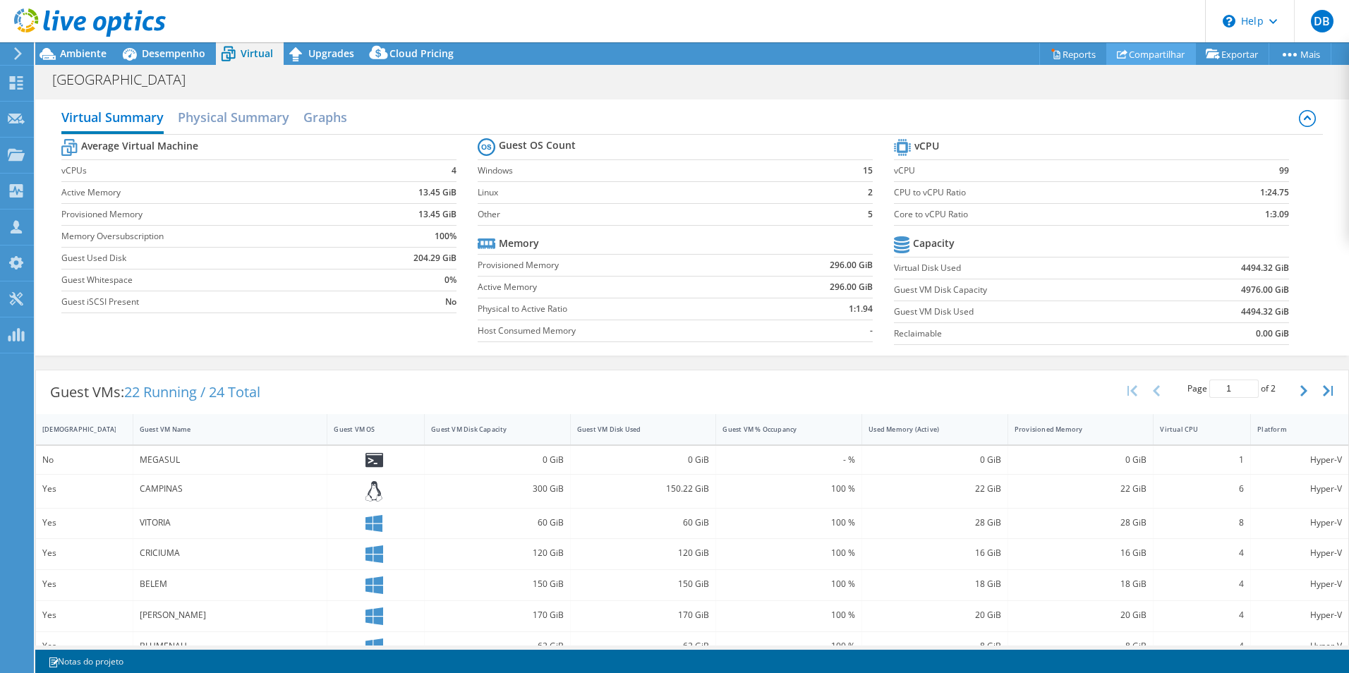
click at [1123, 56] on link "Compartilhar" at bounding box center [1151, 54] width 90 height 22
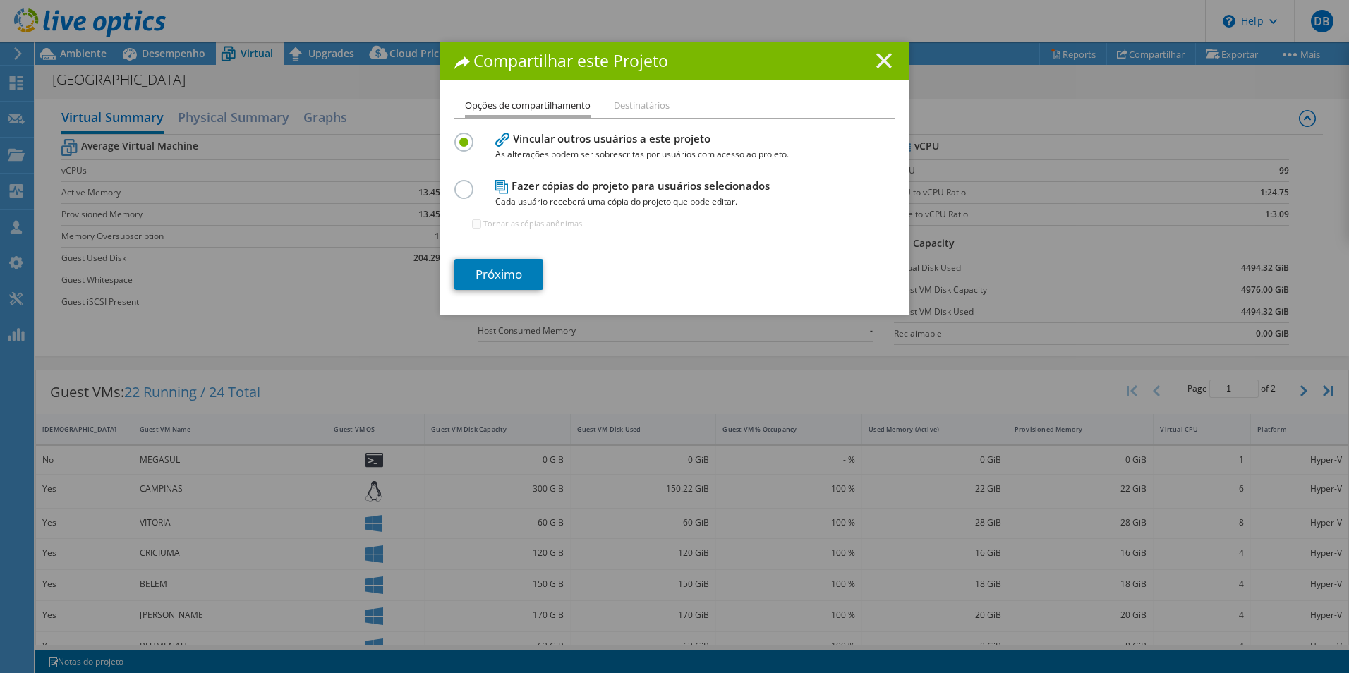
click at [884, 61] on icon at bounding box center [884, 61] width 16 height 16
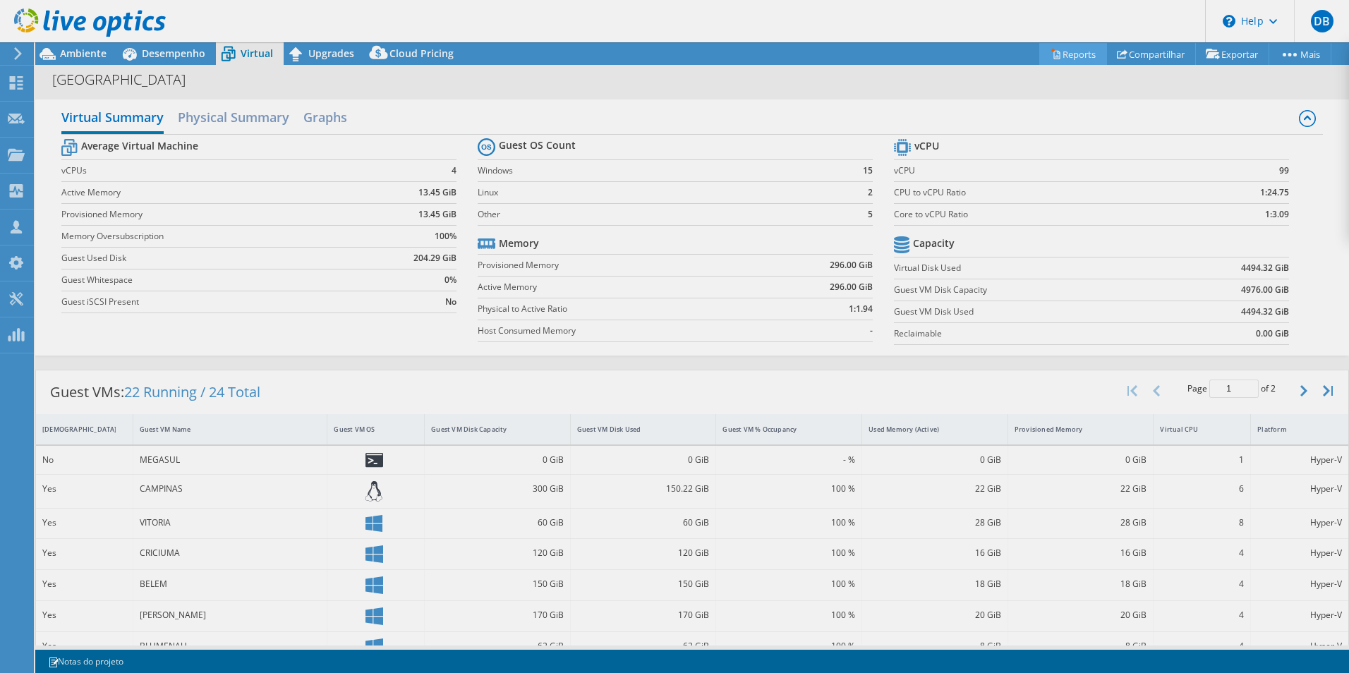
click at [1048, 55] on div "Este projeto foi arquivado. Nenhuma alteração pode ser feita, e os gráficos e a…" at bounding box center [692, 357] width 1314 height 631
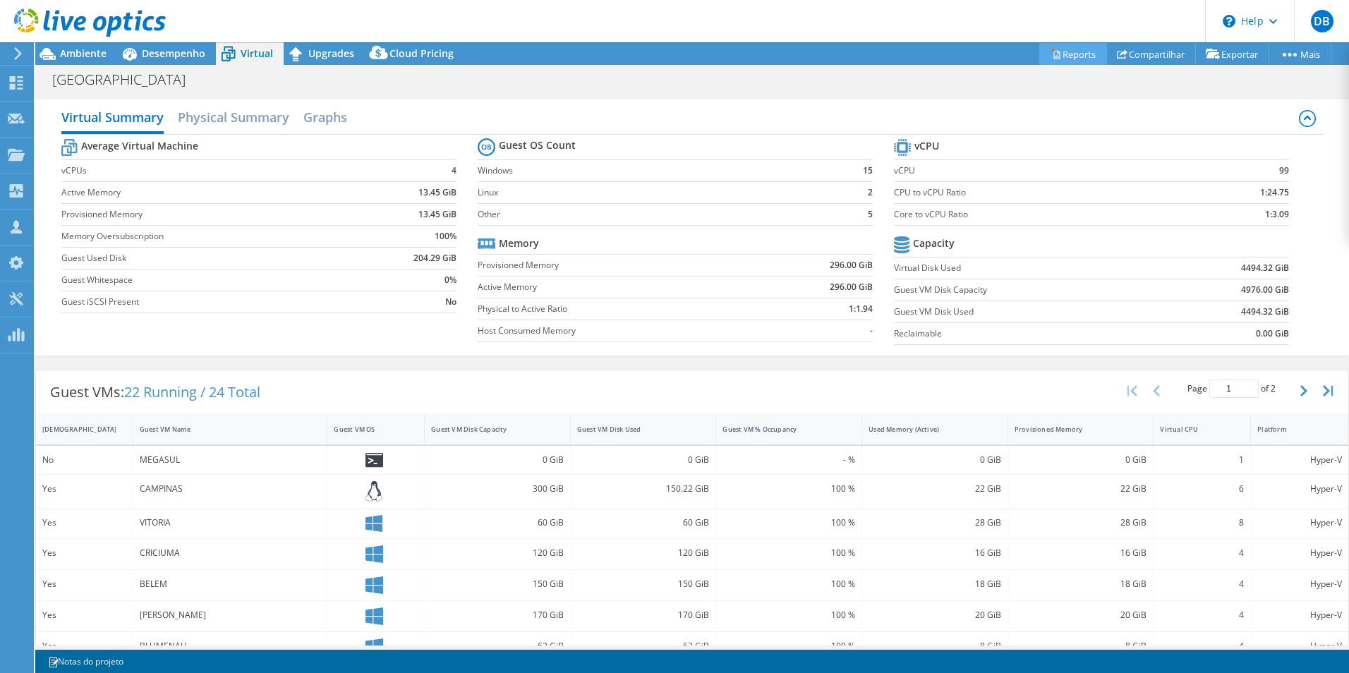
click at [1062, 52] on link "Reports" at bounding box center [1073, 54] width 68 height 22
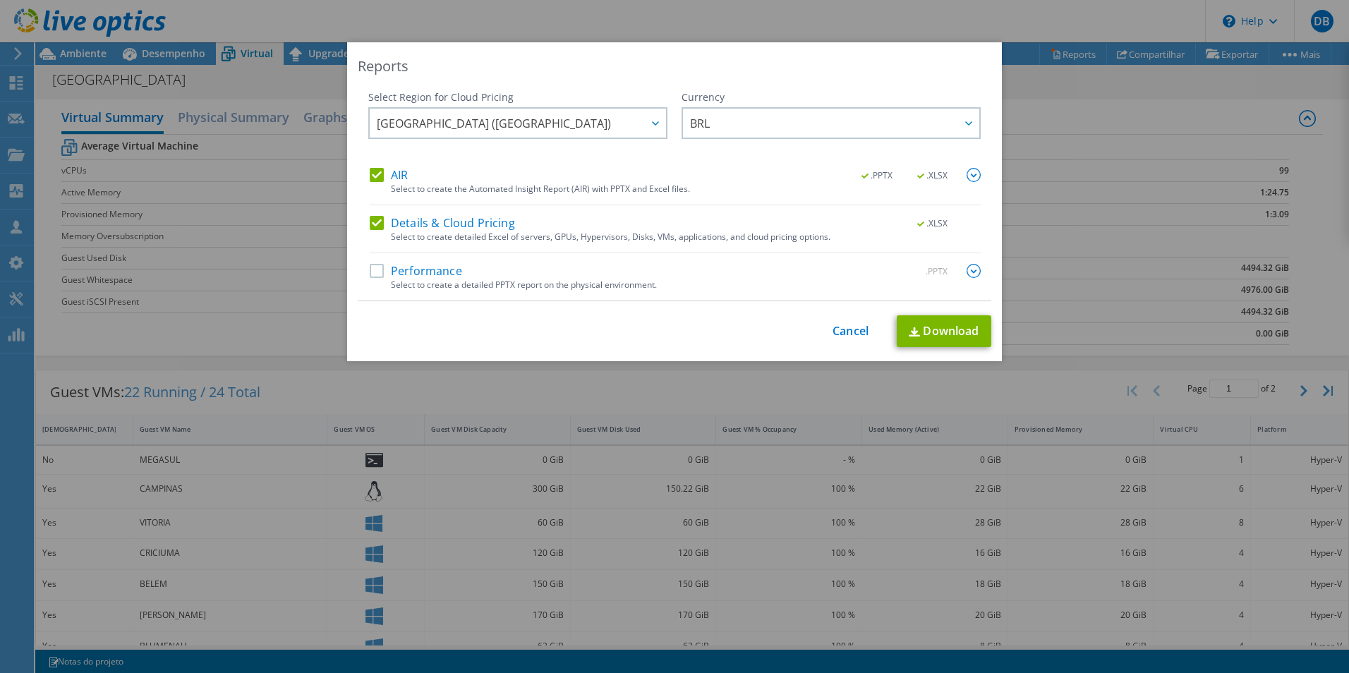
click at [370, 271] on label "Performance" at bounding box center [416, 271] width 92 height 14
click at [0, 0] on input "Performance" at bounding box center [0, 0] width 0 height 0
click at [652, 121] on icon at bounding box center [655, 123] width 7 height 4
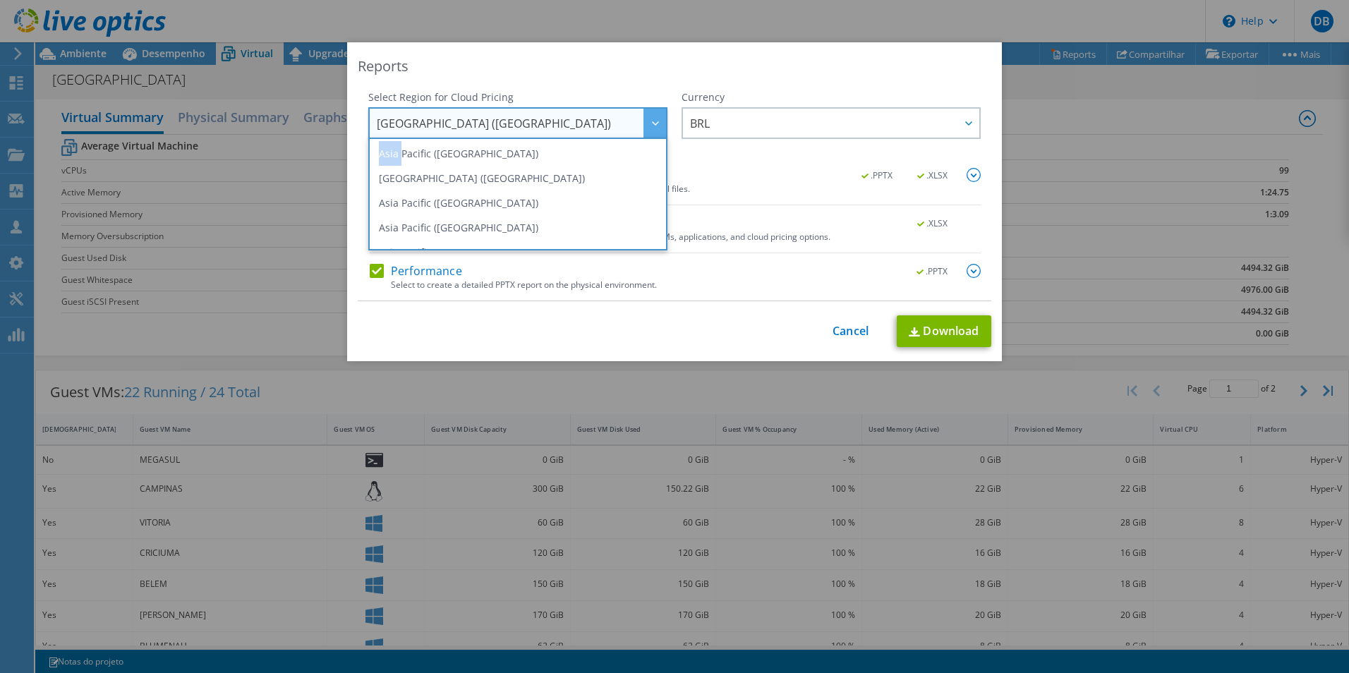
click at [652, 121] on icon at bounding box center [655, 123] width 7 height 4
drag, startPoint x: 652, startPoint y: 121, endPoint x: 773, endPoint y: 64, distance: 133.5
click at [773, 64] on div "Reports" at bounding box center [675, 66] width 634 height 20
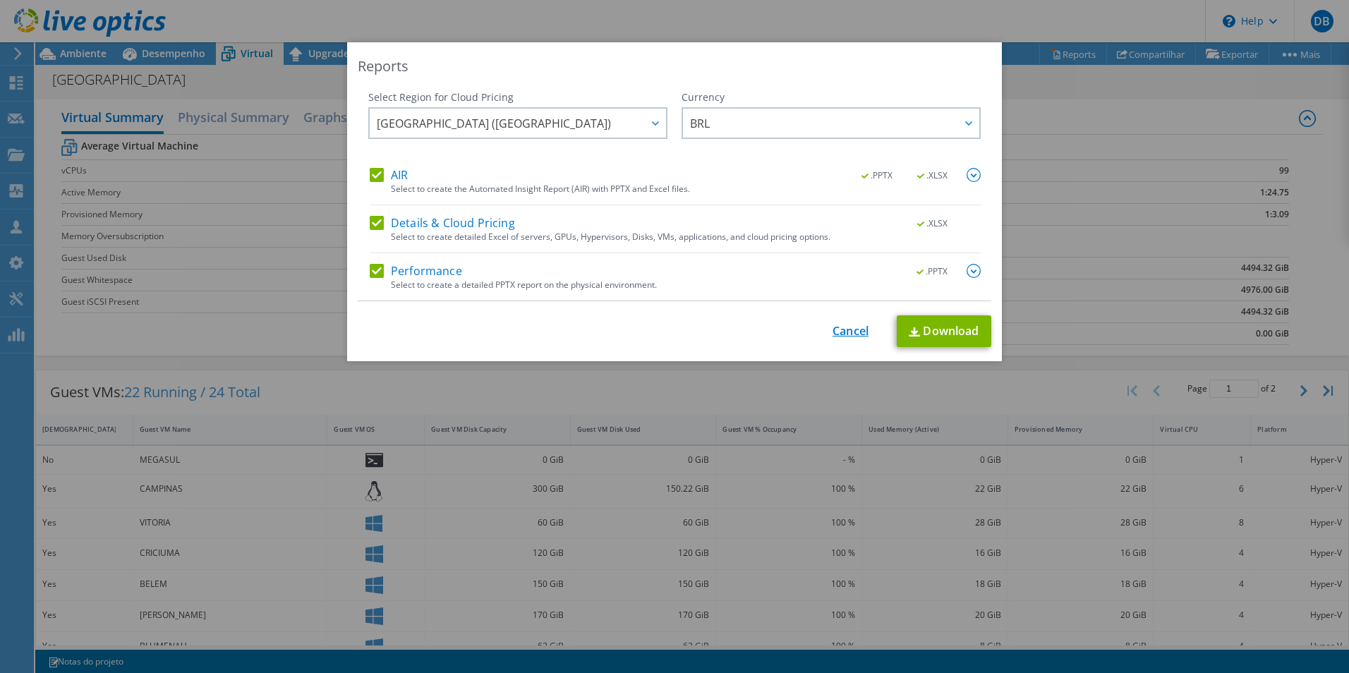
click at [844, 332] on link "Cancel" at bounding box center [851, 331] width 36 height 13
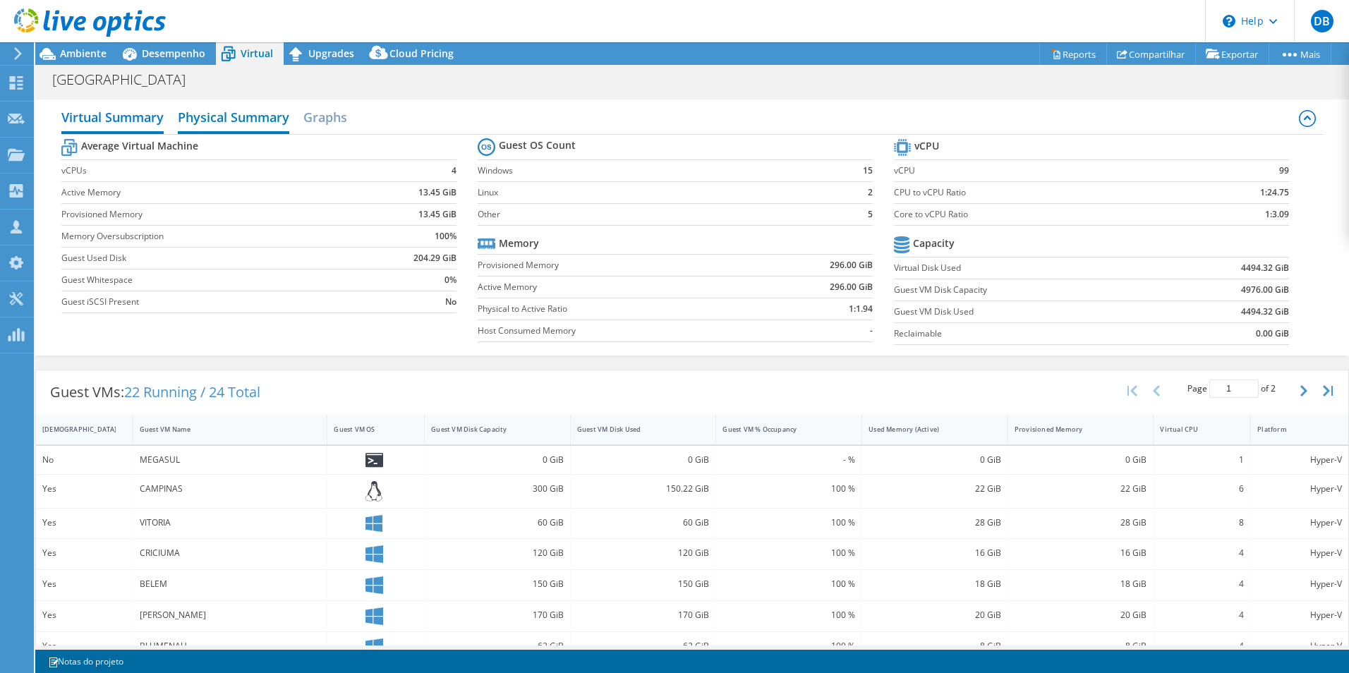
click at [261, 120] on h2 "Physical Summary" at bounding box center [233, 118] width 111 height 31
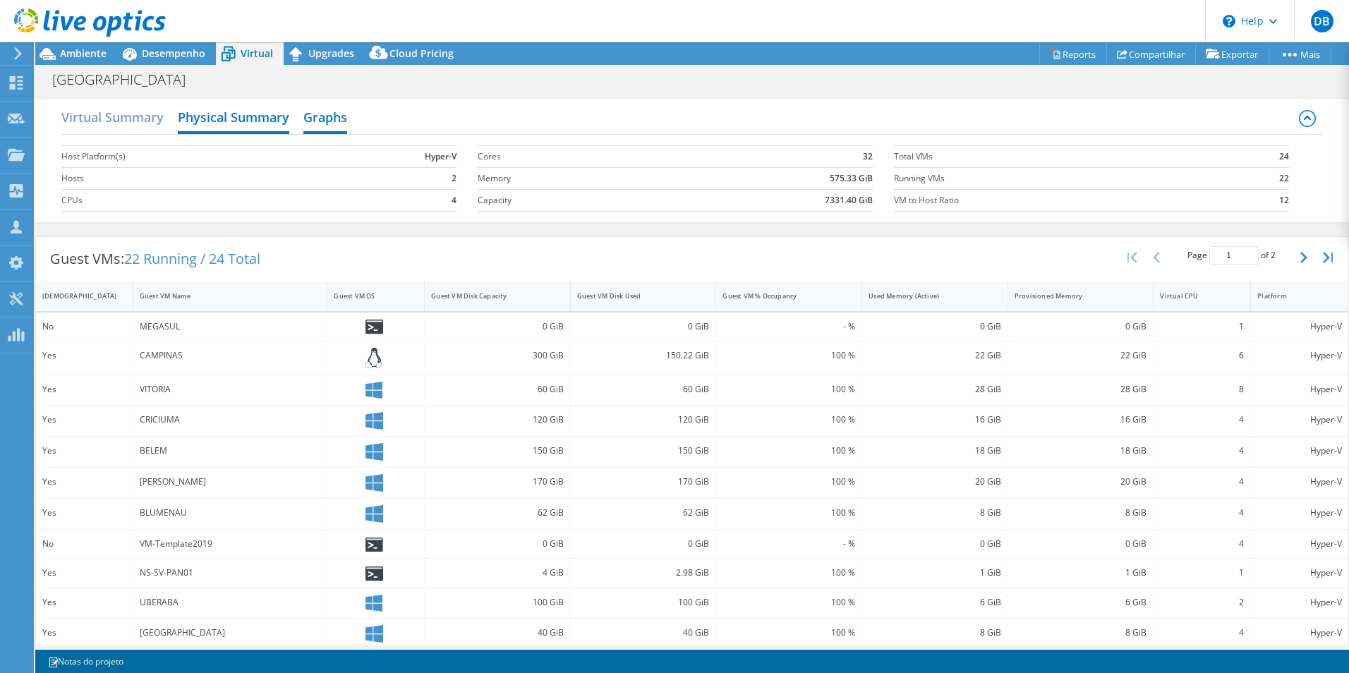
click at [316, 115] on h2 "Graphs" at bounding box center [325, 118] width 44 height 31
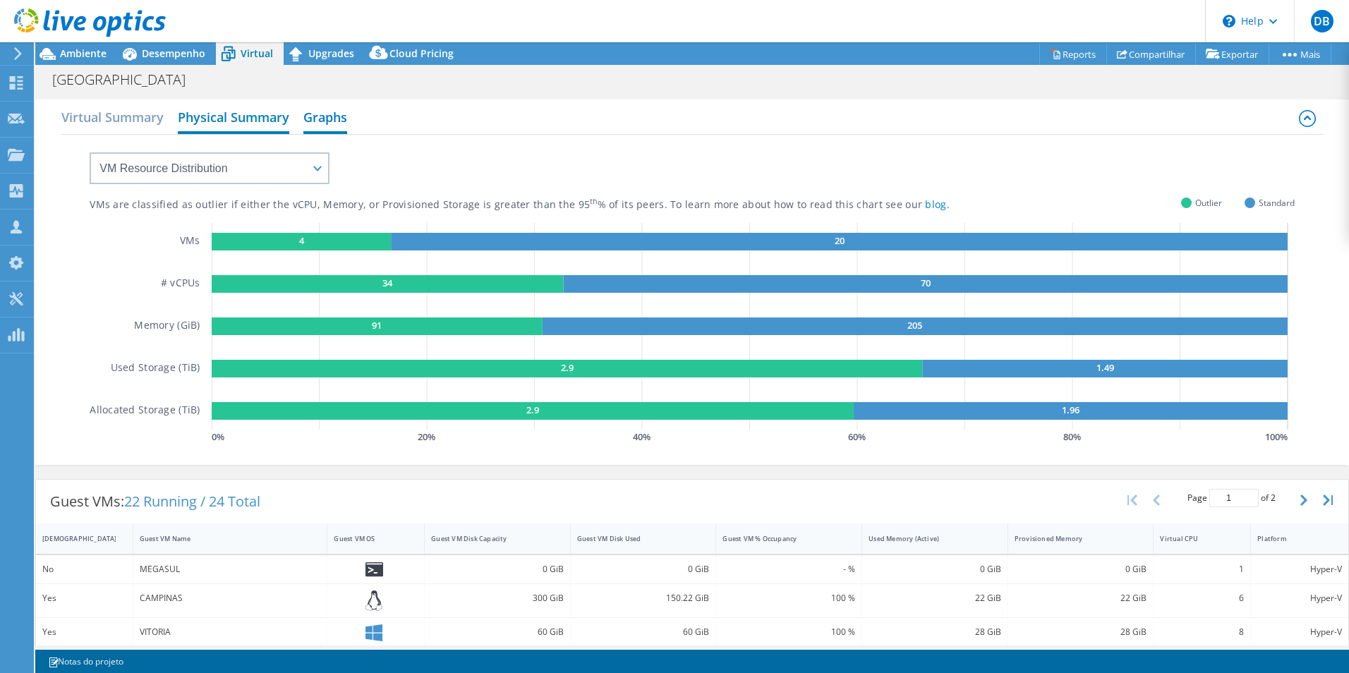
click at [246, 114] on h2 "Physical Summary" at bounding box center [233, 118] width 111 height 31
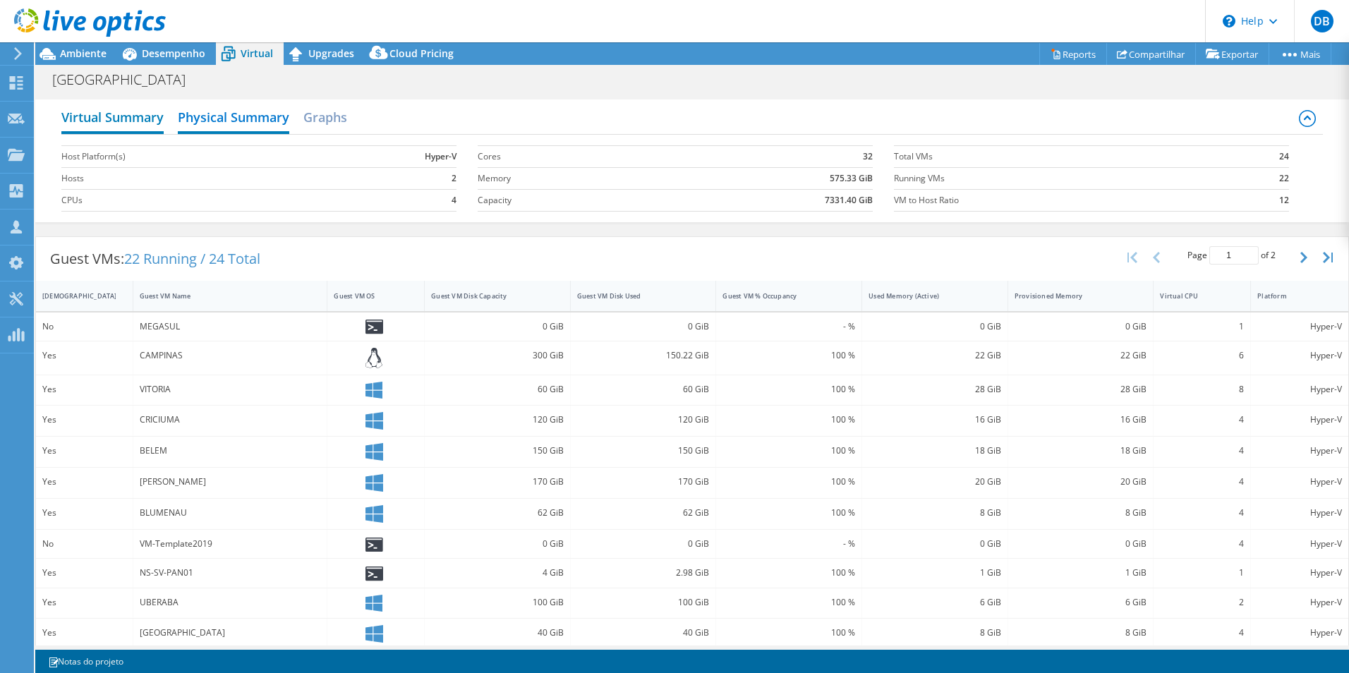
click at [101, 111] on h2 "Virtual Summary" at bounding box center [112, 118] width 102 height 31
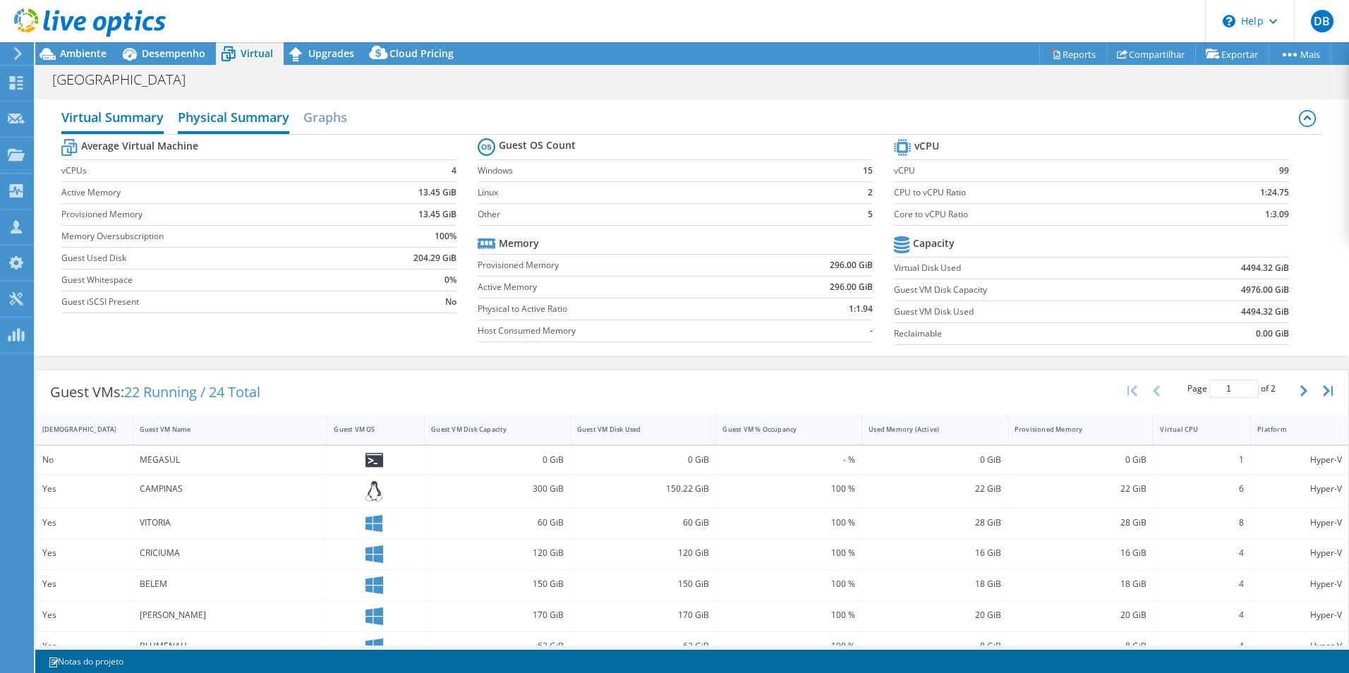
click at [217, 121] on h2 "Physical Summary" at bounding box center [233, 118] width 111 height 31
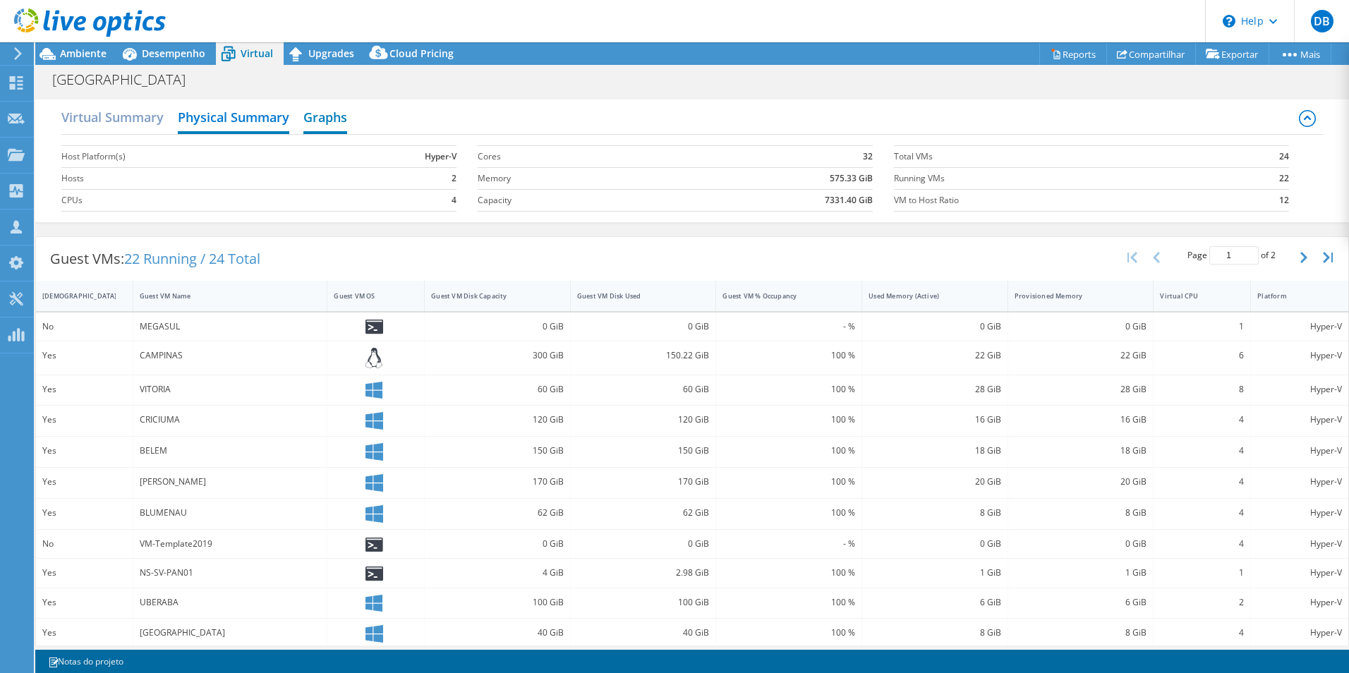
click at [337, 118] on h2 "Graphs" at bounding box center [325, 118] width 44 height 31
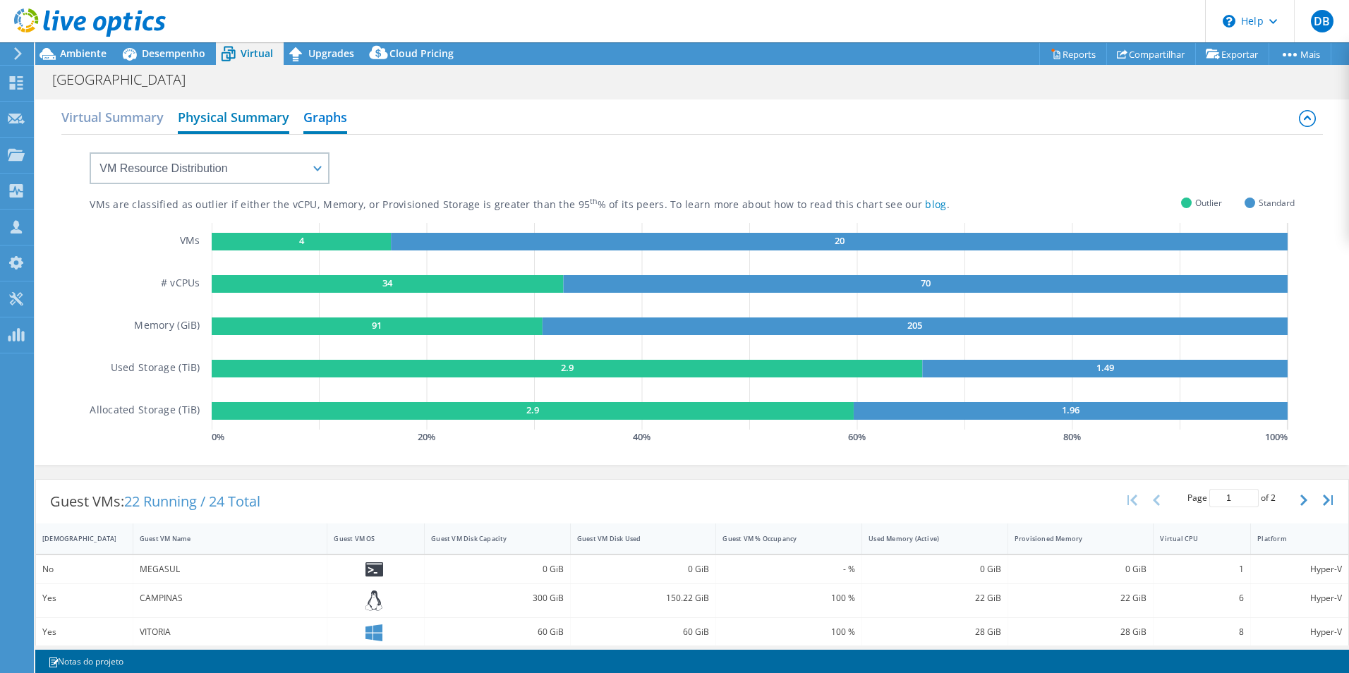
click at [223, 118] on h2 "Physical Summary" at bounding box center [233, 118] width 111 height 31
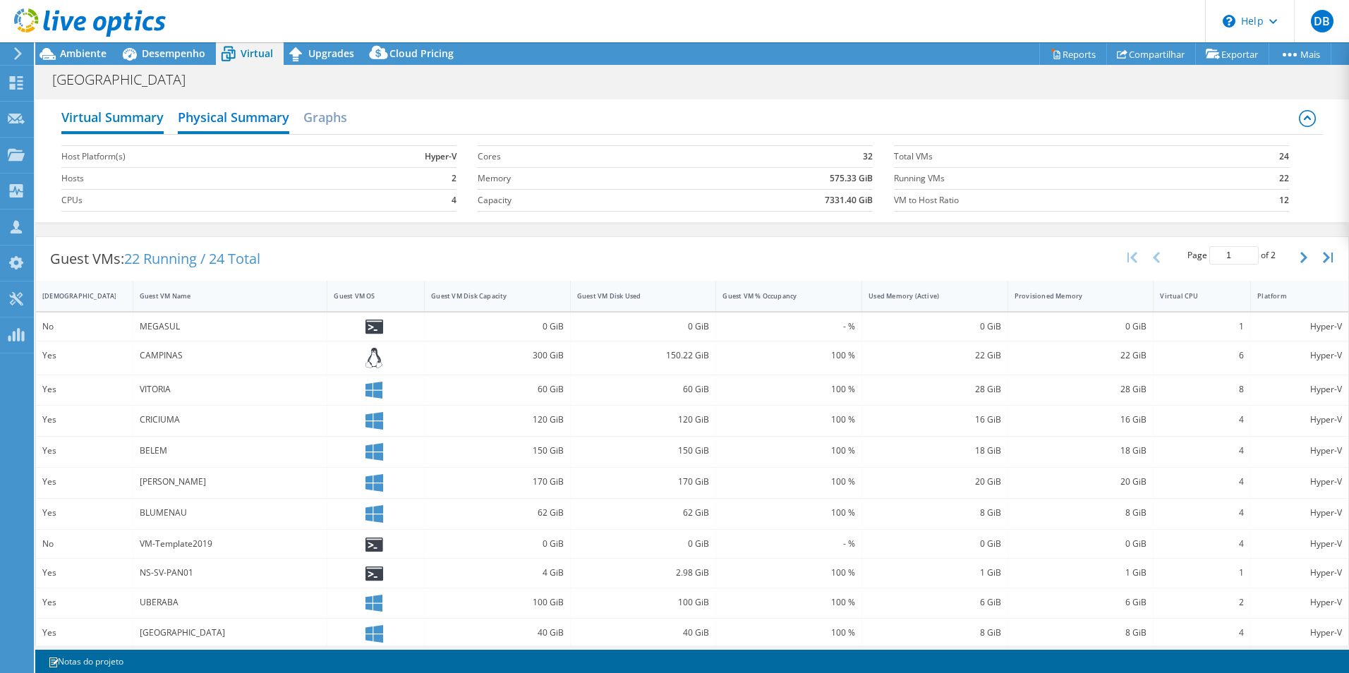
click at [127, 116] on h2 "Virtual Summary" at bounding box center [112, 118] width 102 height 31
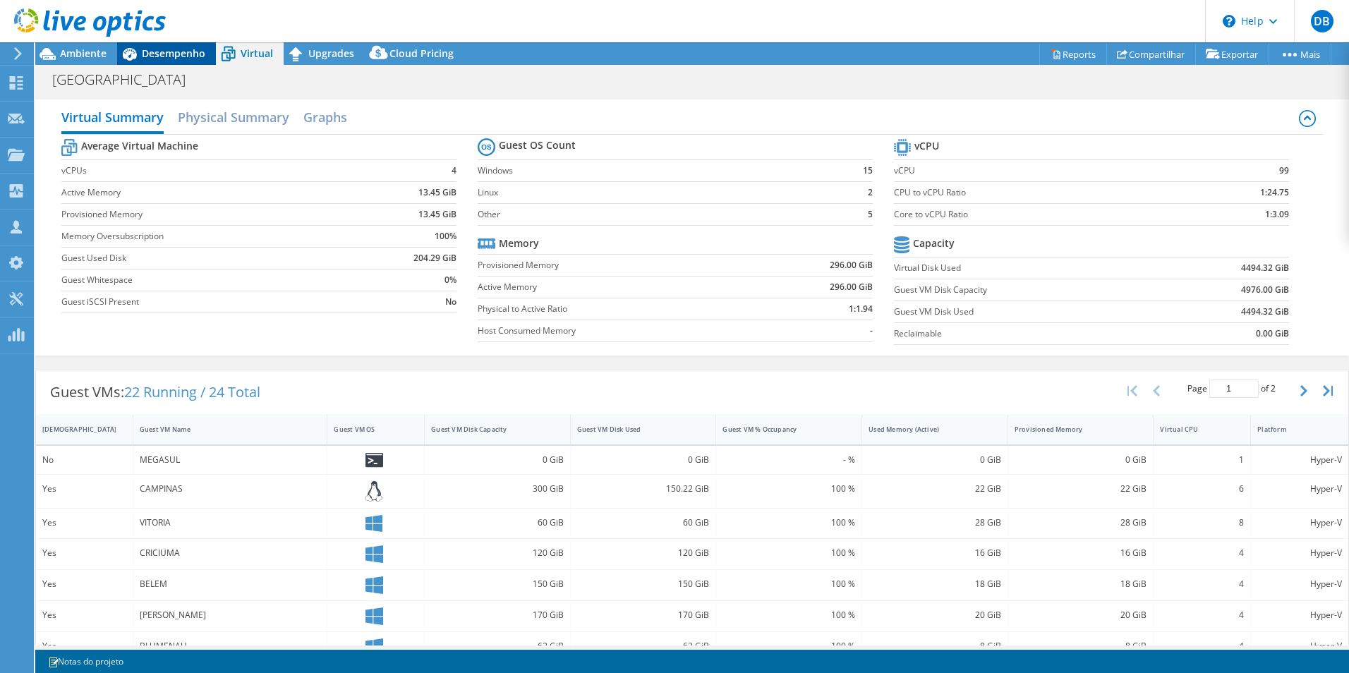
click at [164, 54] on span "Desempenho" at bounding box center [174, 53] width 64 height 13
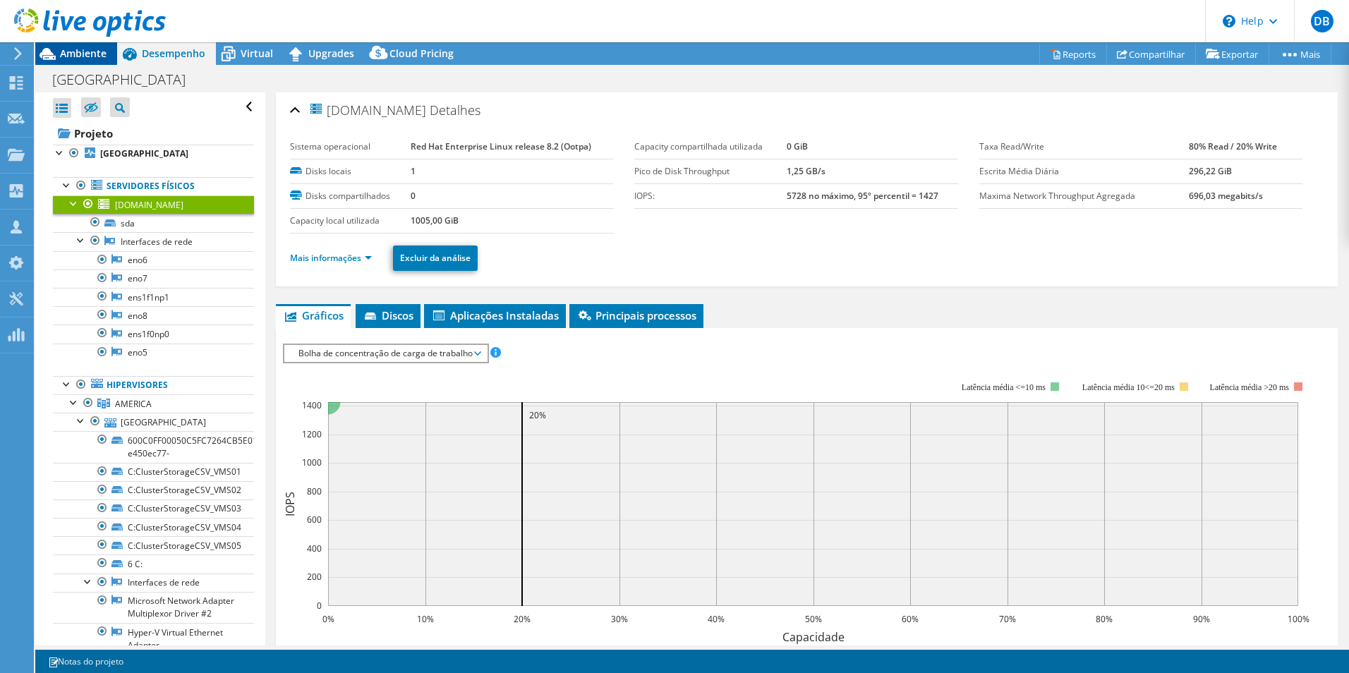
click at [84, 52] on span "Ambiente" at bounding box center [83, 53] width 47 height 13
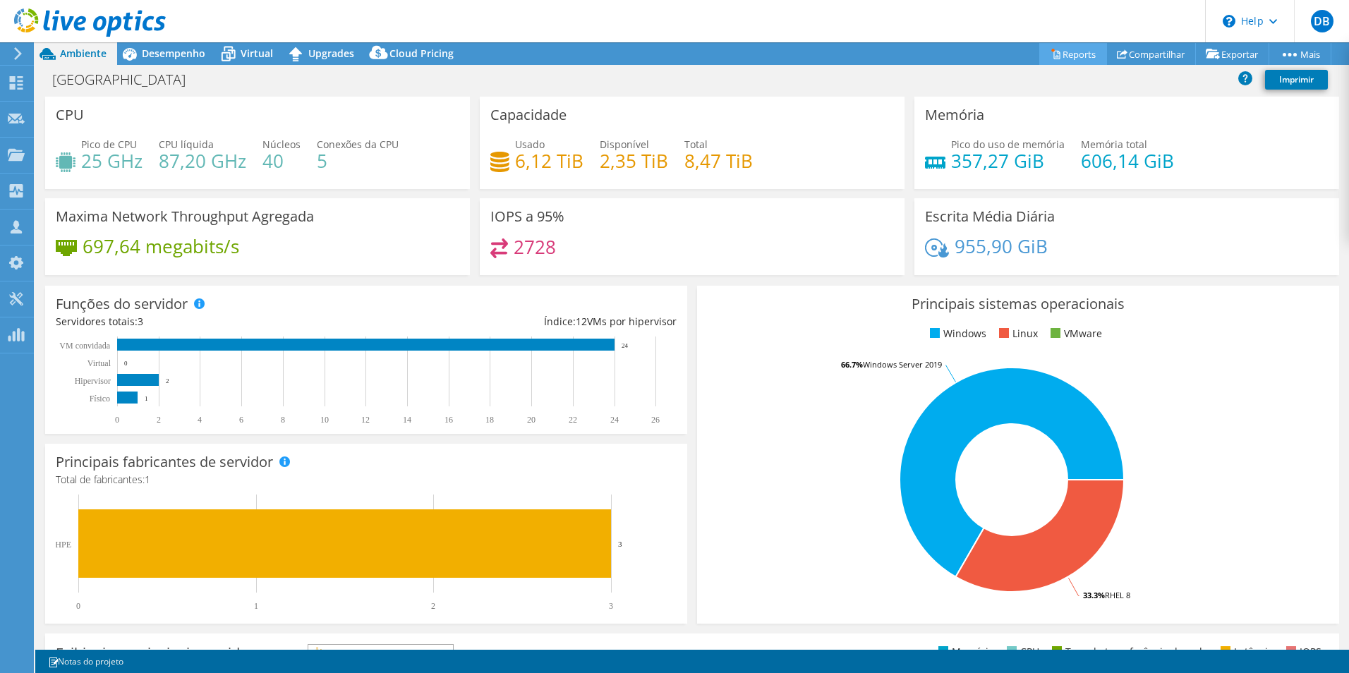
click at [1060, 52] on link "Reports" at bounding box center [1073, 54] width 68 height 22
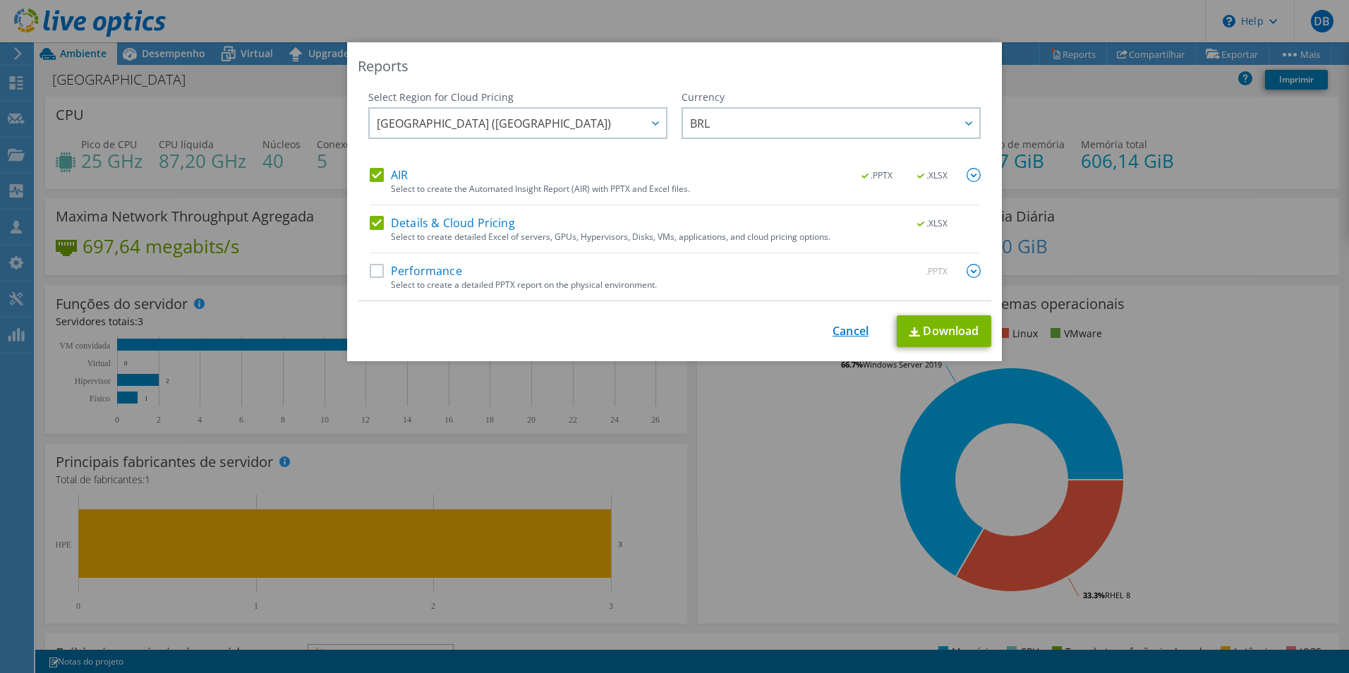
click at [841, 332] on link "Cancel" at bounding box center [851, 331] width 36 height 13
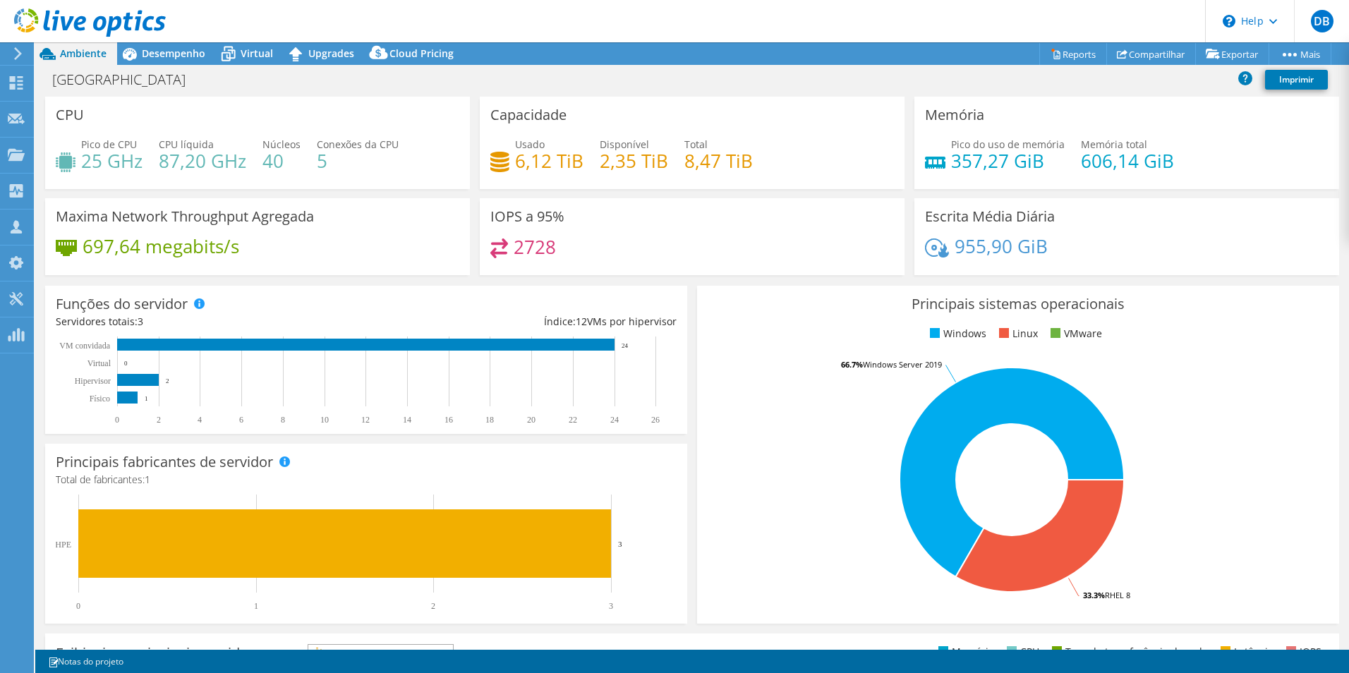
scroll to position [269, 0]
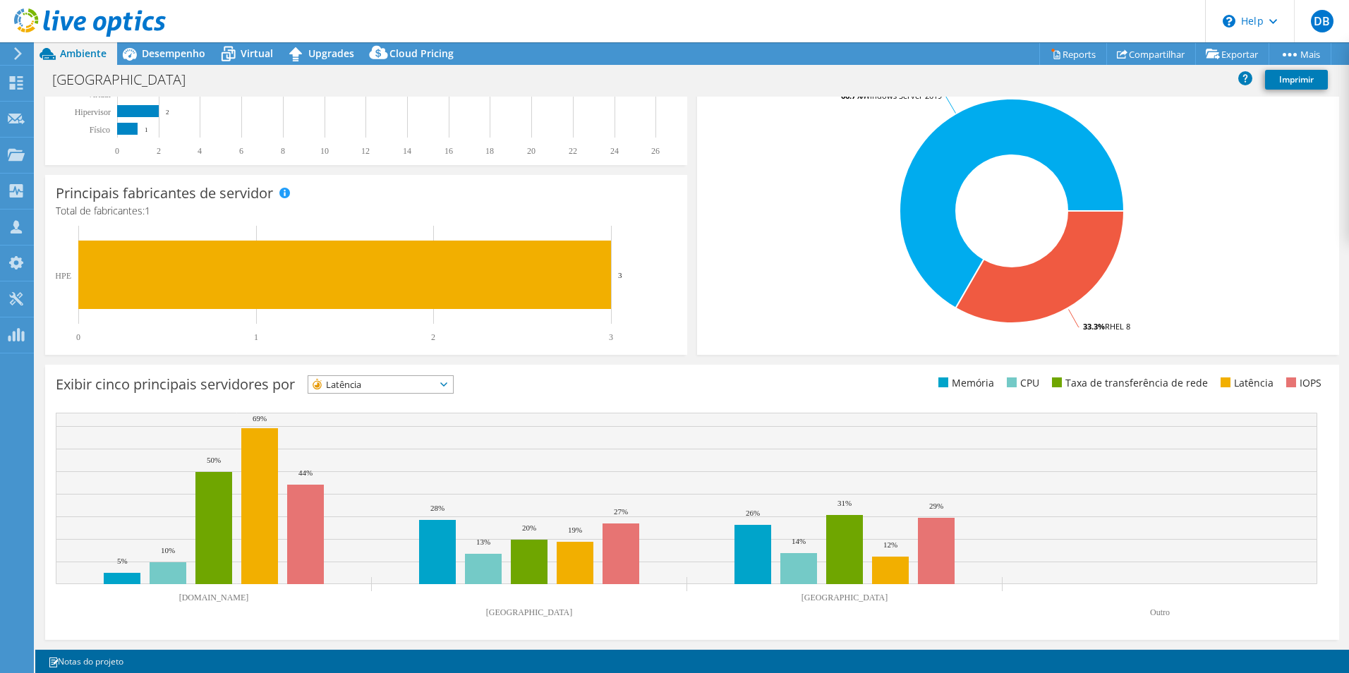
click at [435, 382] on span "Latência" at bounding box center [371, 384] width 127 height 17
click at [581, 368] on div "Exibir cinco principais servidores por Latência IOPS" at bounding box center [692, 502] width 1294 height 275
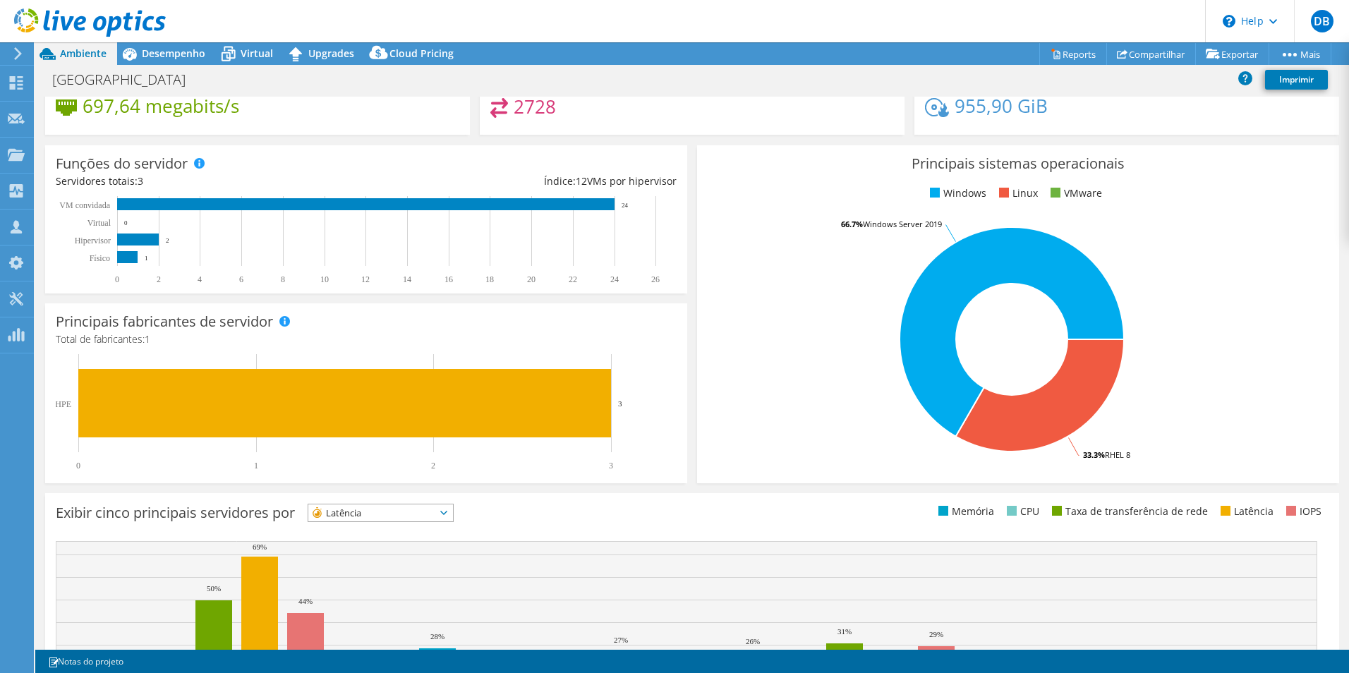
scroll to position [0, 0]
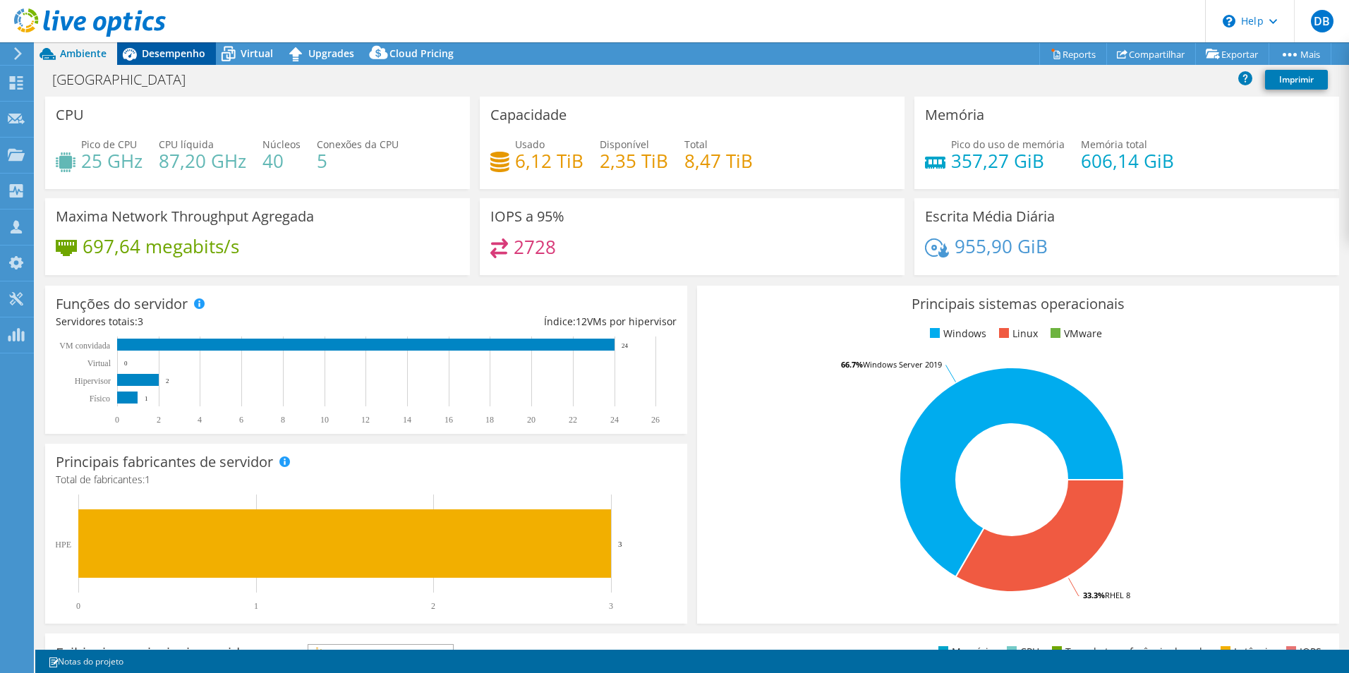
click at [175, 55] on span "Desempenho" at bounding box center [174, 53] width 64 height 13
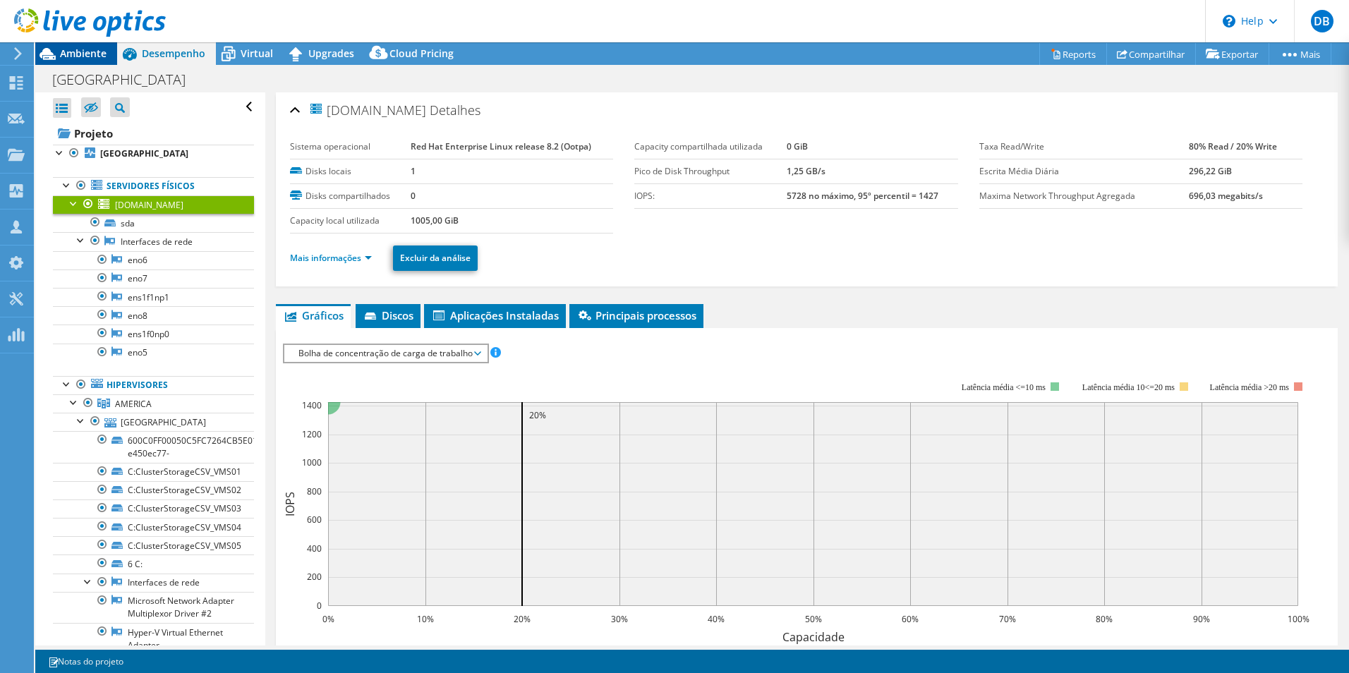
click at [89, 54] on span "Ambiente" at bounding box center [83, 53] width 47 height 13
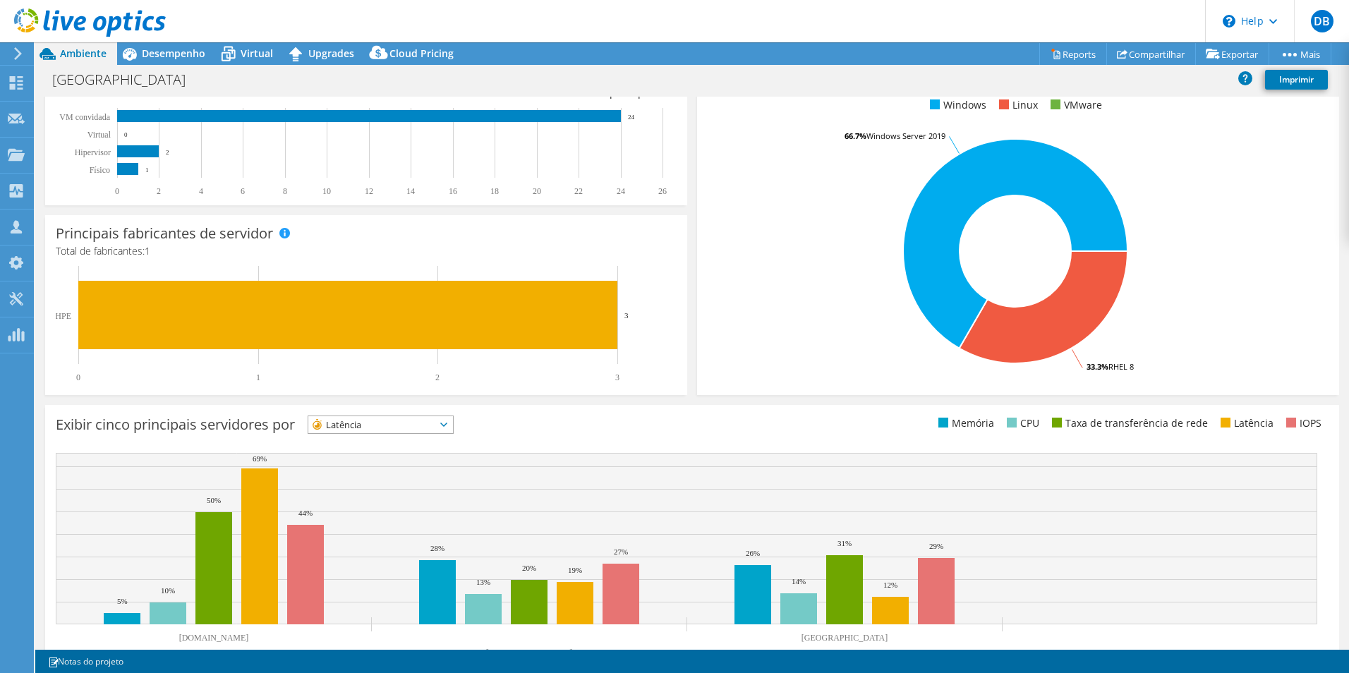
scroll to position [252, 0]
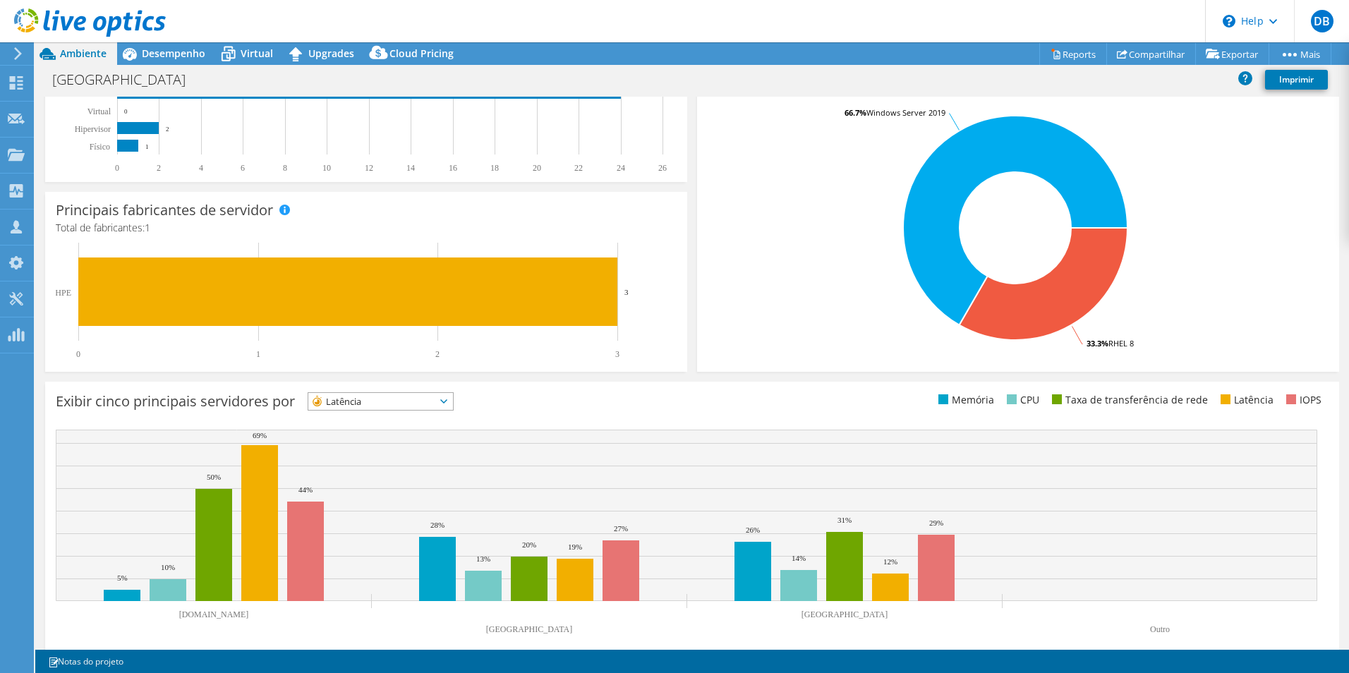
click at [453, 406] on span "Latência" at bounding box center [380, 401] width 145 height 17
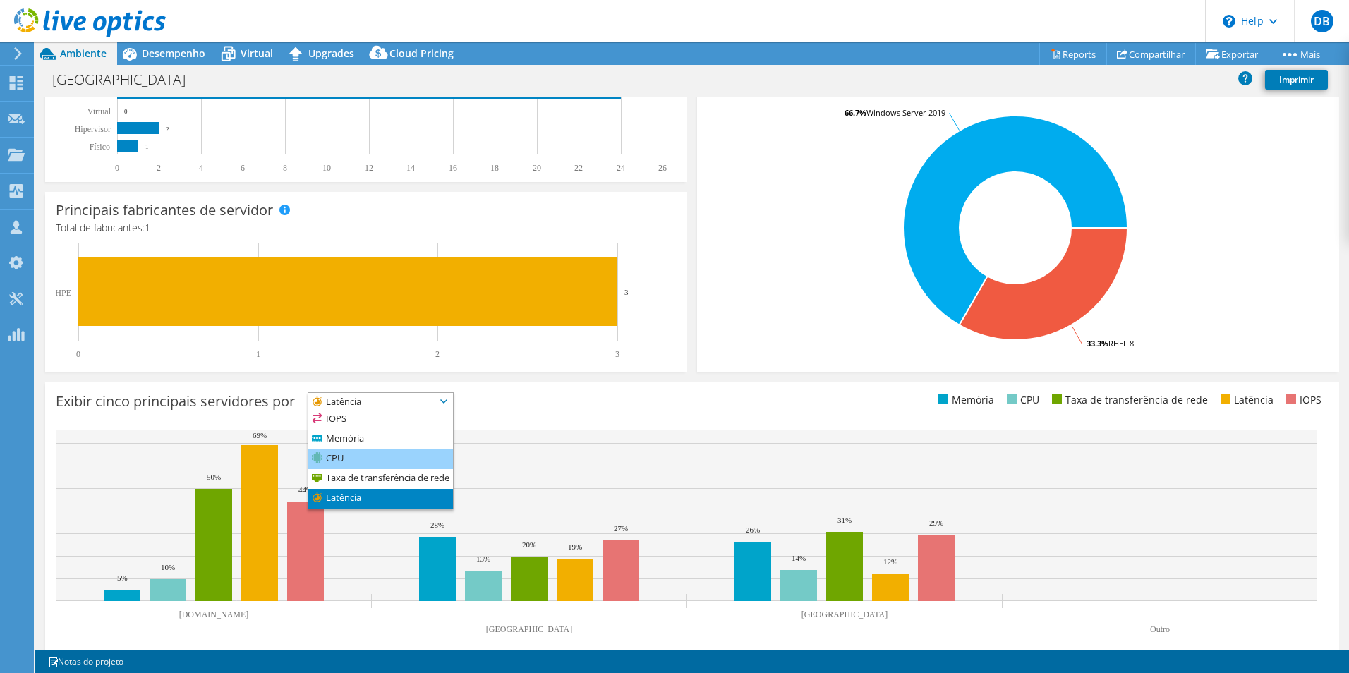
click at [353, 458] on li "CPU" at bounding box center [380, 459] width 145 height 20
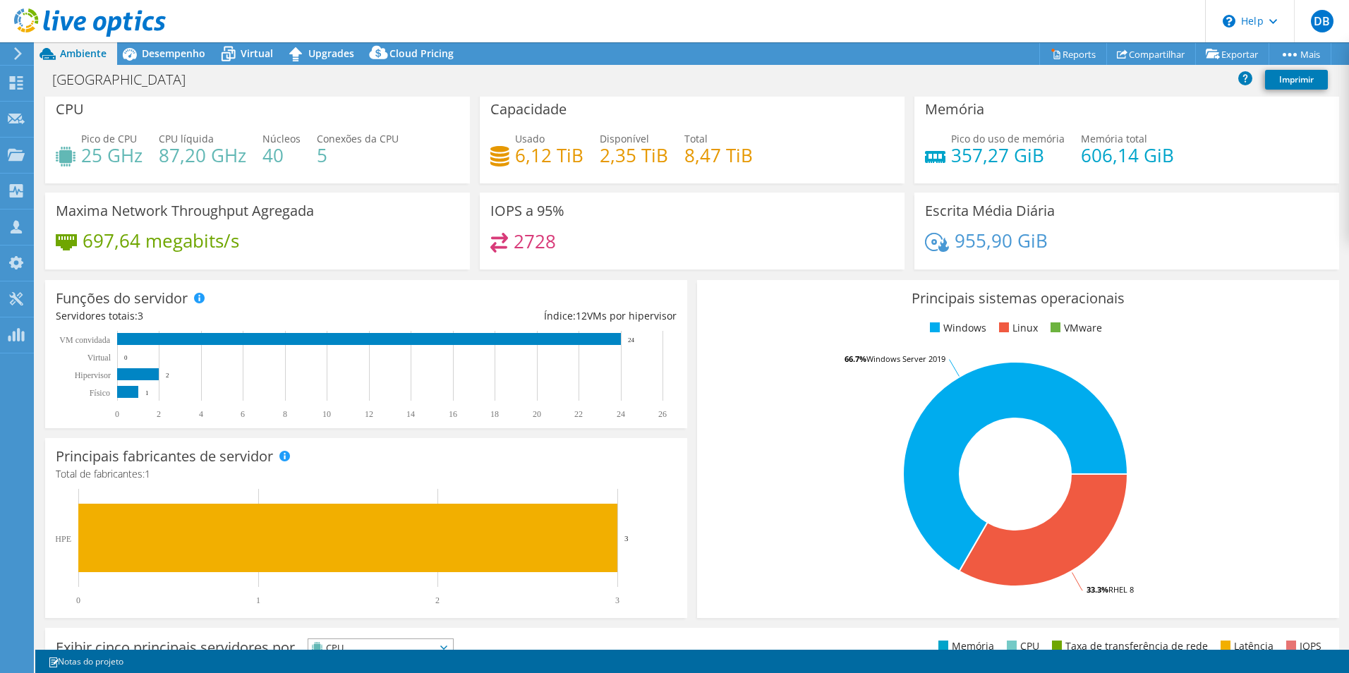
scroll to position [0, 0]
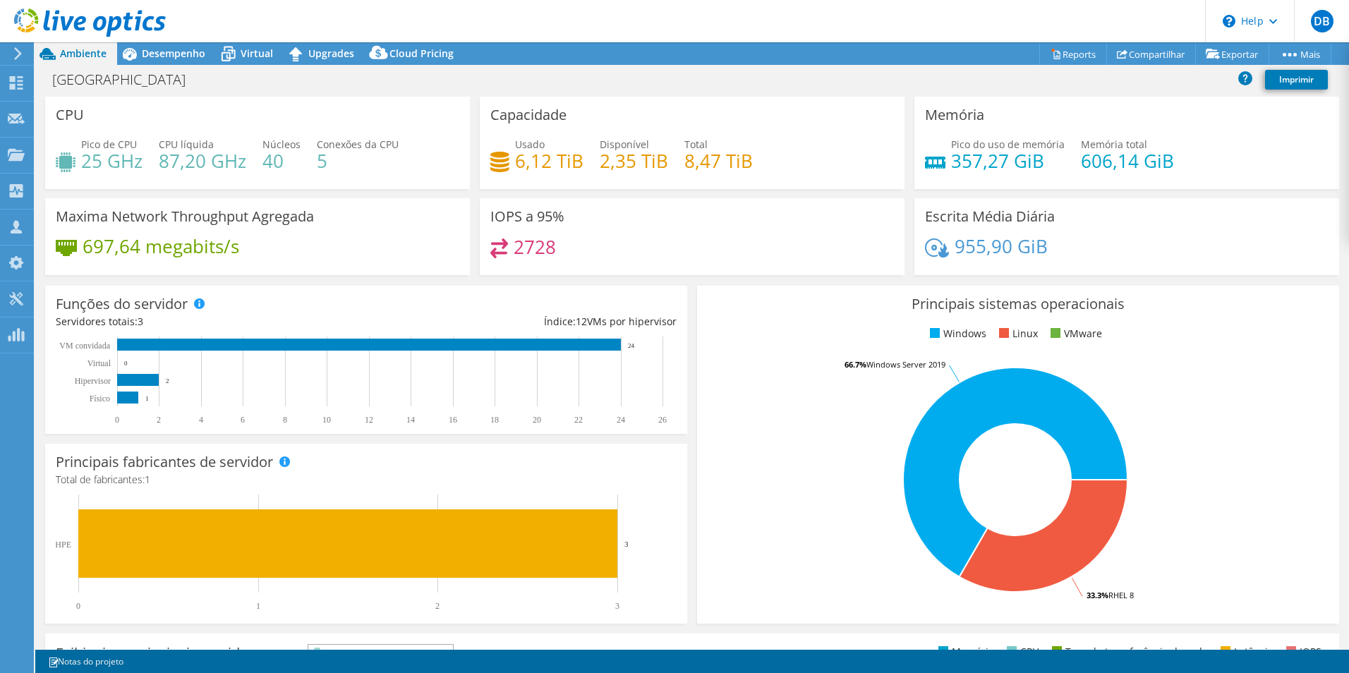
click at [792, 190] on div "Capacidade Usado 6,12 TiB Disponível 2,35 TiB Total 8,47 TiB" at bounding box center [692, 148] width 435 height 102
click at [764, 44] on div "Ações de projeto Ações de projeto Reports Compartilhar Exportar vSAN ReadyNode …" at bounding box center [692, 53] width 1314 height 23
